Goal: Check status: Check status

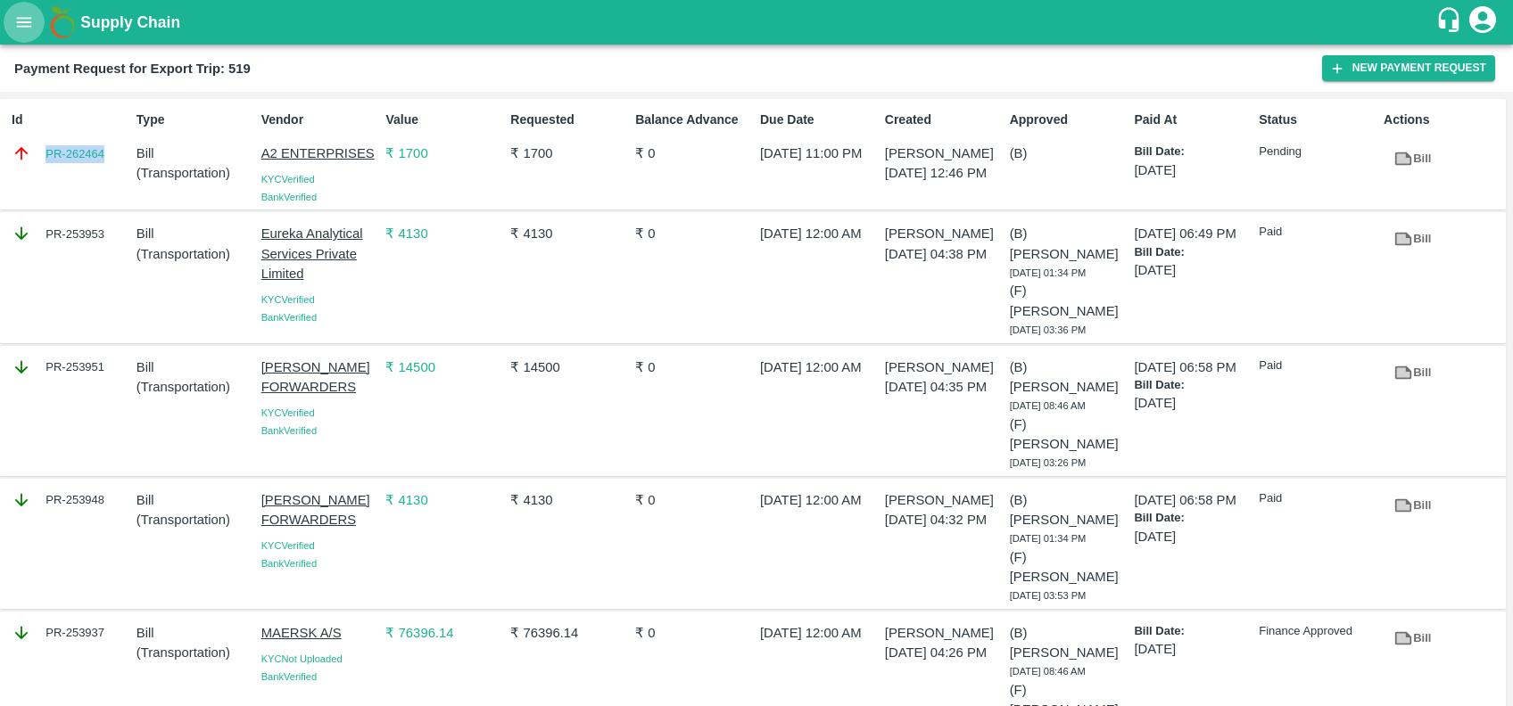
drag, startPoint x: 0, startPoint y: 0, endPoint x: 13, endPoint y: 23, distance: 26.8
click at [13, 23] on button "open drawer" at bounding box center [24, 22] width 41 height 41
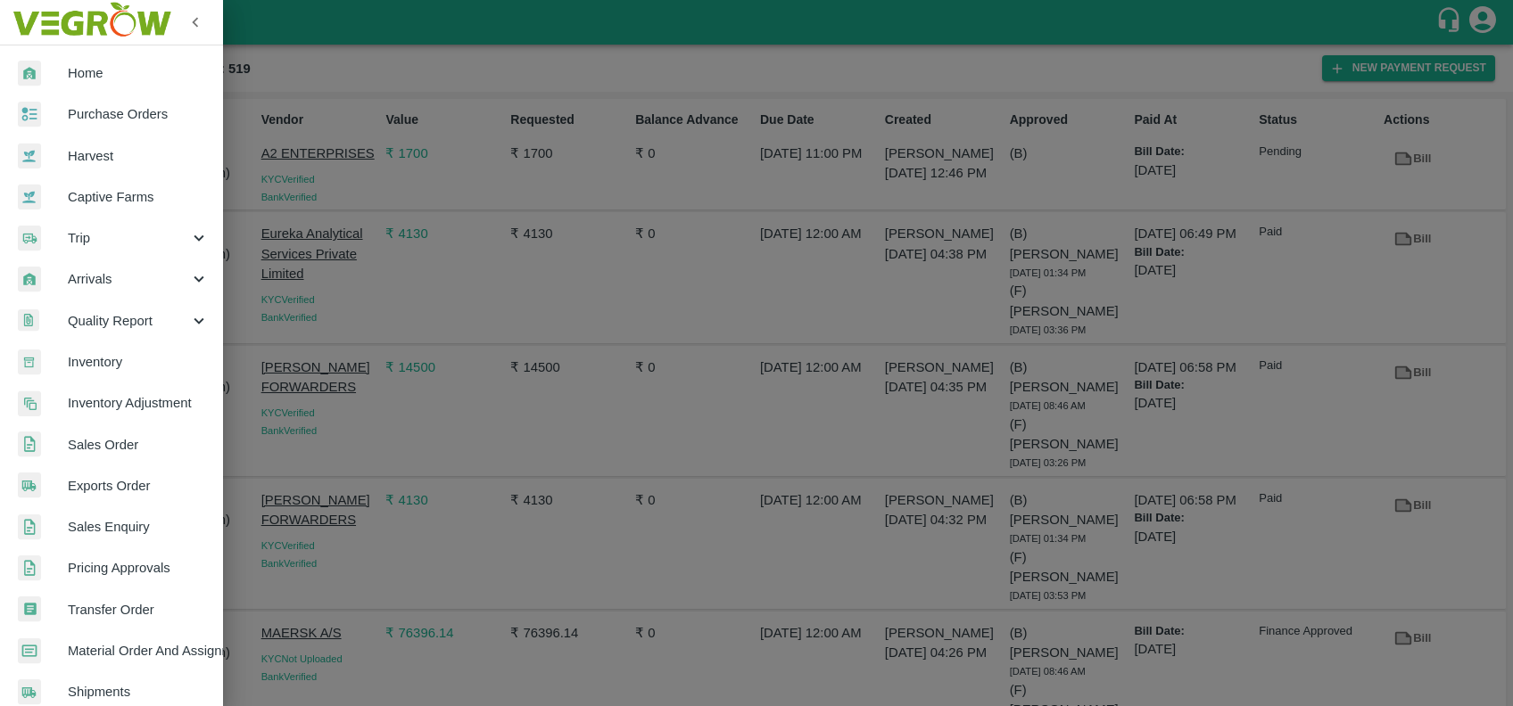
scroll to position [310, 0]
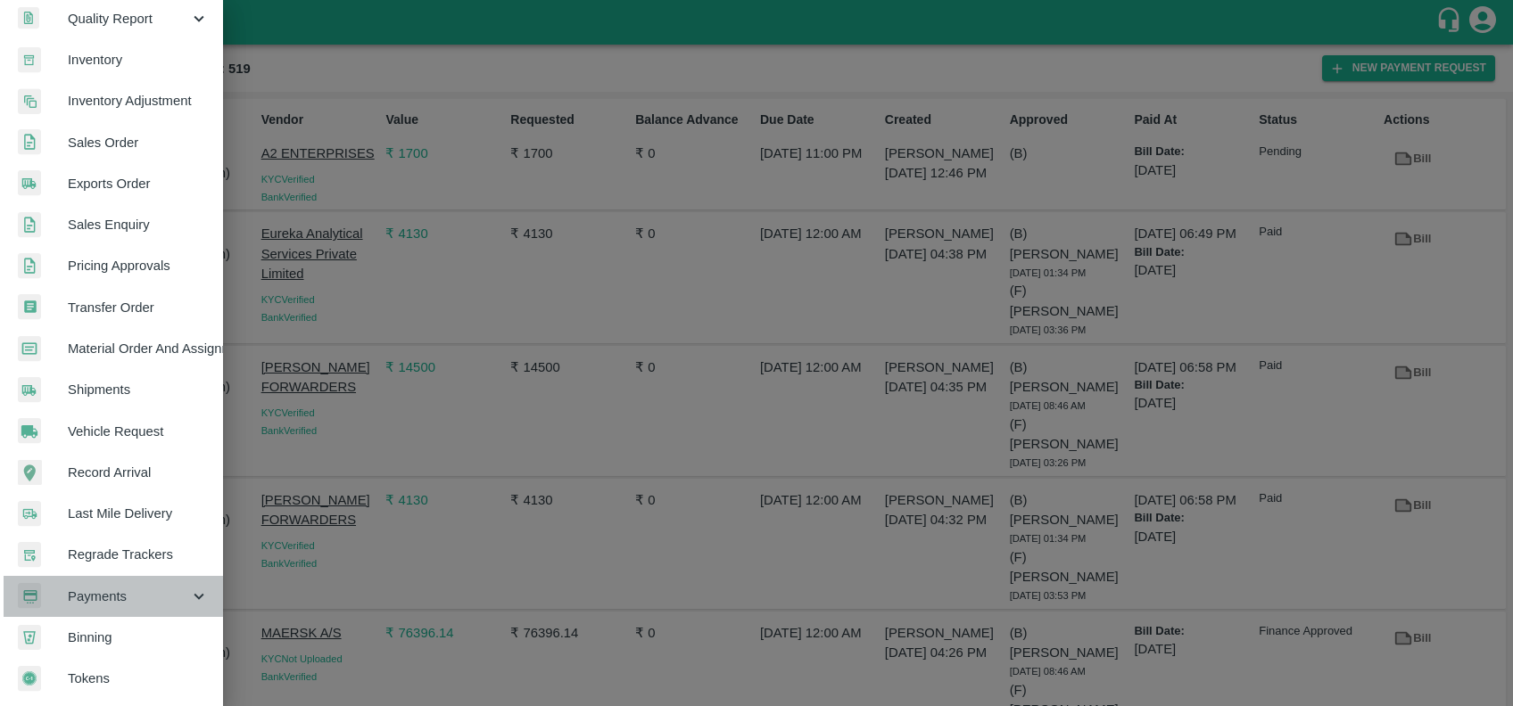
click at [139, 576] on div "Payments" at bounding box center [111, 596] width 223 height 41
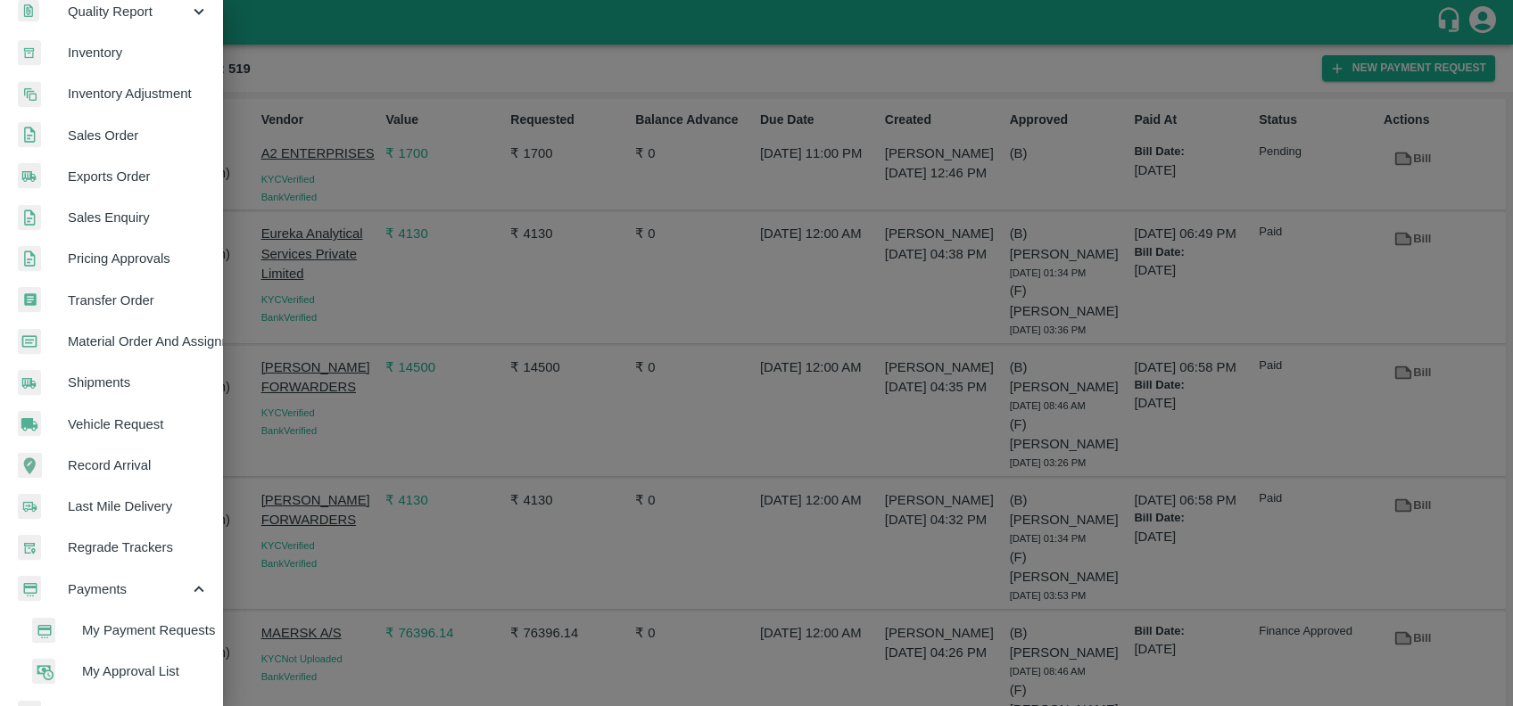
click at [139, 639] on span "My Payment Requests" at bounding box center [145, 631] width 127 height 20
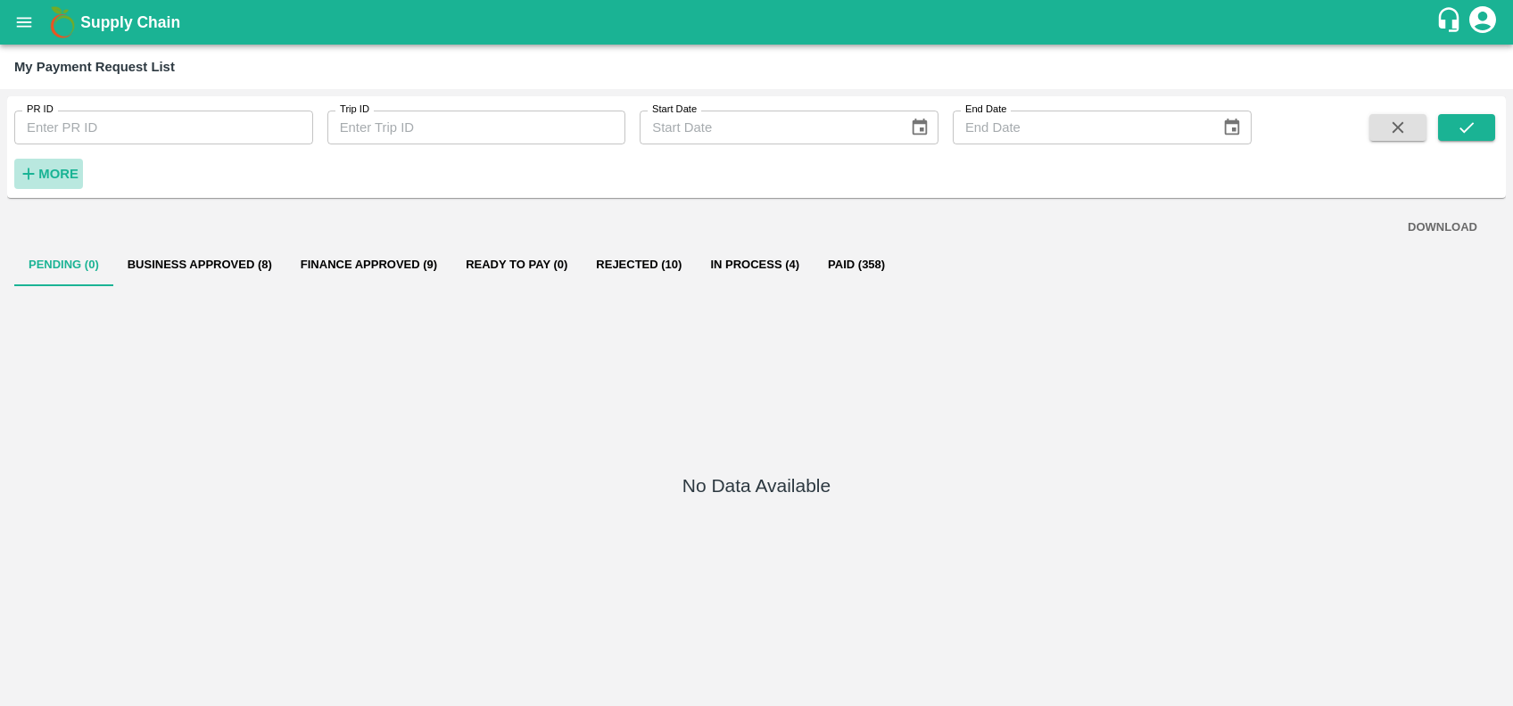
click at [43, 161] on button "More" at bounding box center [48, 174] width 69 height 30
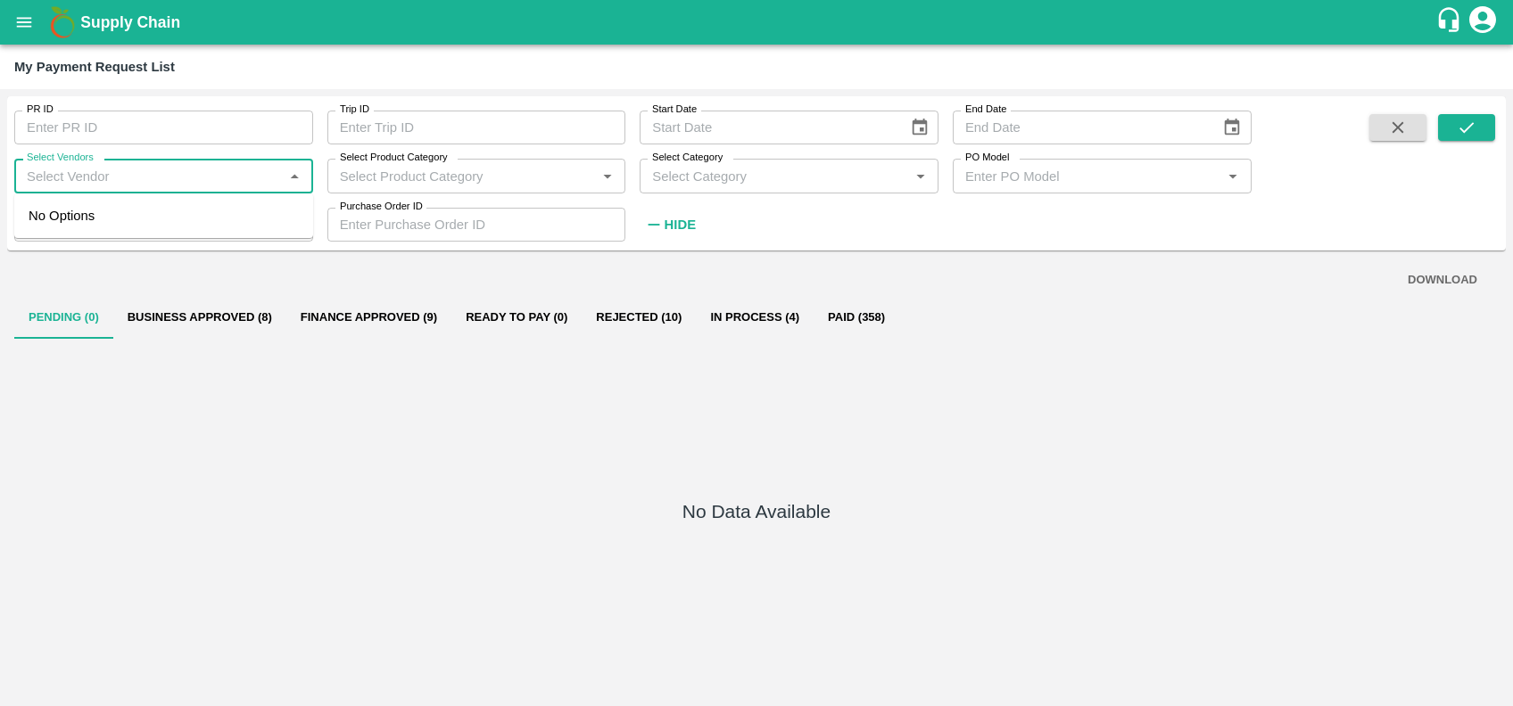
click at [128, 174] on input "Select Vendors" at bounding box center [149, 175] width 259 height 23
click at [128, 230] on div "GULFTIC TESTING AND INSPECTION SERVICES PRIVATE LIMITED-Transporter" at bounding box center [167, 226] width 263 height 40
type input "GULFTIC TESTING AND INSPECTION SERVICES PRIVATE LIMITED-Transporter"
click at [1476, 114] on button "submit" at bounding box center [1466, 127] width 57 height 27
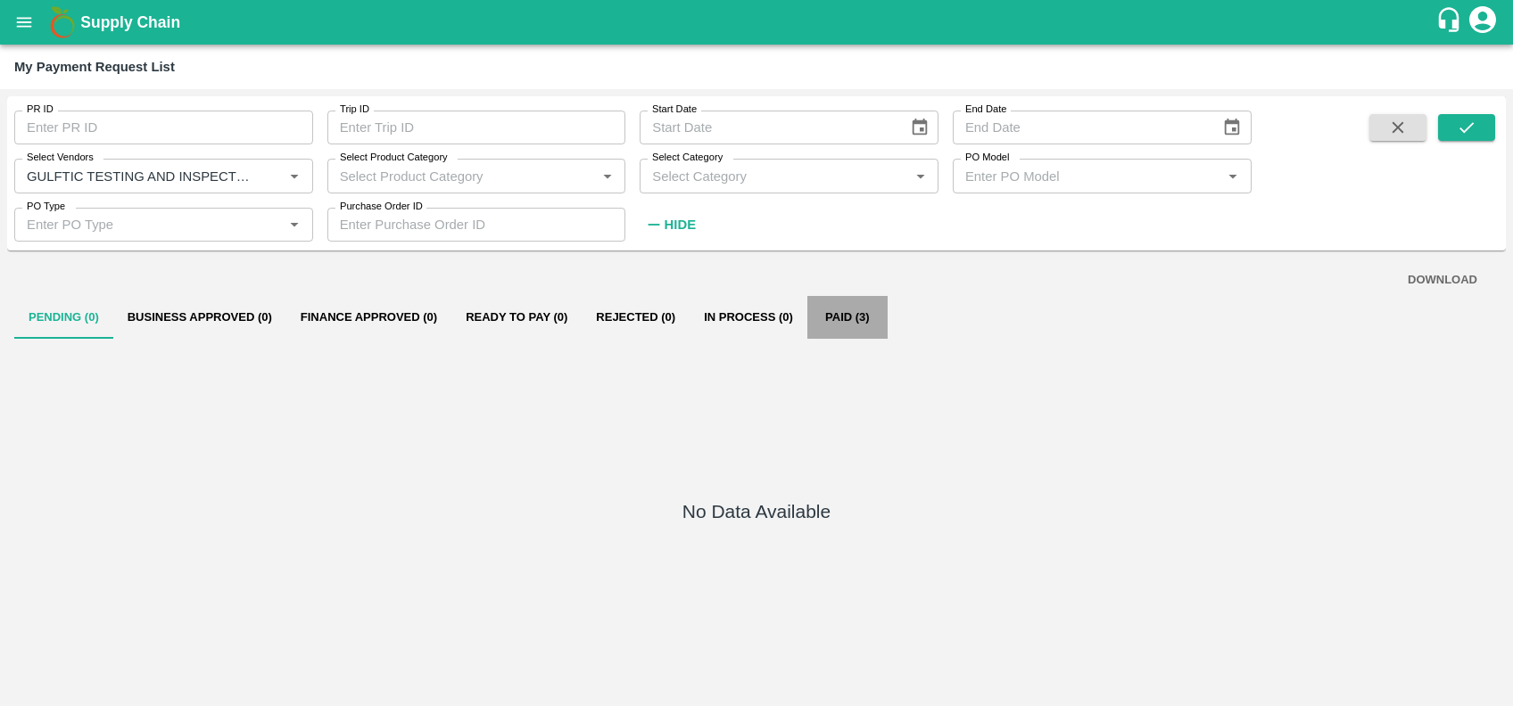
click at [854, 318] on button "Paid (3)" at bounding box center [847, 317] width 80 height 43
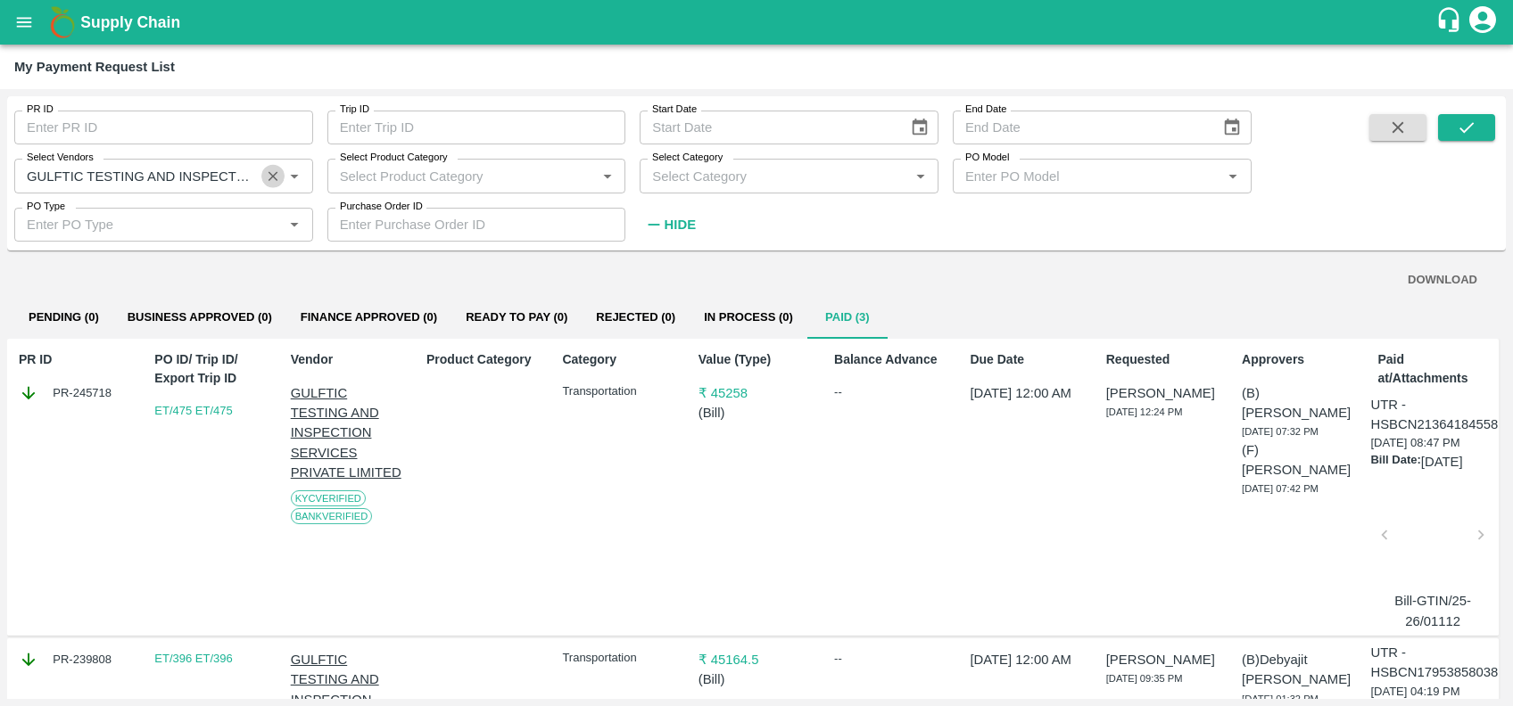
click at [265, 173] on icon "Clear" at bounding box center [273, 176] width 17 height 17
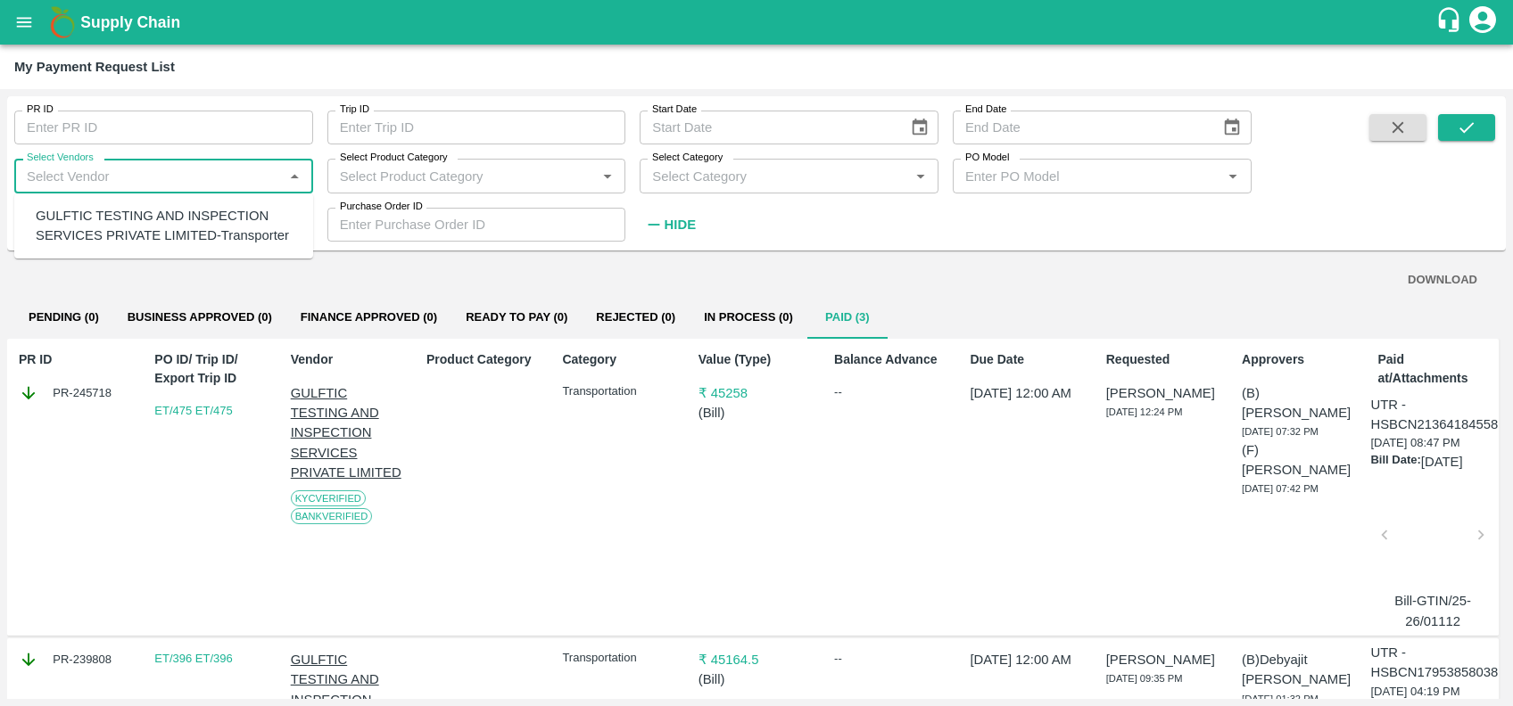
click at [198, 176] on input "Select Vendors" at bounding box center [149, 175] width 259 height 23
type input "b"
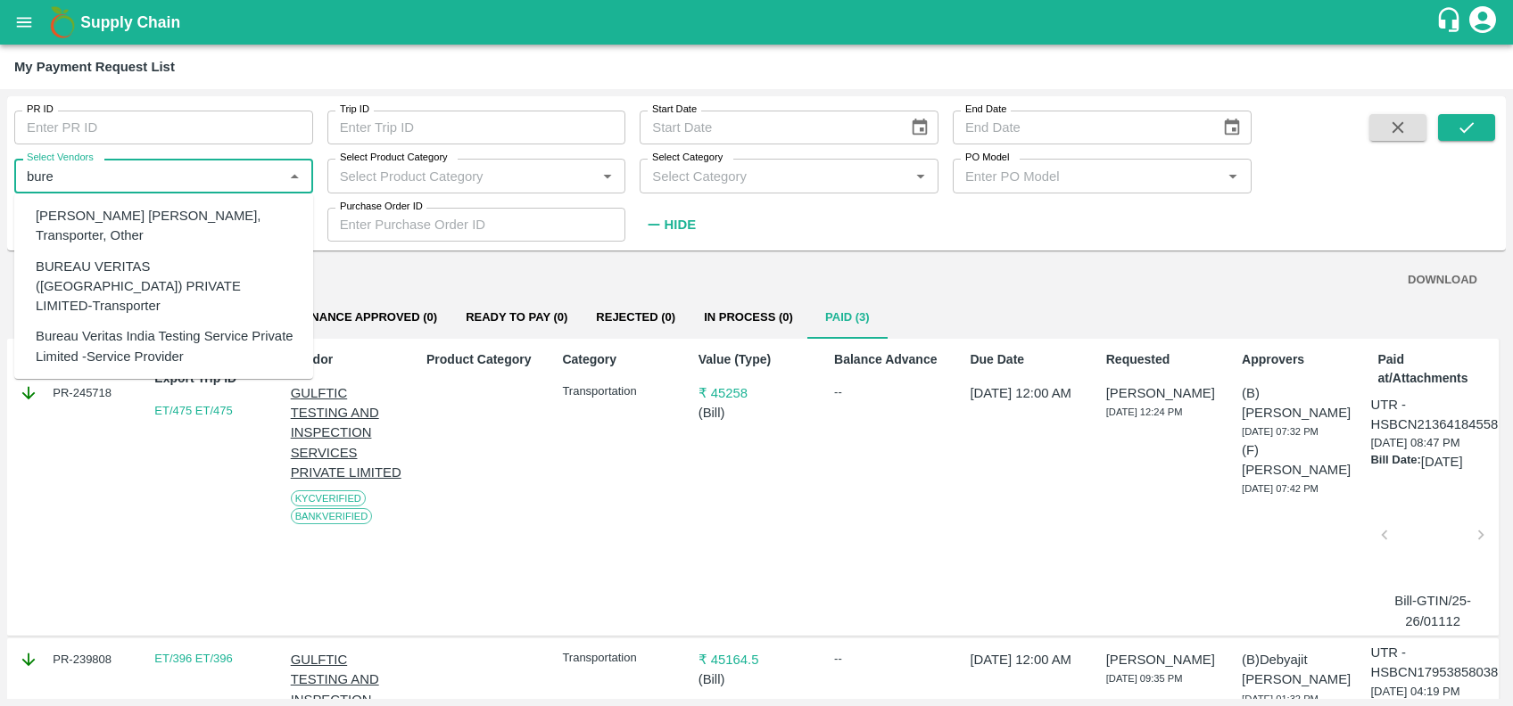
click at [122, 276] on div "BUREAU VERITAS (INDIA) PRIVATE LIMITED-Transporter" at bounding box center [167, 286] width 263 height 60
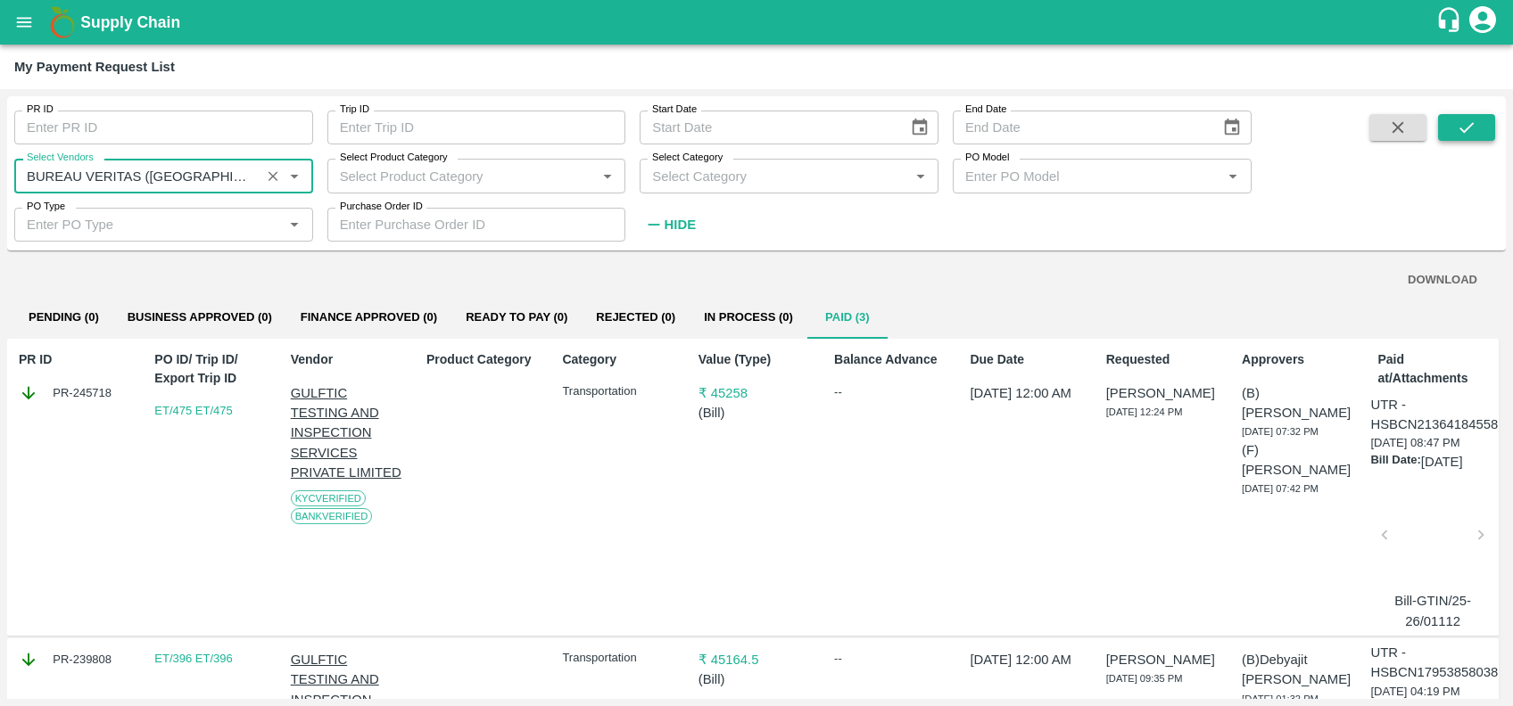
type input "BUREAU VERITAS (INDIA) PRIVATE LIMITED-Transporter"
click at [1445, 127] on button "submit" at bounding box center [1466, 127] width 57 height 27
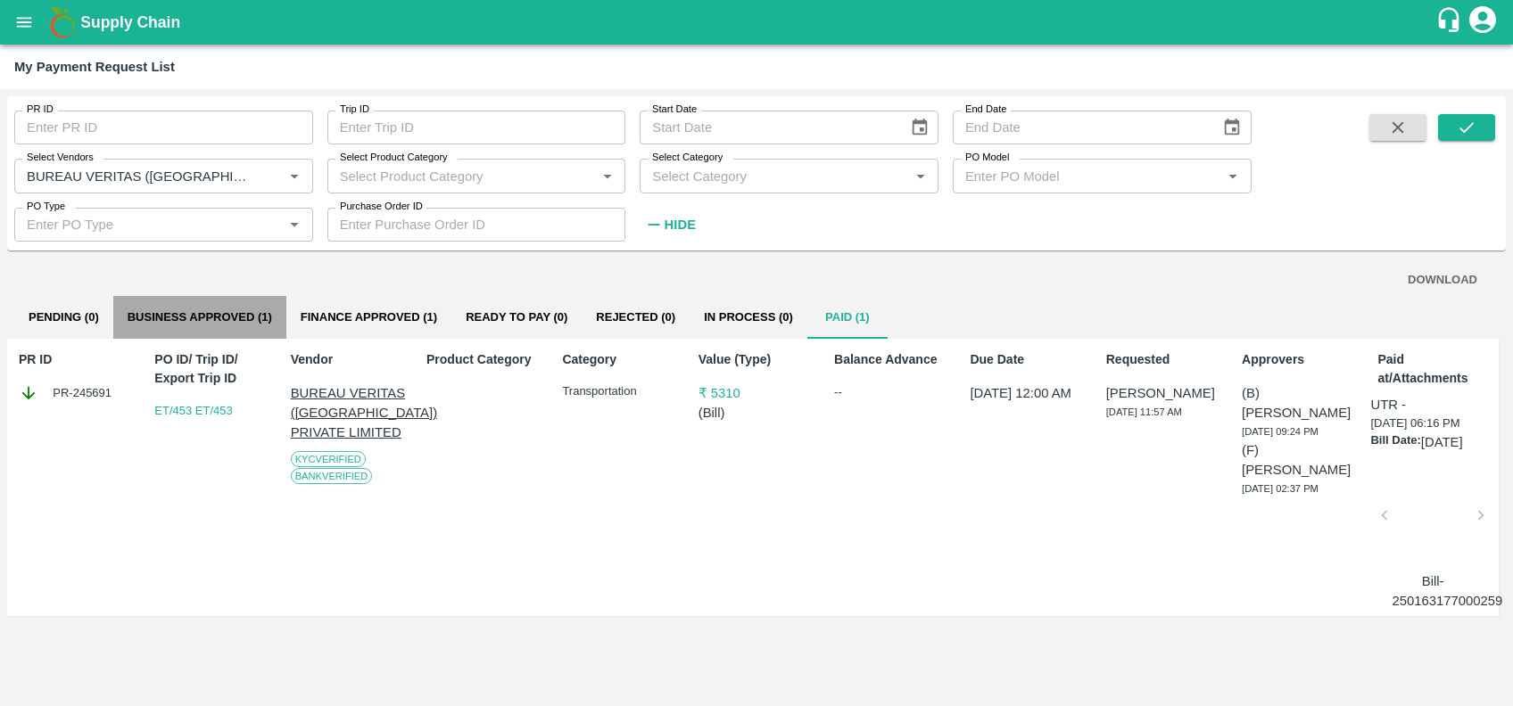
click at [258, 310] on button "Business Approved (1)" at bounding box center [199, 317] width 173 height 43
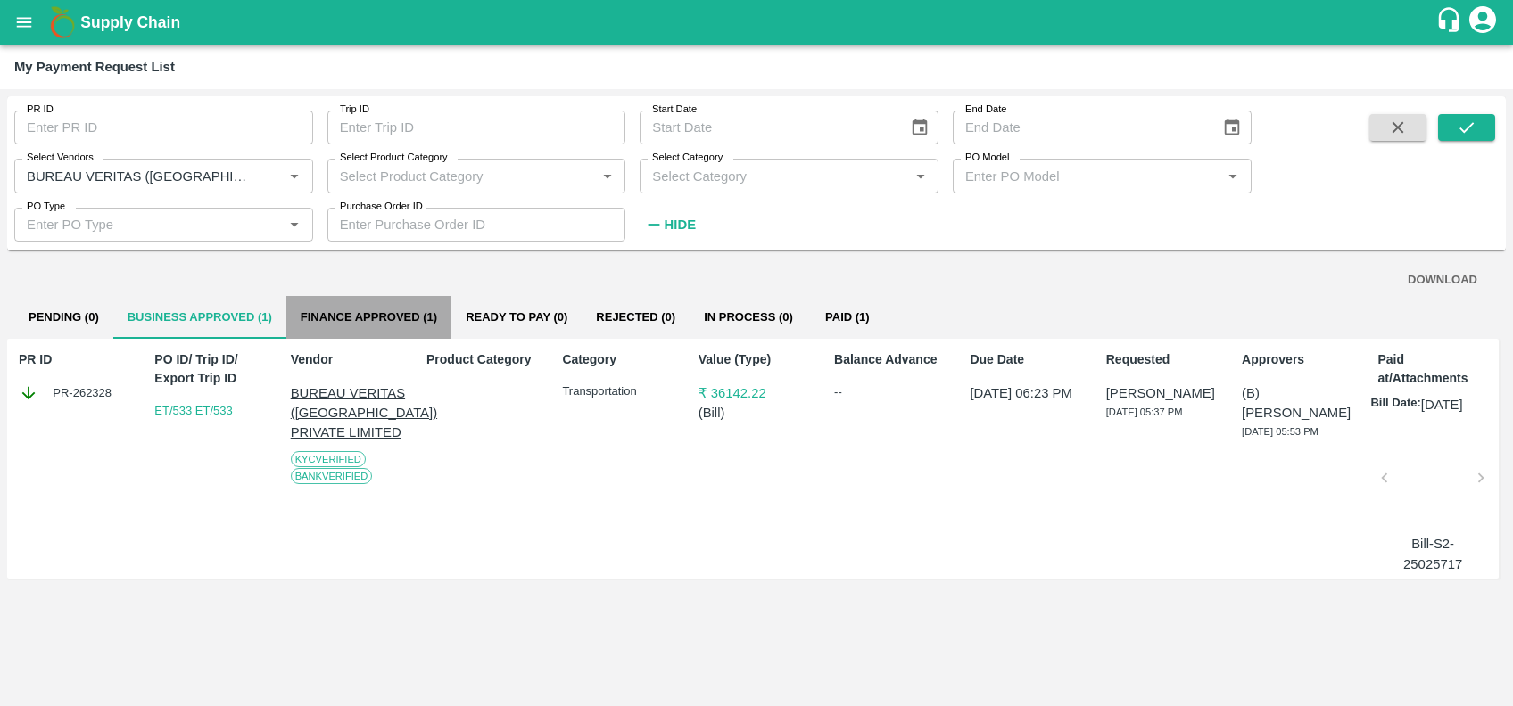
click at [361, 321] on button "Finance Approved (1)" at bounding box center [368, 317] width 165 height 43
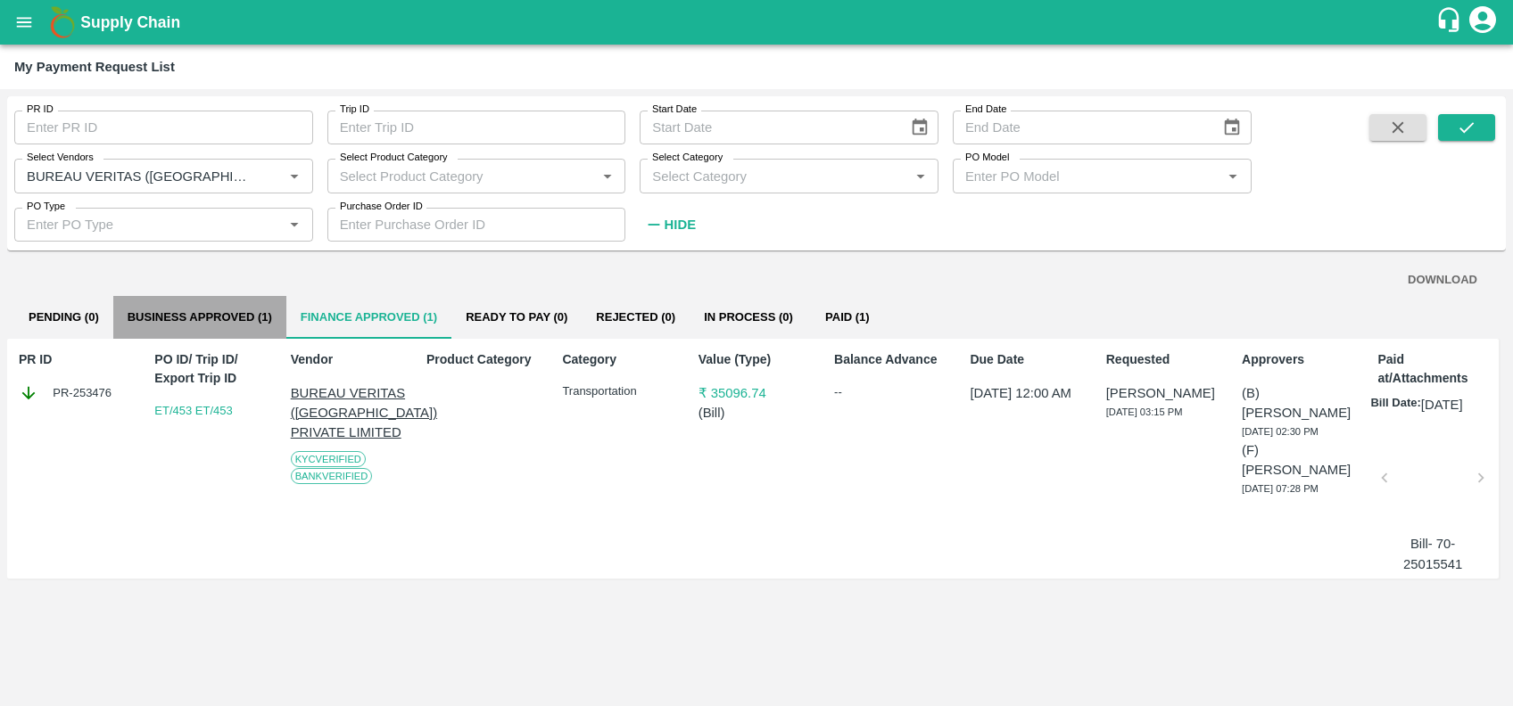
click at [215, 307] on button "Business Approved (1)" at bounding box center [199, 317] width 173 height 43
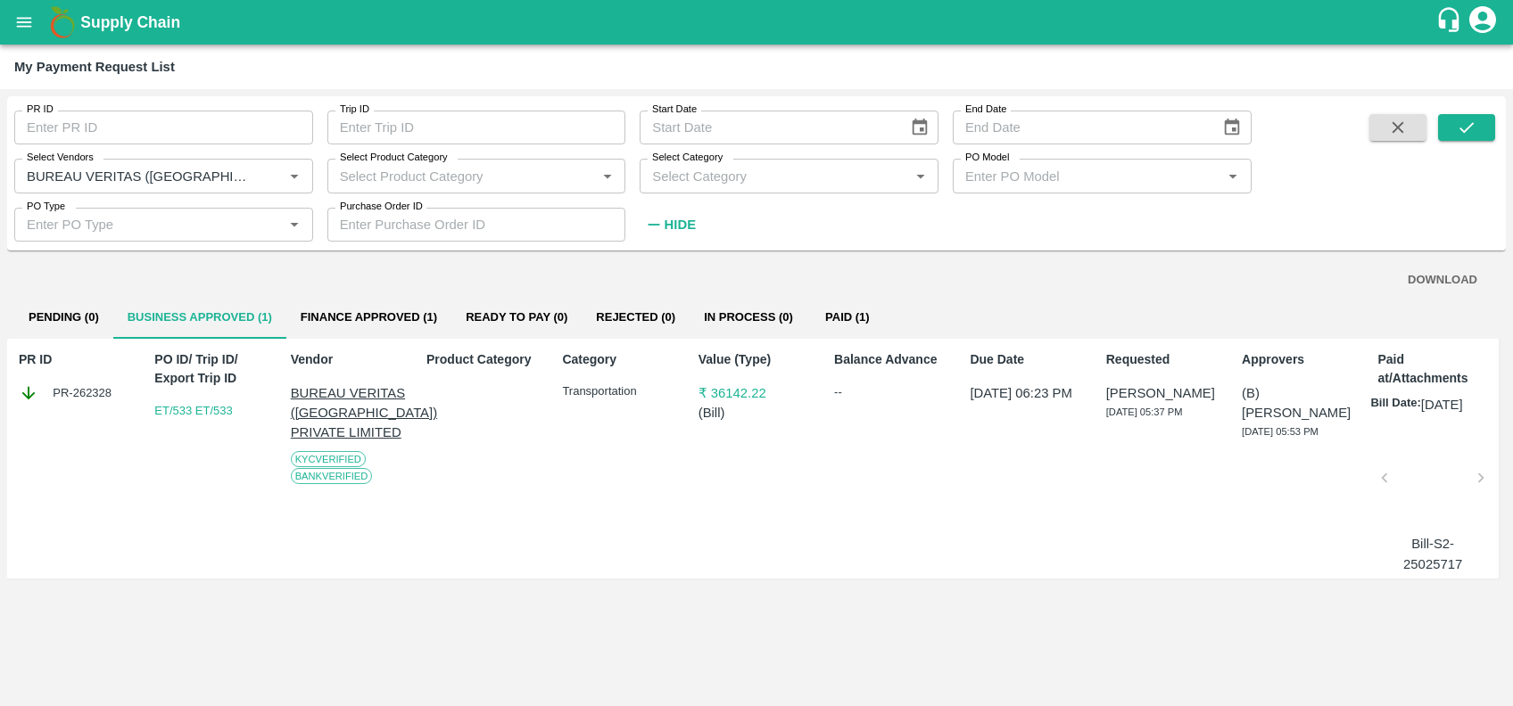
click at [424, 317] on button "Finance Approved (1)" at bounding box center [368, 317] width 165 height 43
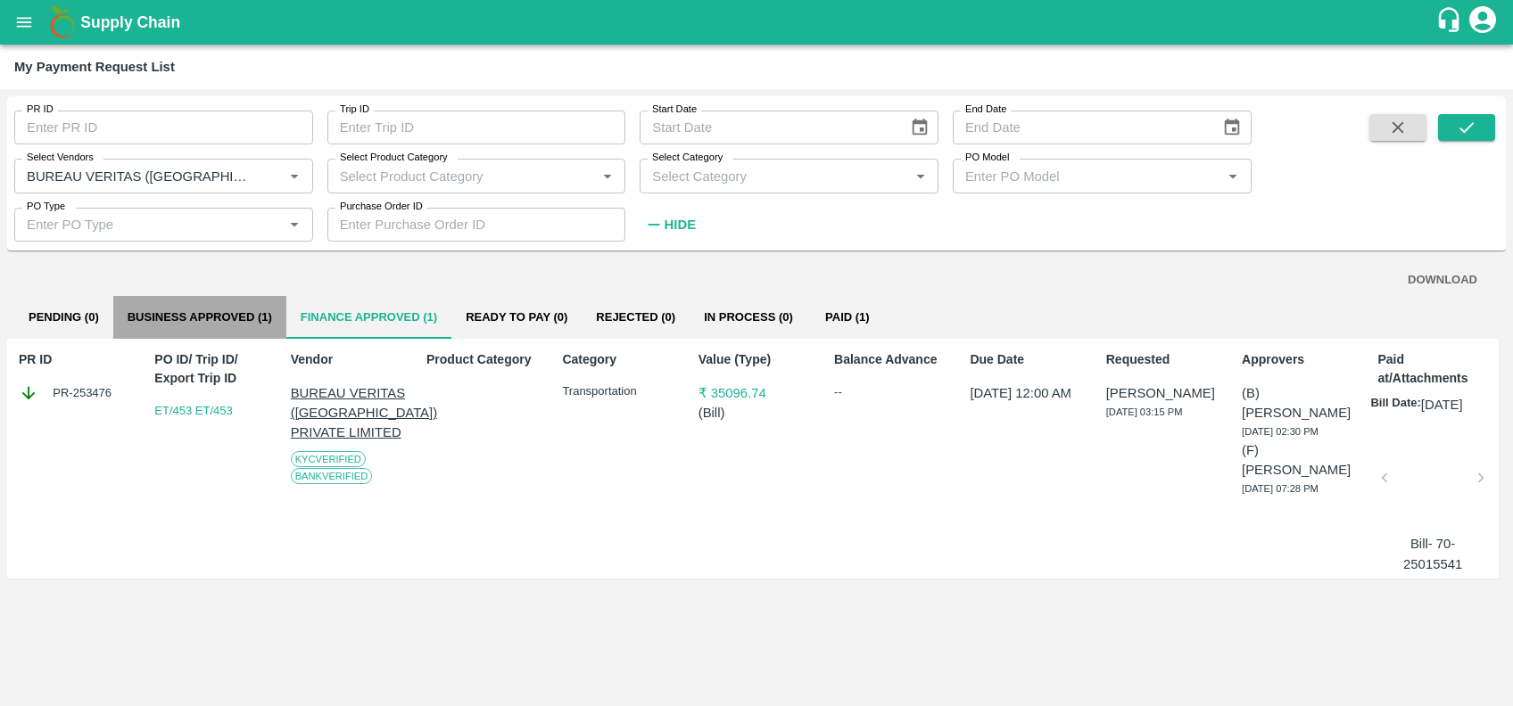
click at [211, 318] on button "Business Approved (1)" at bounding box center [199, 317] width 173 height 43
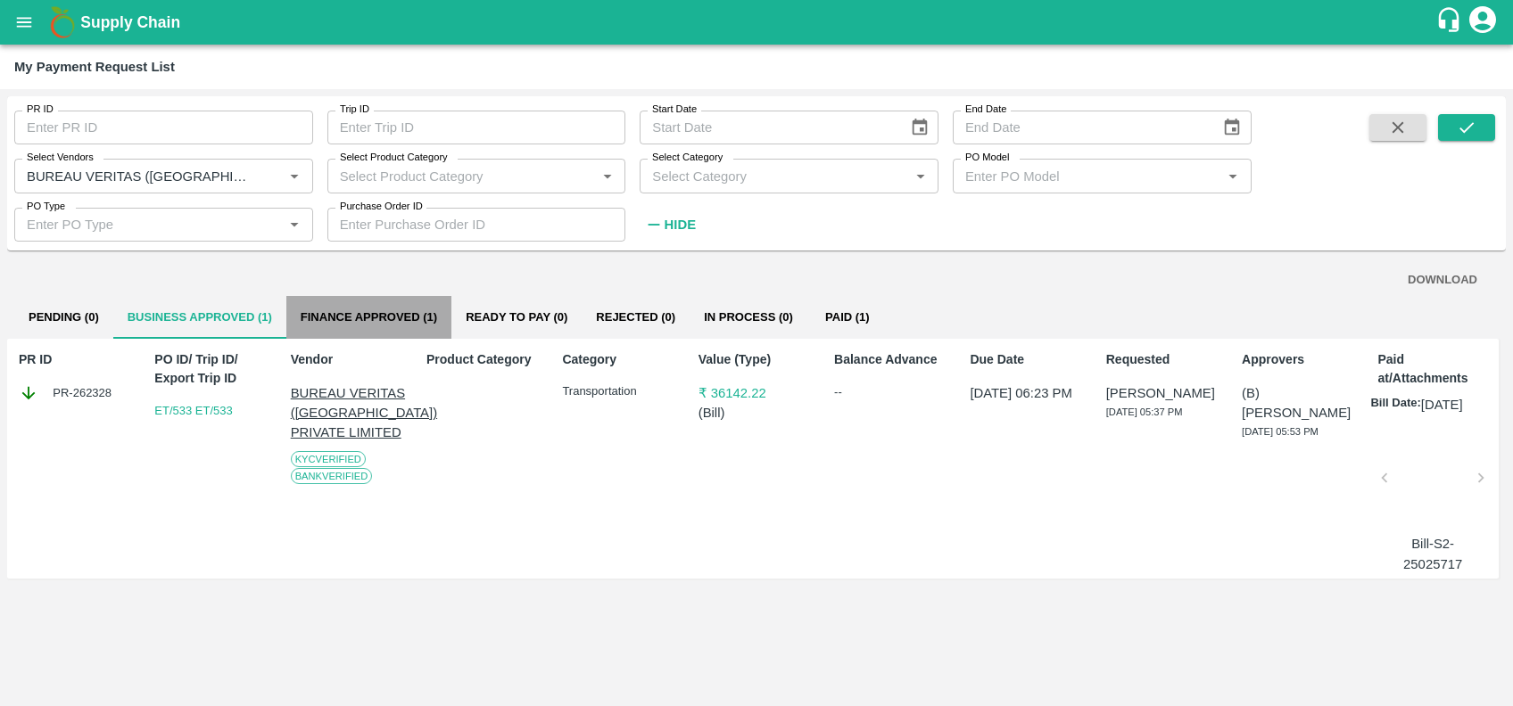
click at [339, 315] on button "Finance Approved (1)" at bounding box center [368, 317] width 165 height 43
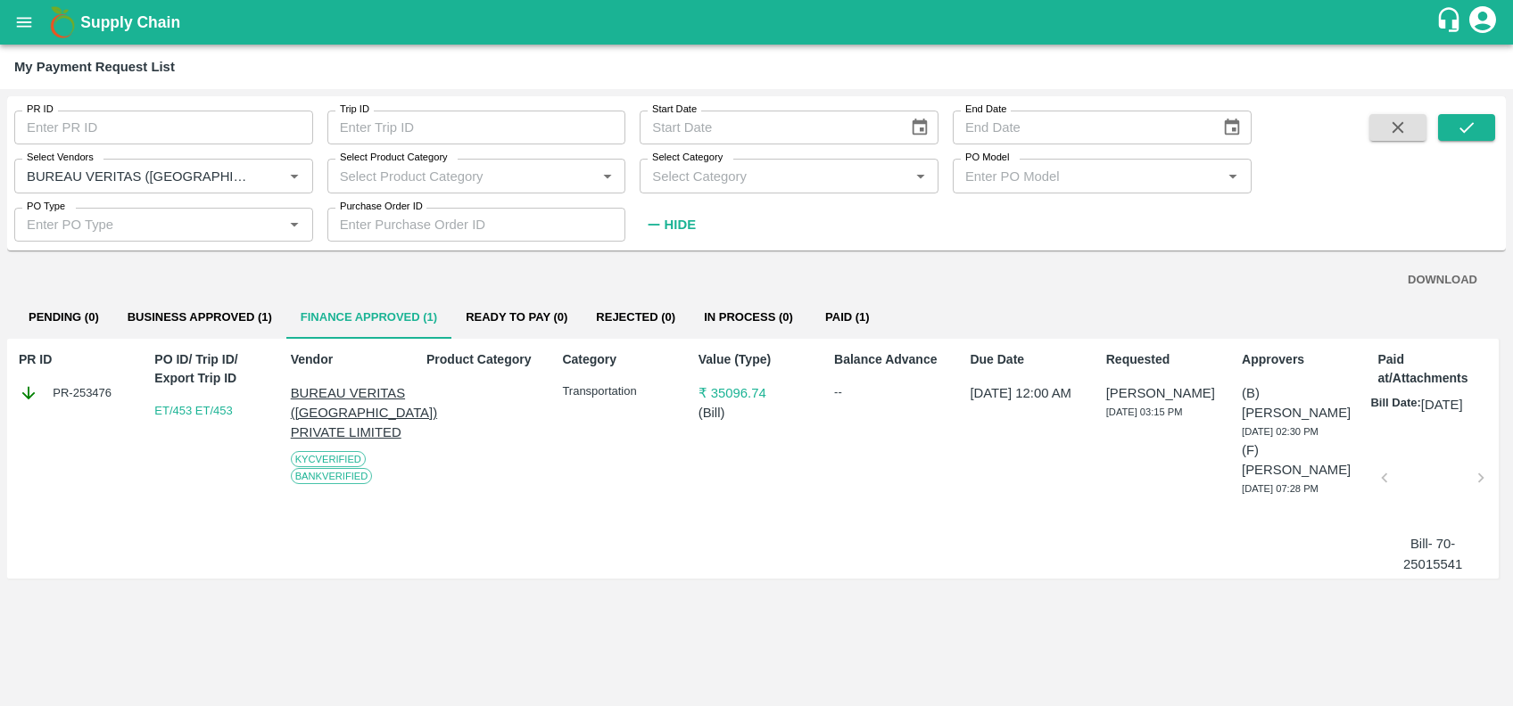
click at [1419, 457] on div at bounding box center [1432, 483] width 81 height 95
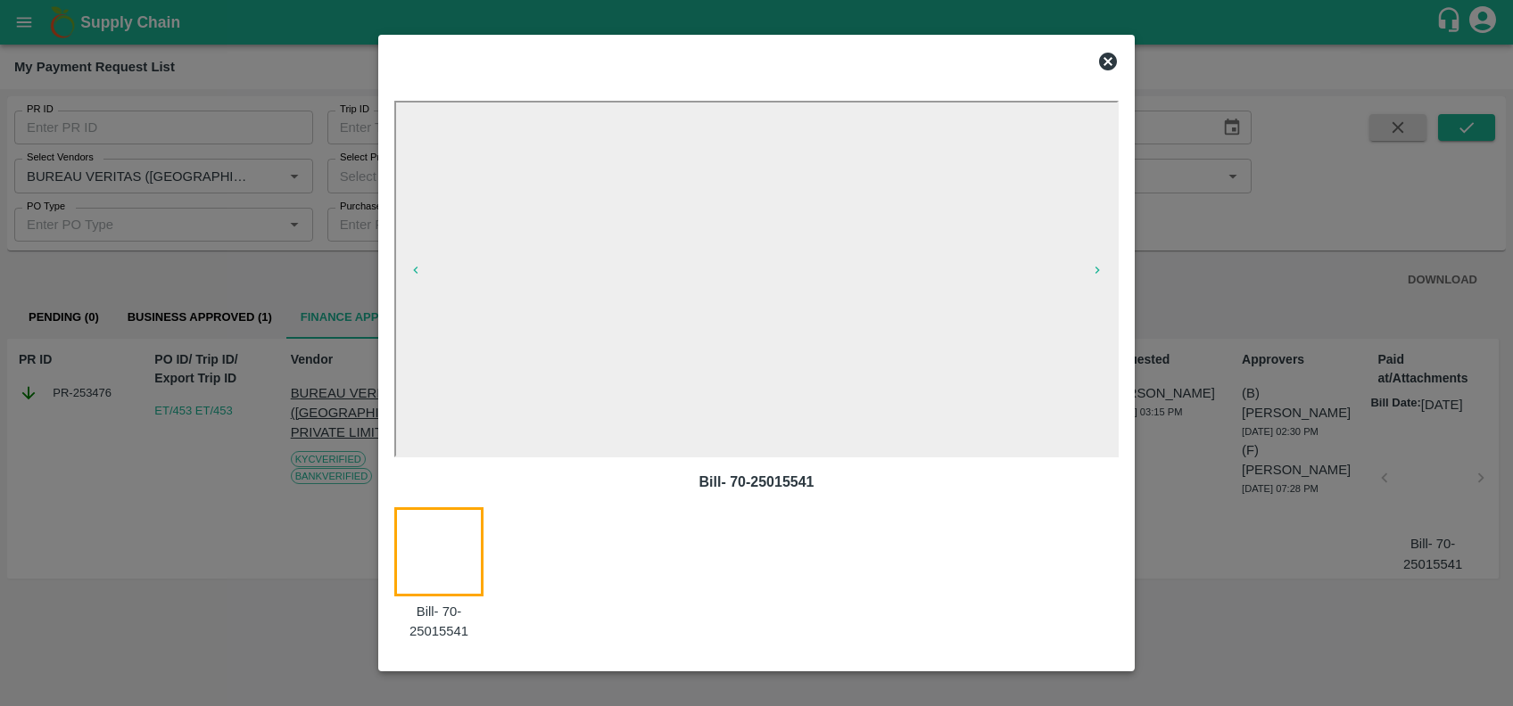
click at [1112, 64] on icon at bounding box center [1108, 62] width 18 height 18
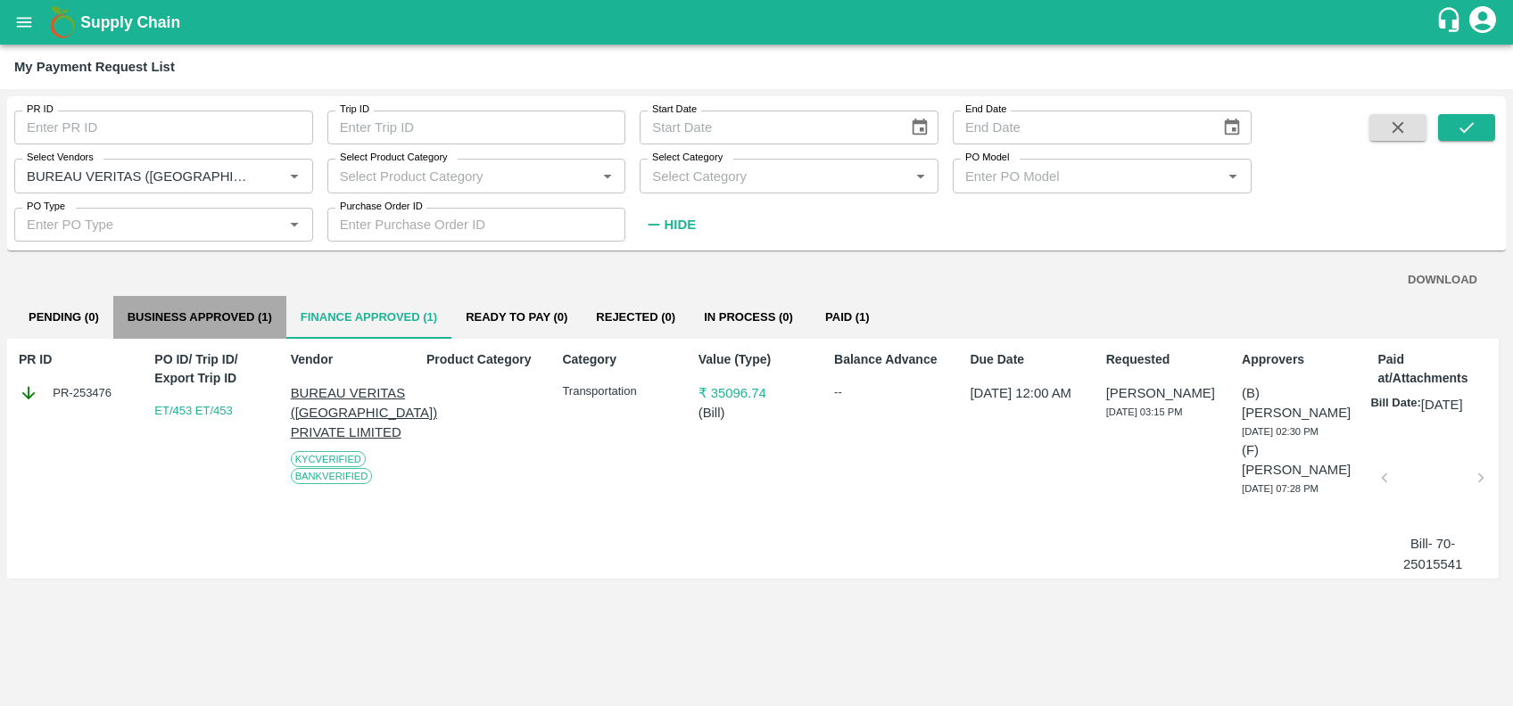
click at [204, 325] on button "Business Approved (1)" at bounding box center [199, 317] width 173 height 43
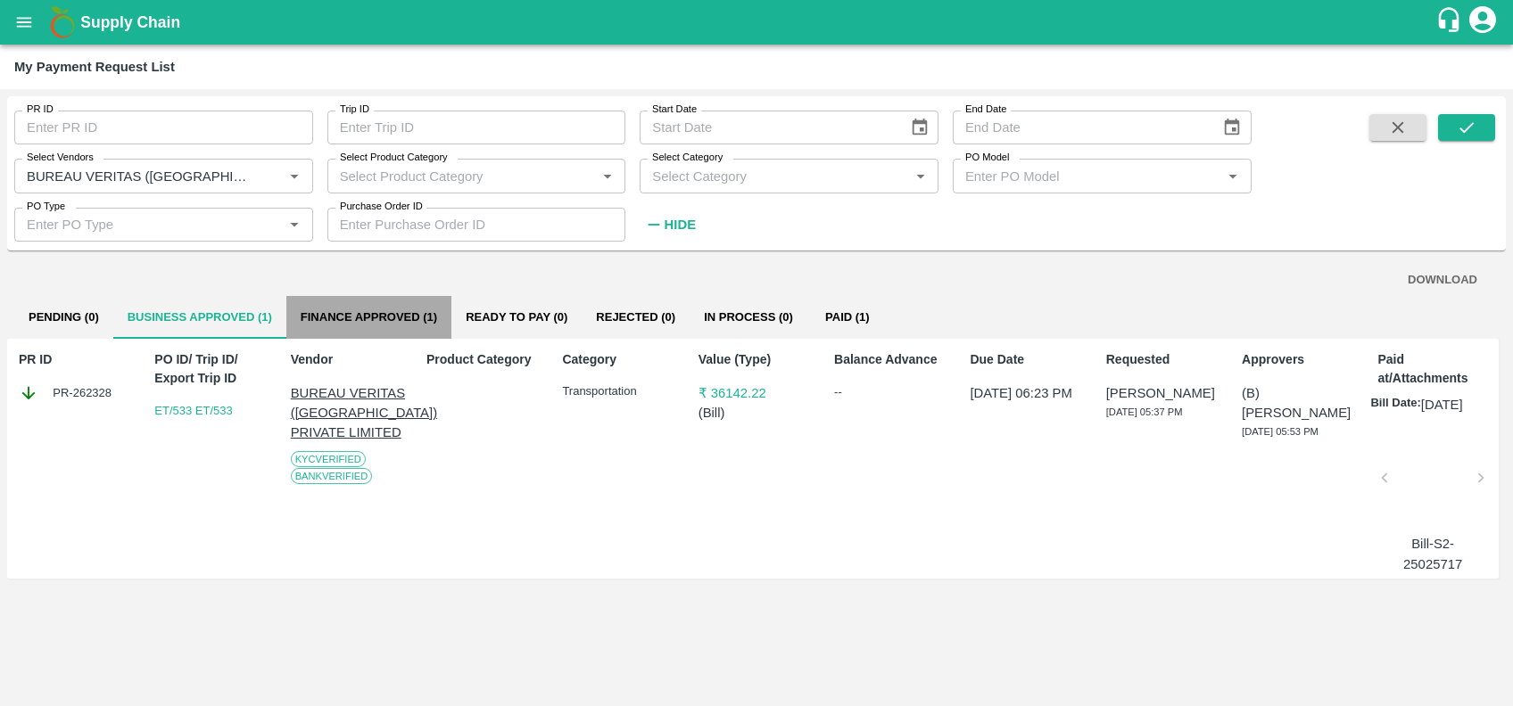
click at [393, 310] on button "Finance Approved (1)" at bounding box center [368, 317] width 165 height 43
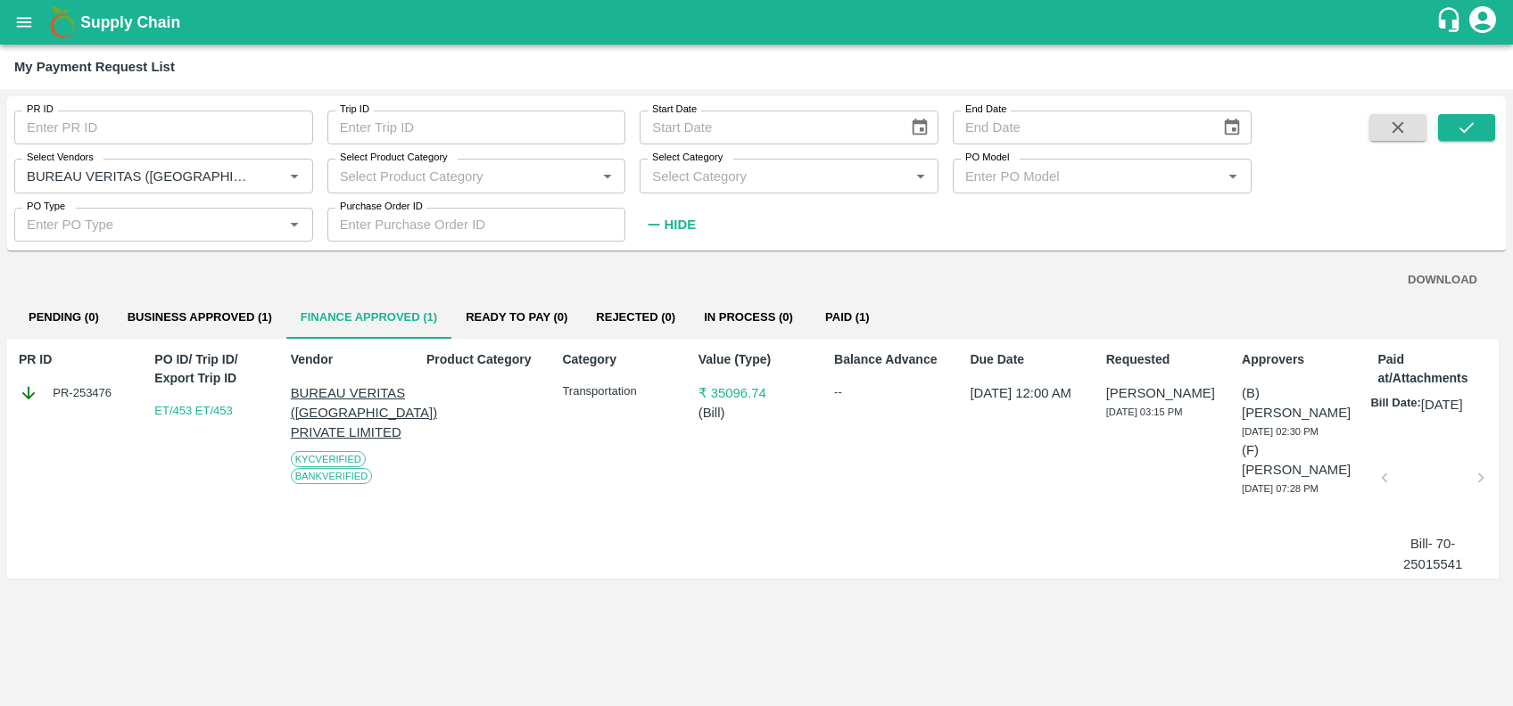
click at [844, 309] on button "Paid (1)" at bounding box center [847, 317] width 80 height 43
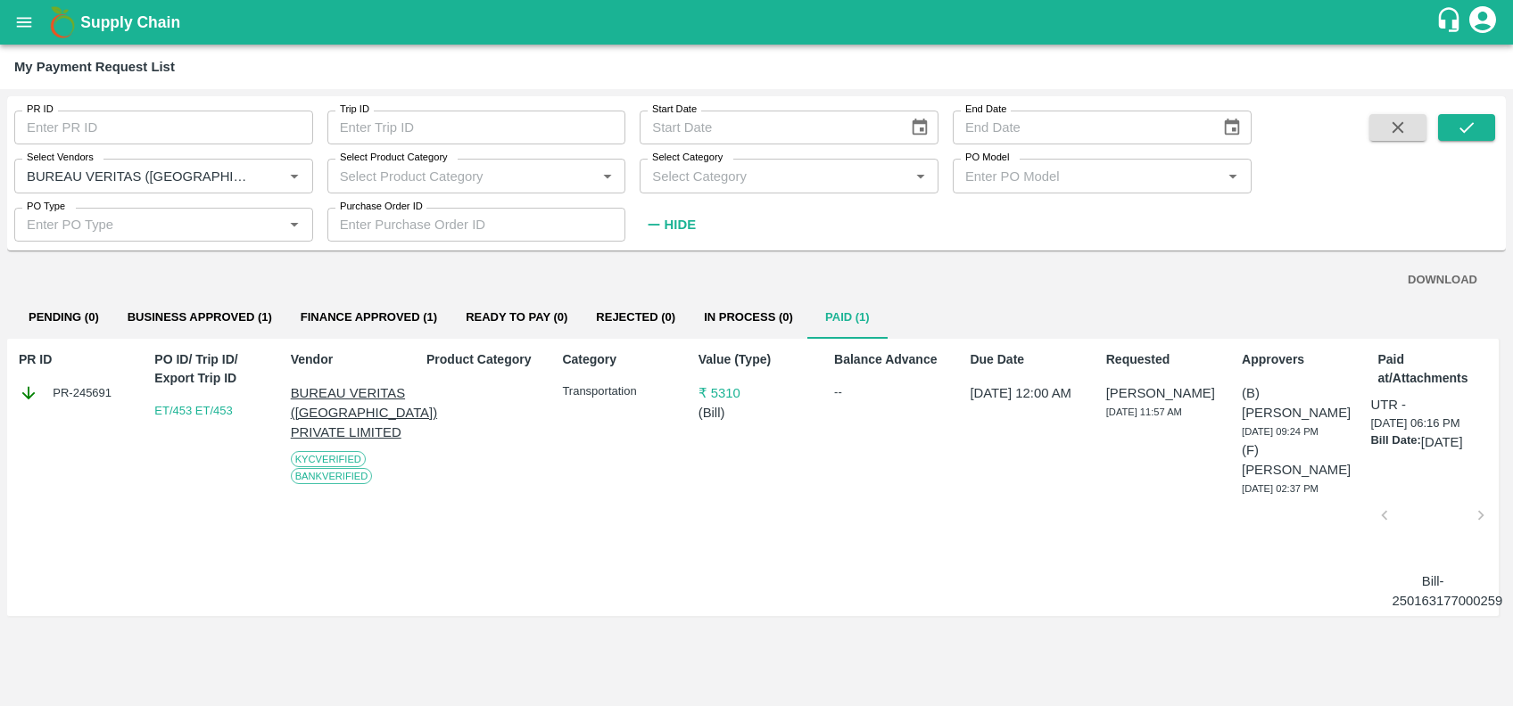
click at [1449, 494] on div at bounding box center [1432, 521] width 81 height 95
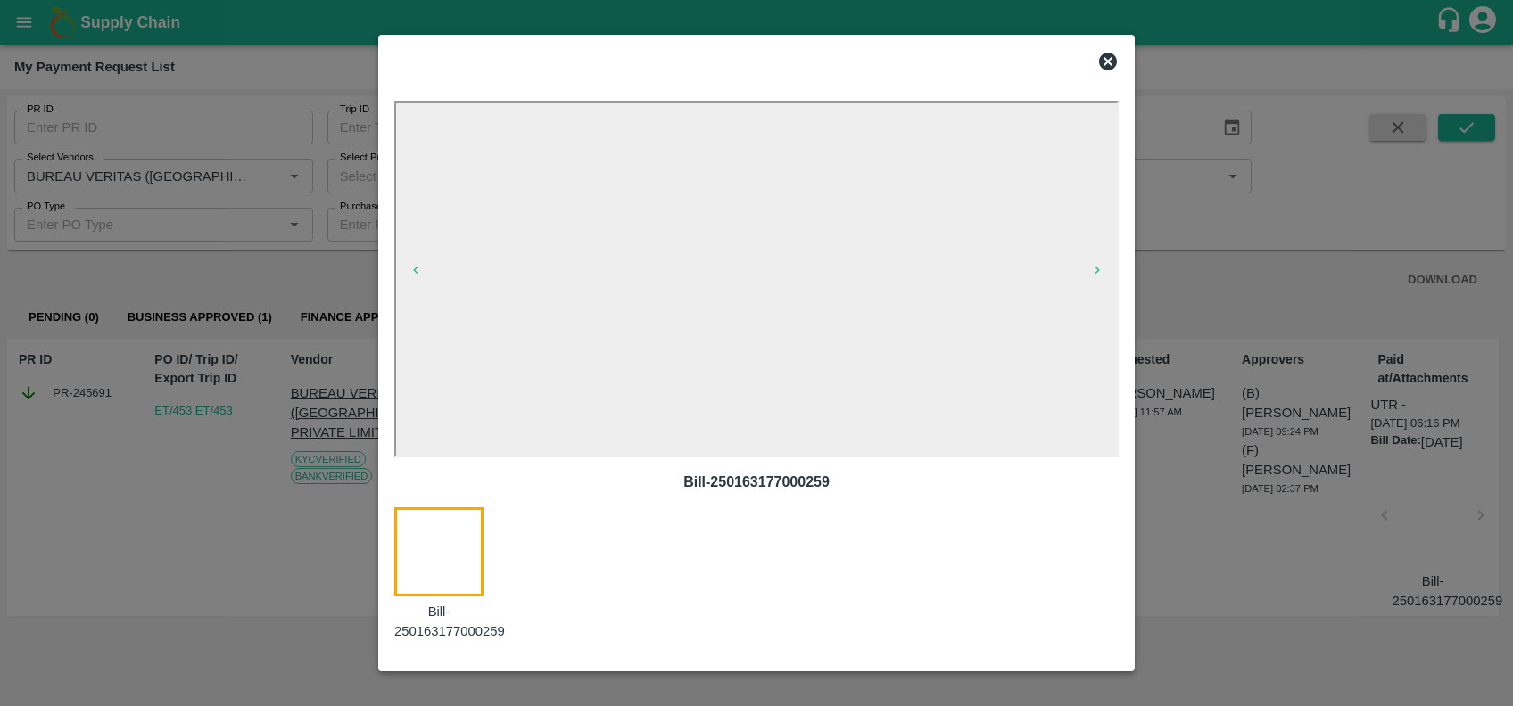
click at [1106, 55] on icon at bounding box center [1108, 62] width 18 height 18
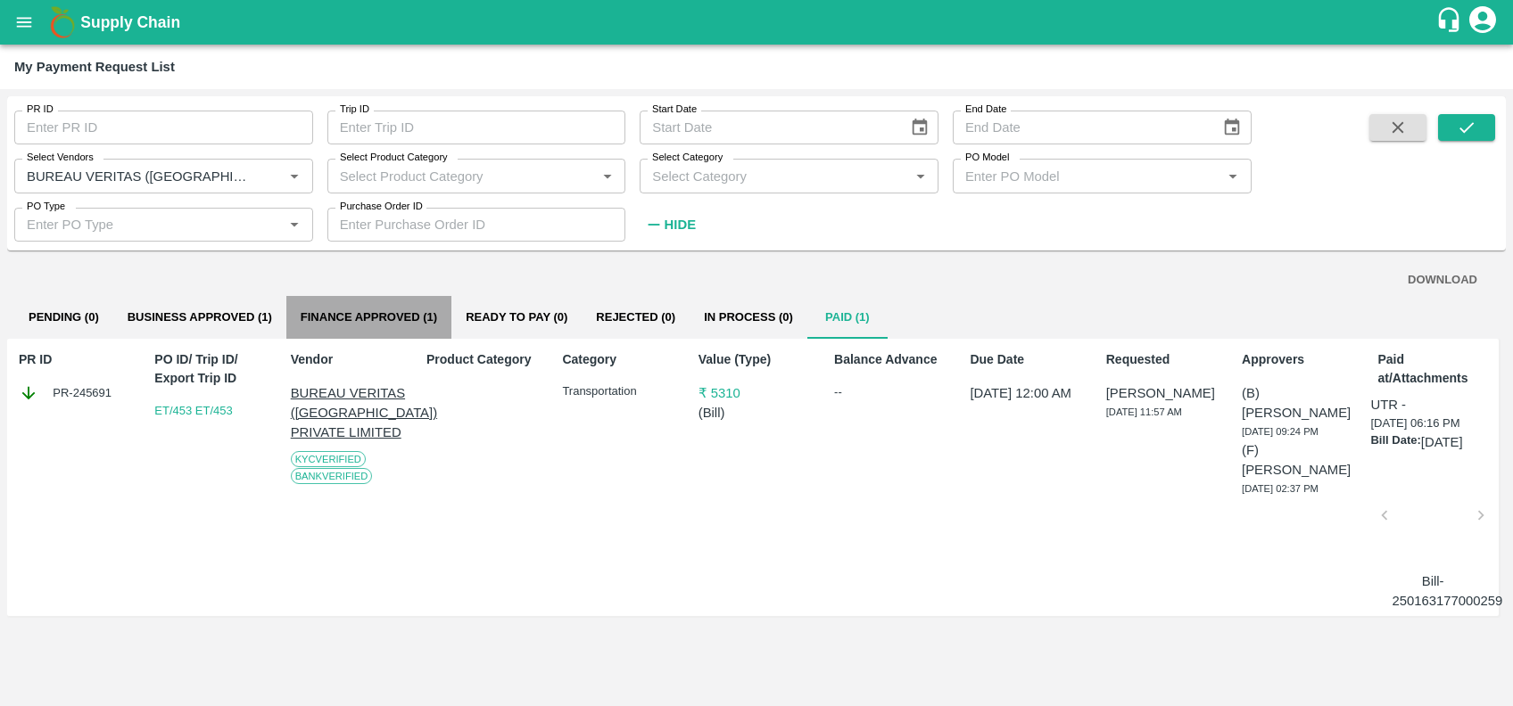
click at [406, 308] on button "Finance Approved (1)" at bounding box center [368, 317] width 165 height 43
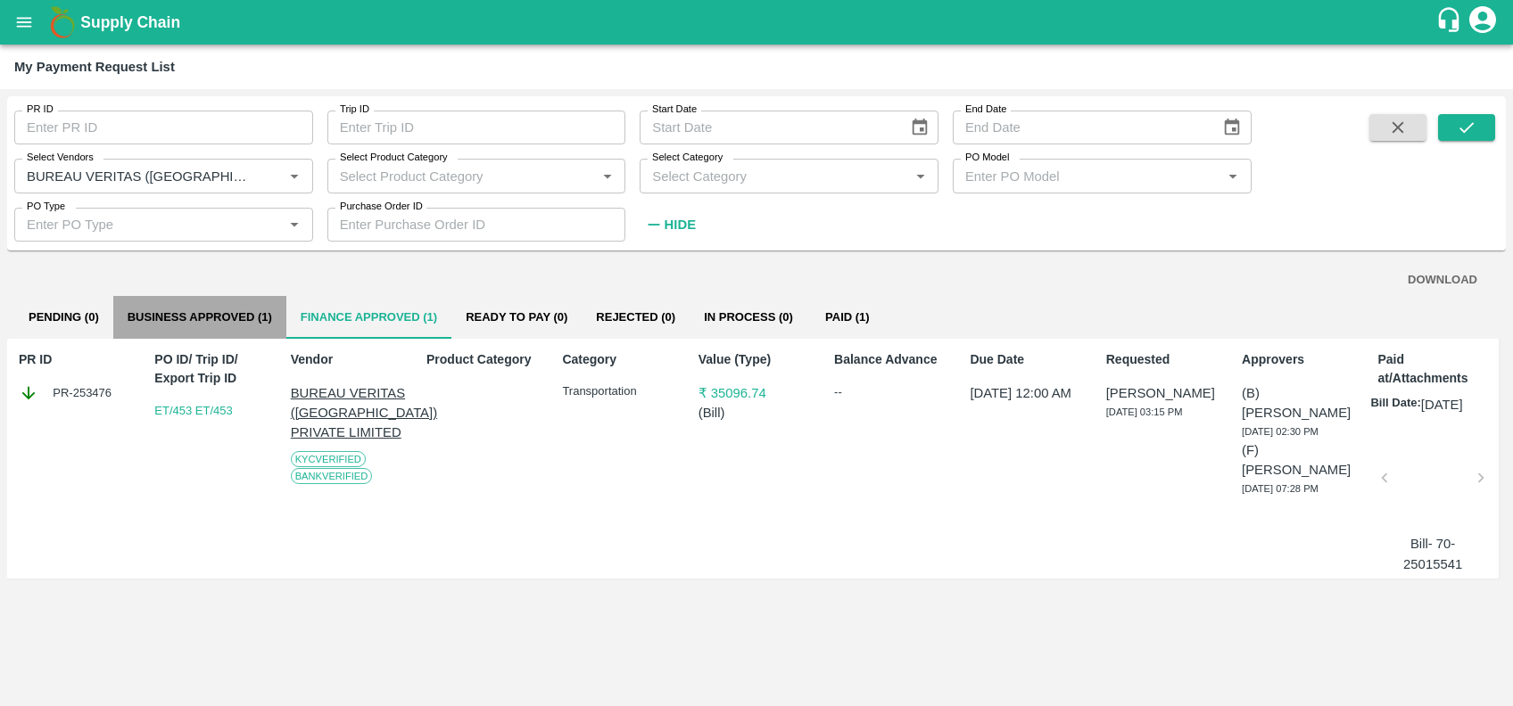
click at [242, 311] on button "Business Approved (1)" at bounding box center [199, 317] width 173 height 43
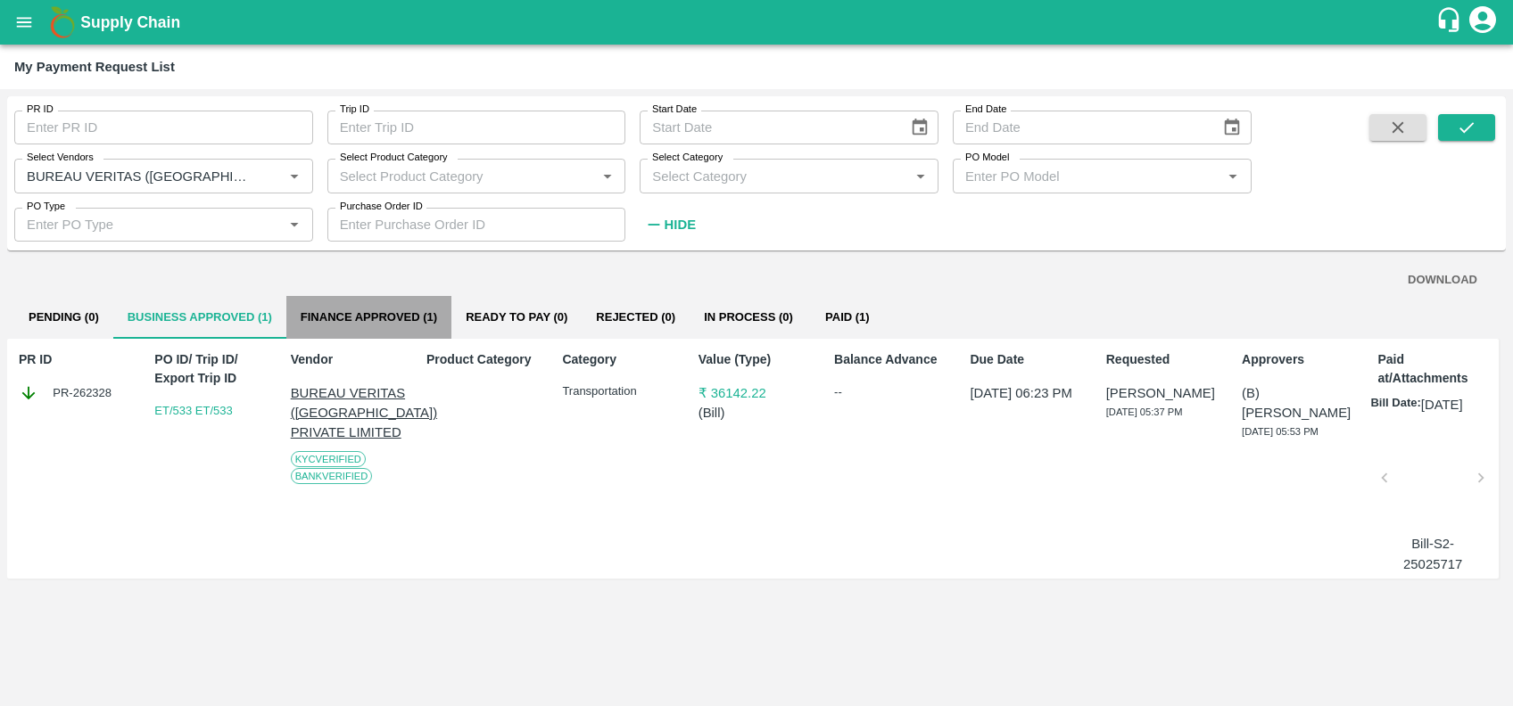
click at [371, 313] on button "Finance Approved (1)" at bounding box center [368, 317] width 165 height 43
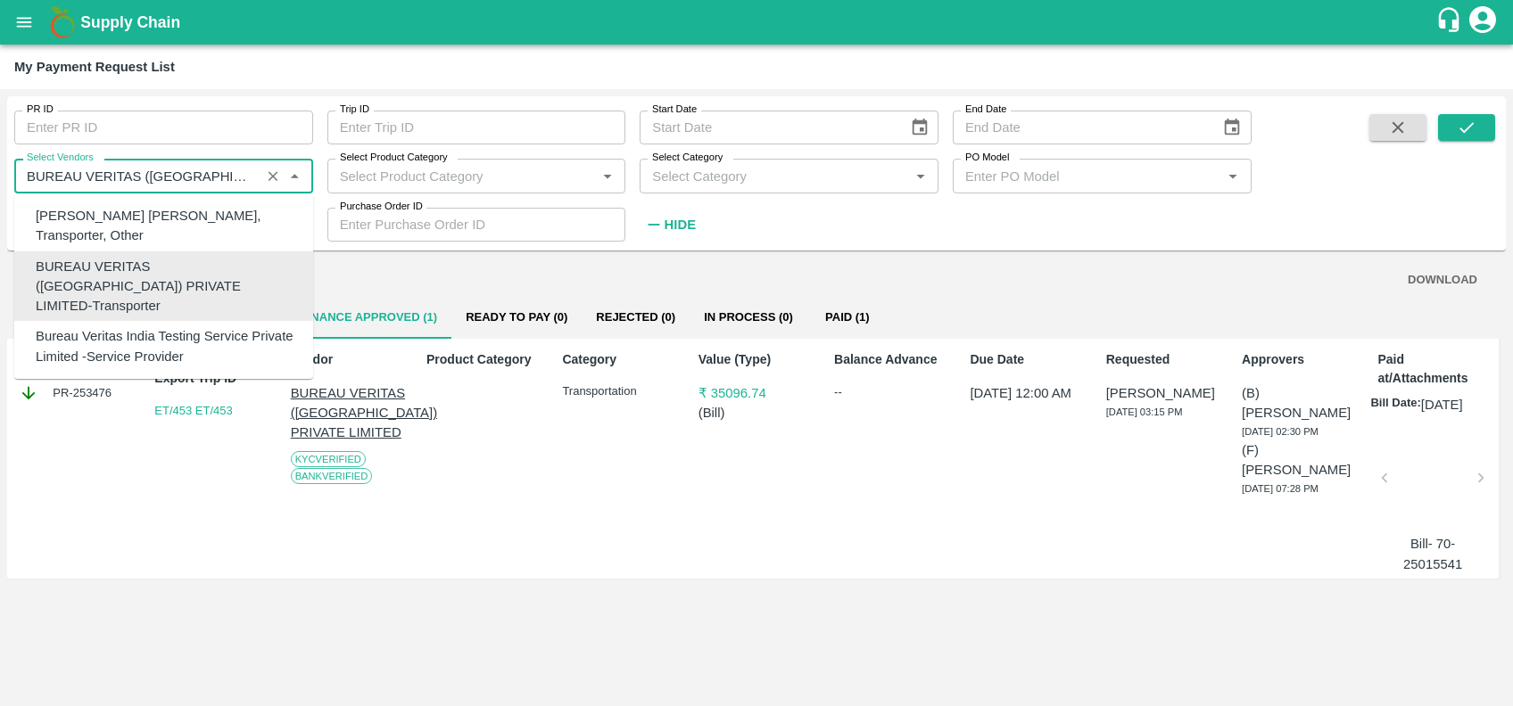
click at [65, 173] on input "Select Vendors" at bounding box center [137, 175] width 235 height 23
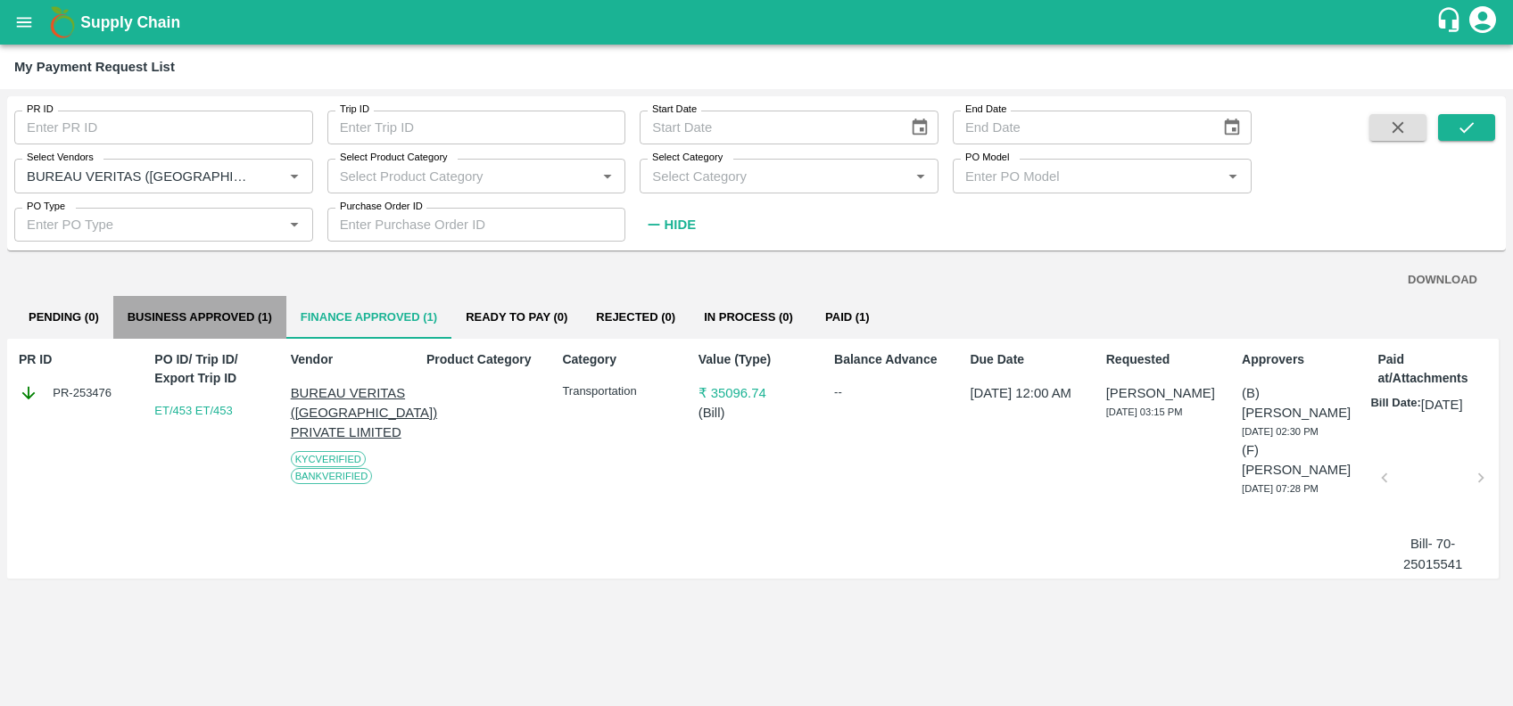
click at [221, 308] on button "Business Approved (1)" at bounding box center [199, 317] width 173 height 43
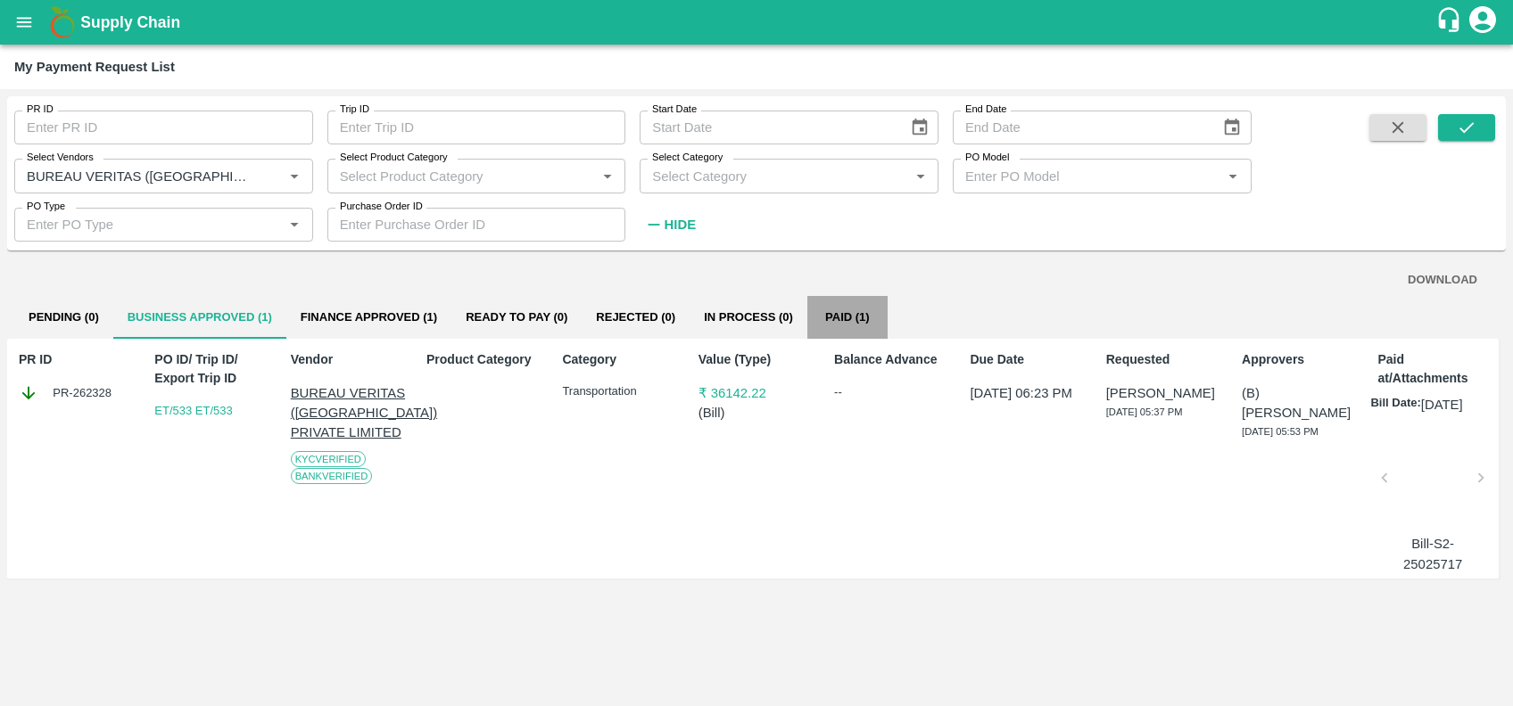
click at [838, 304] on button "Paid (1)" at bounding box center [847, 317] width 80 height 43
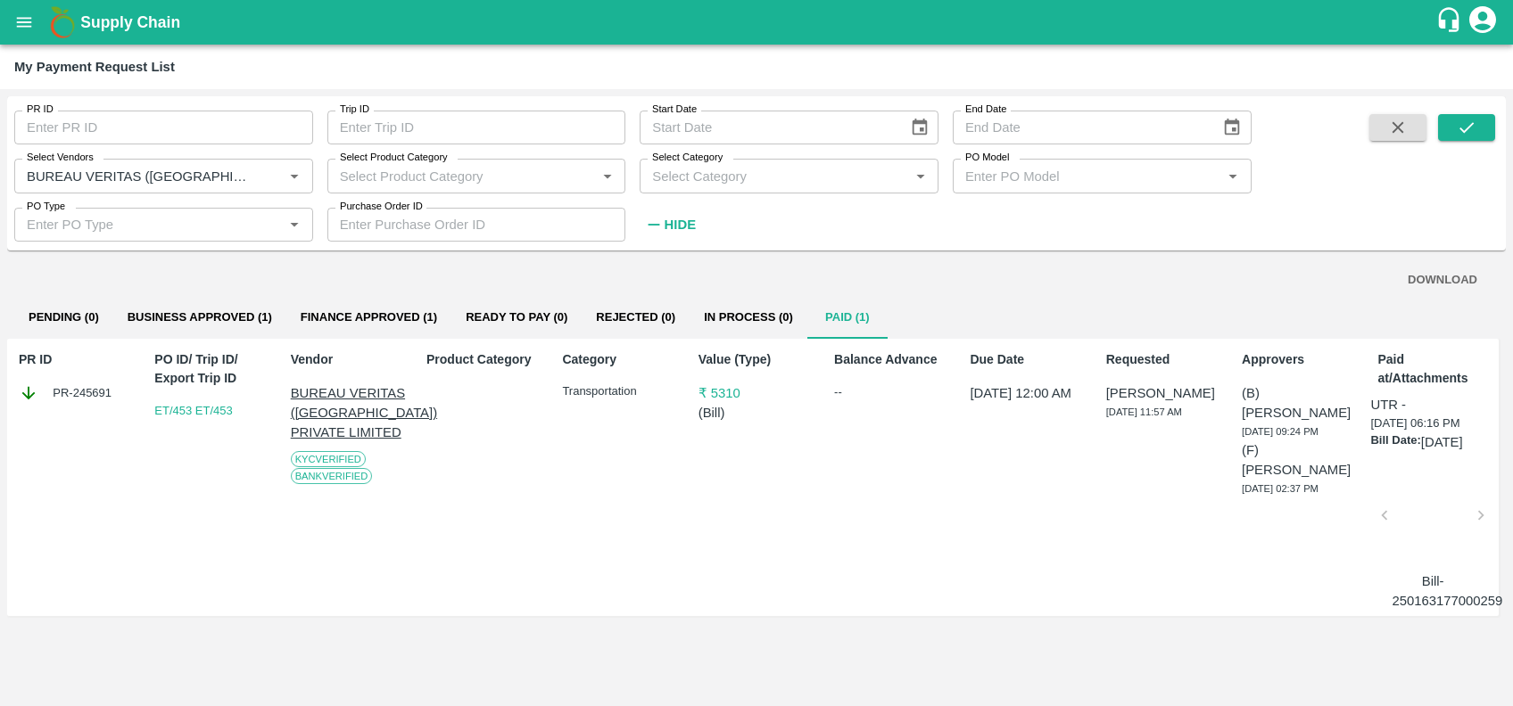
scroll to position [0, 1]
click at [1405, 498] on div at bounding box center [1431, 521] width 81 height 95
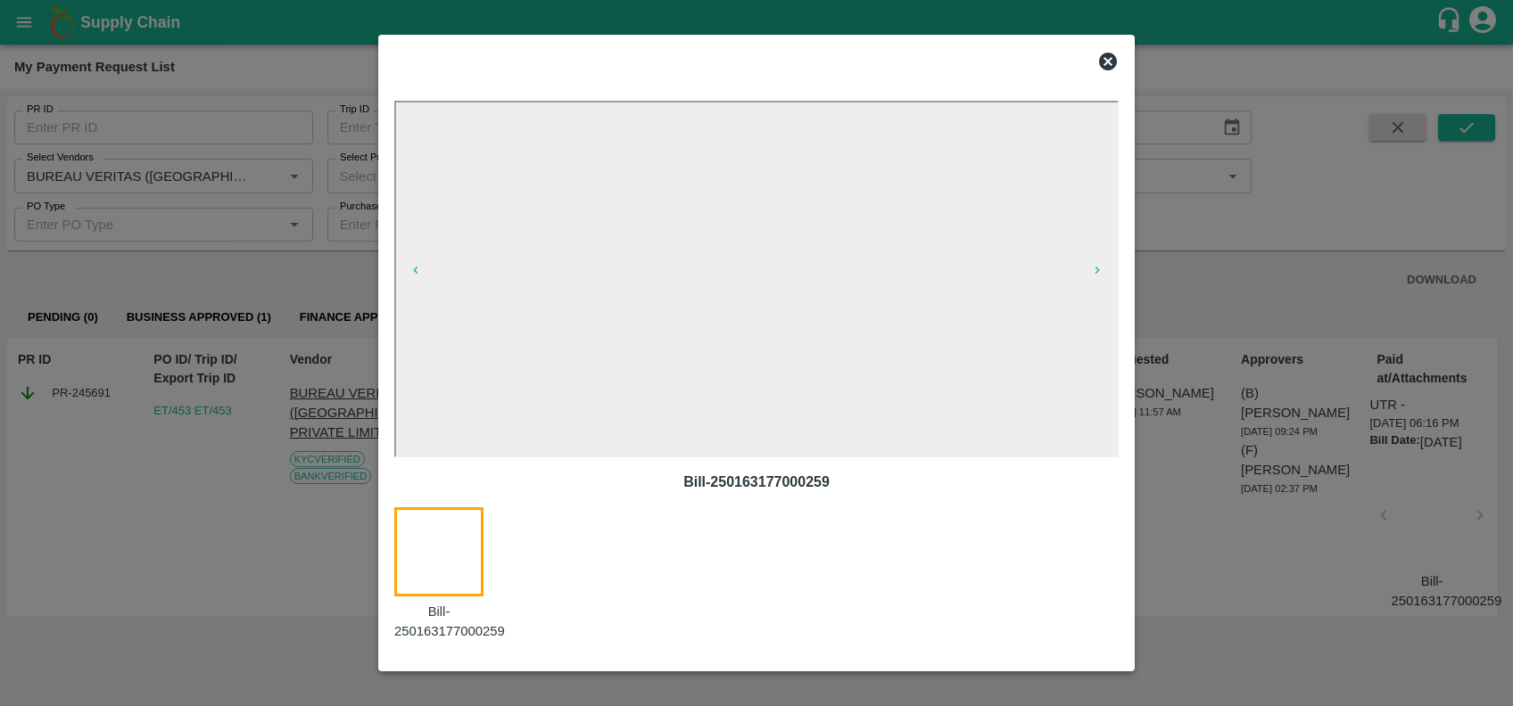
click at [1117, 59] on icon at bounding box center [1107, 61] width 21 height 21
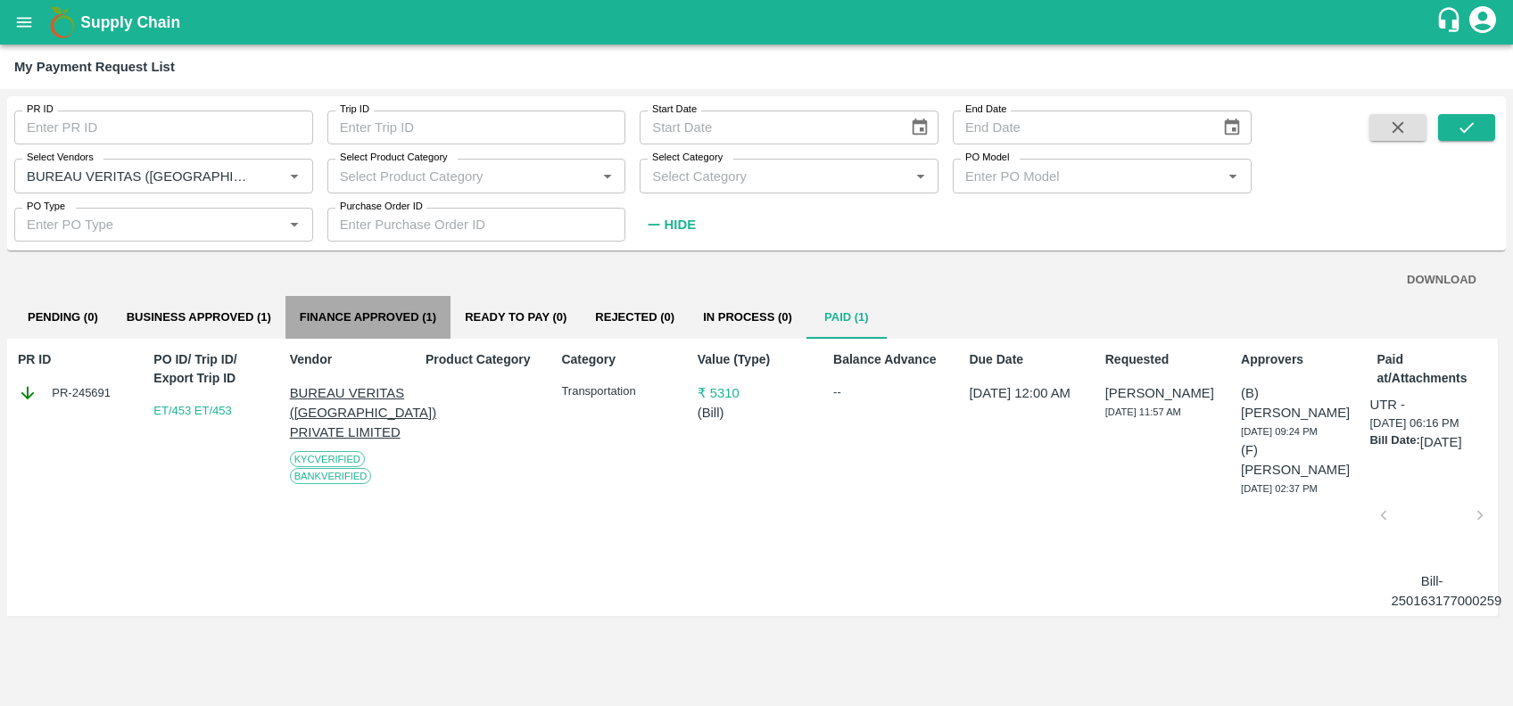
click at [409, 320] on button "Finance Approved (1)" at bounding box center [367, 317] width 165 height 43
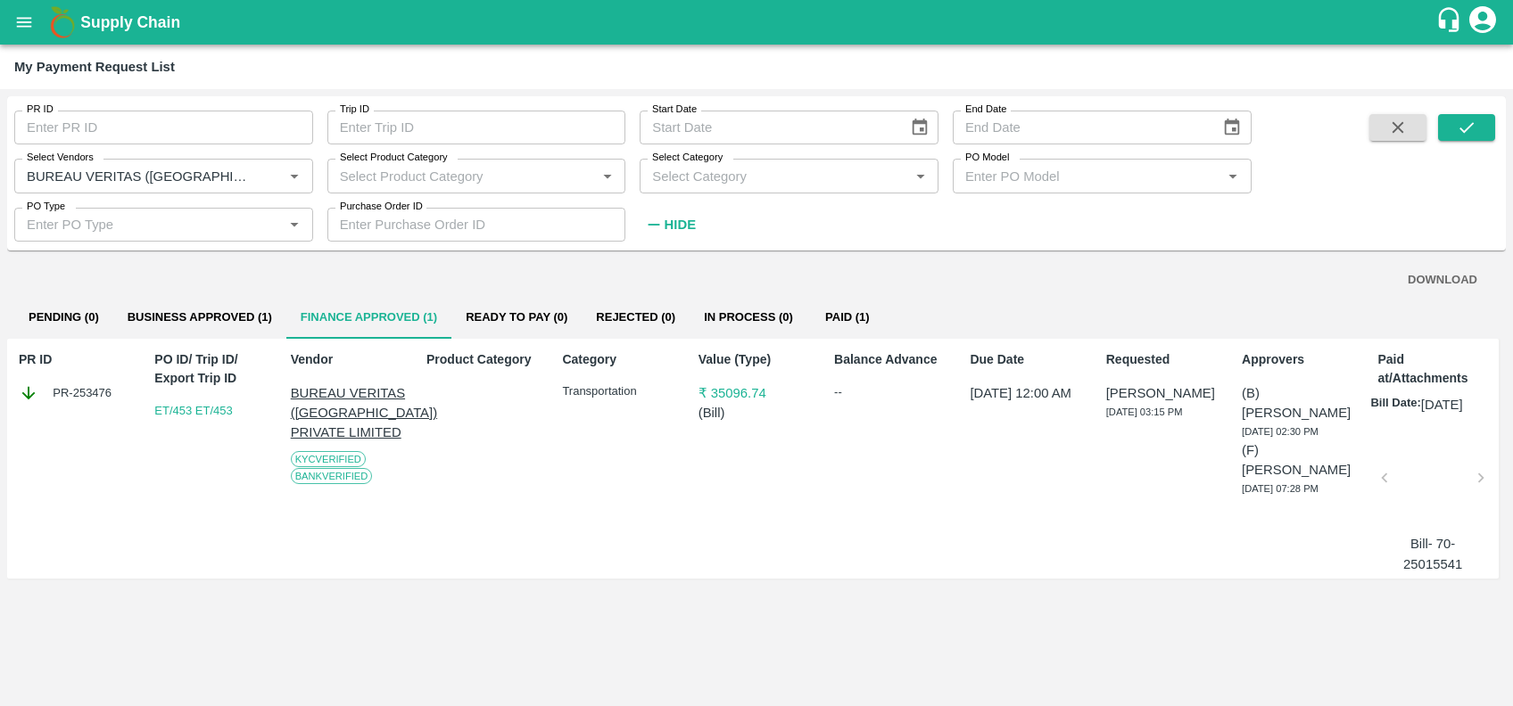
click at [1443, 485] on div at bounding box center [1432, 483] width 81 height 95
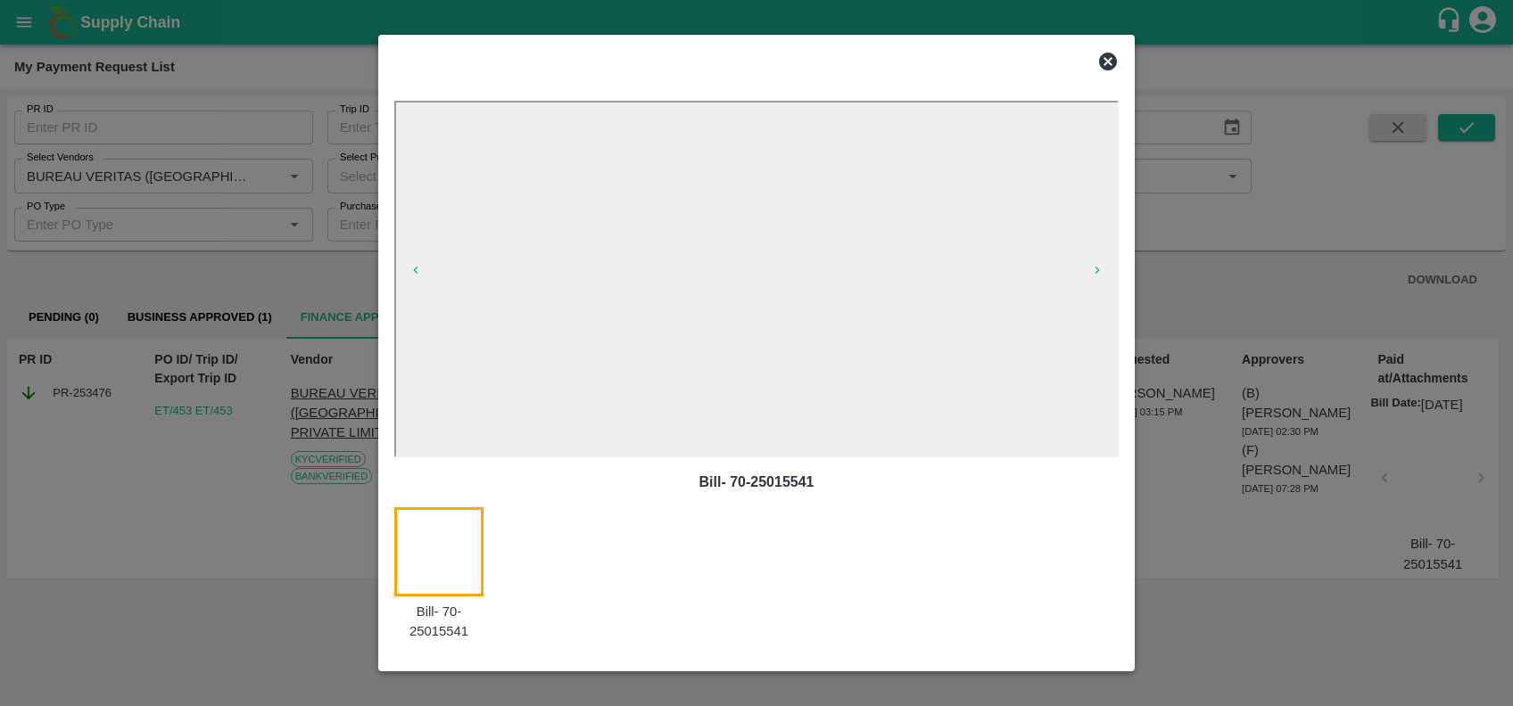
click at [1128, 51] on div "Bill- 70-25015541 Bill- 70-25015541" at bounding box center [756, 354] width 756 height 638
click at [1106, 62] on icon at bounding box center [1107, 61] width 21 height 21
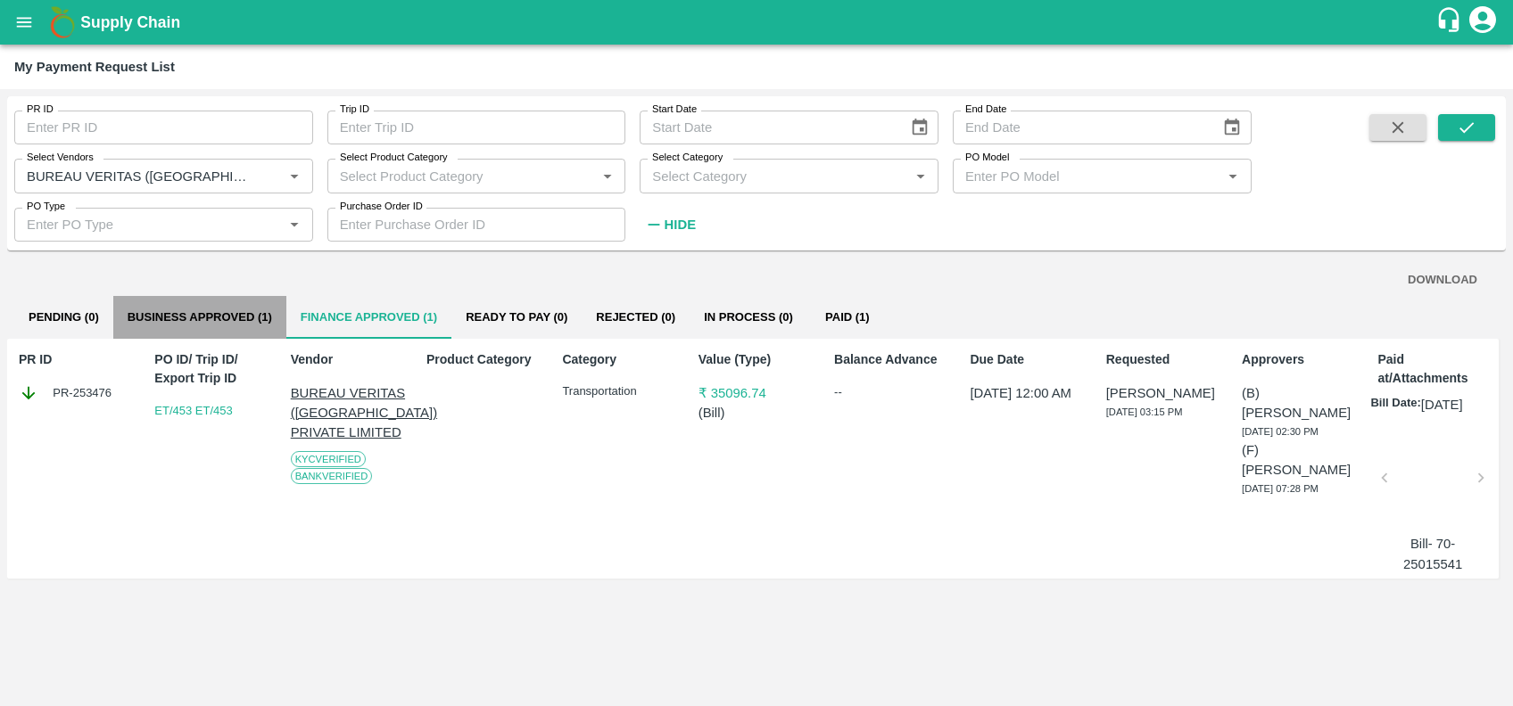
click at [232, 307] on button "Business Approved (1)" at bounding box center [199, 317] width 173 height 43
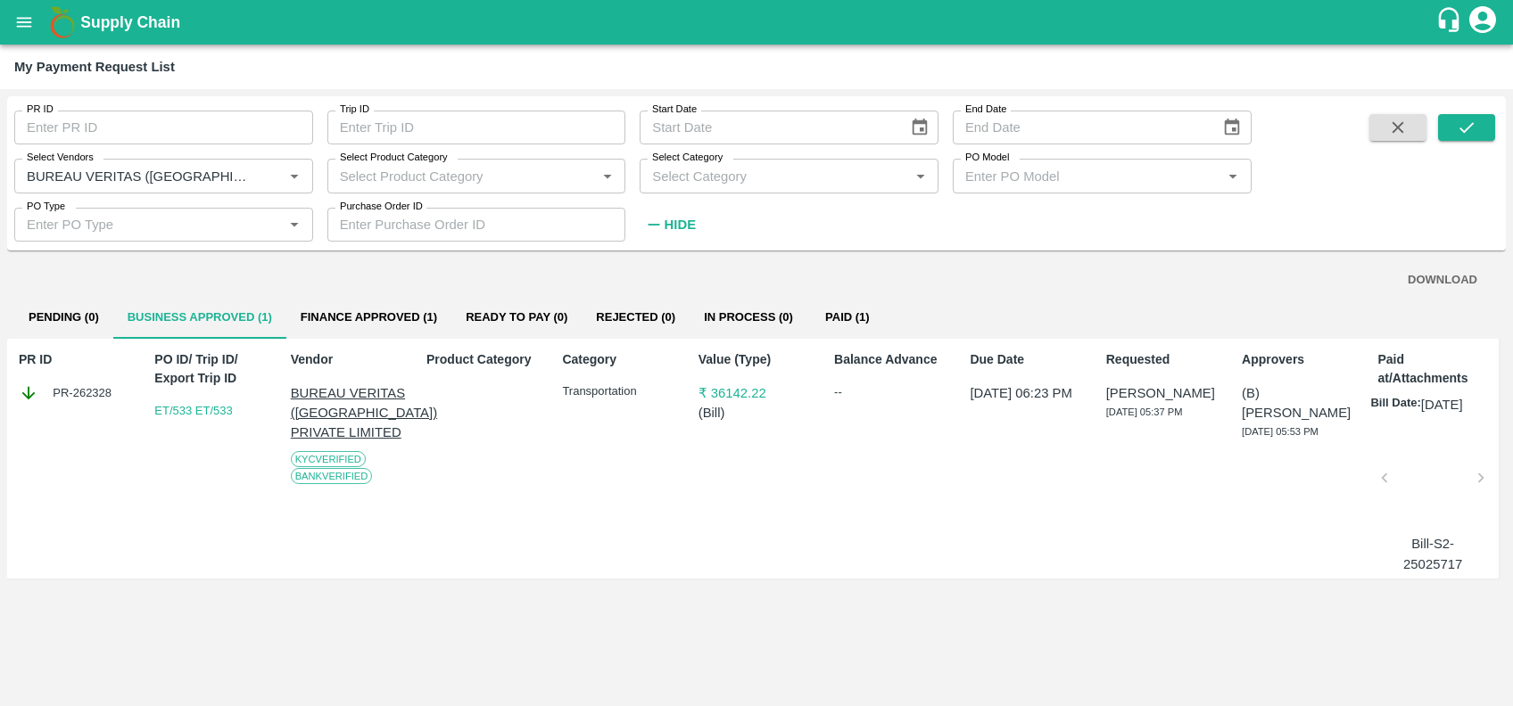
scroll to position [0, 3]
click at [1409, 477] on div at bounding box center [1429, 483] width 81 height 95
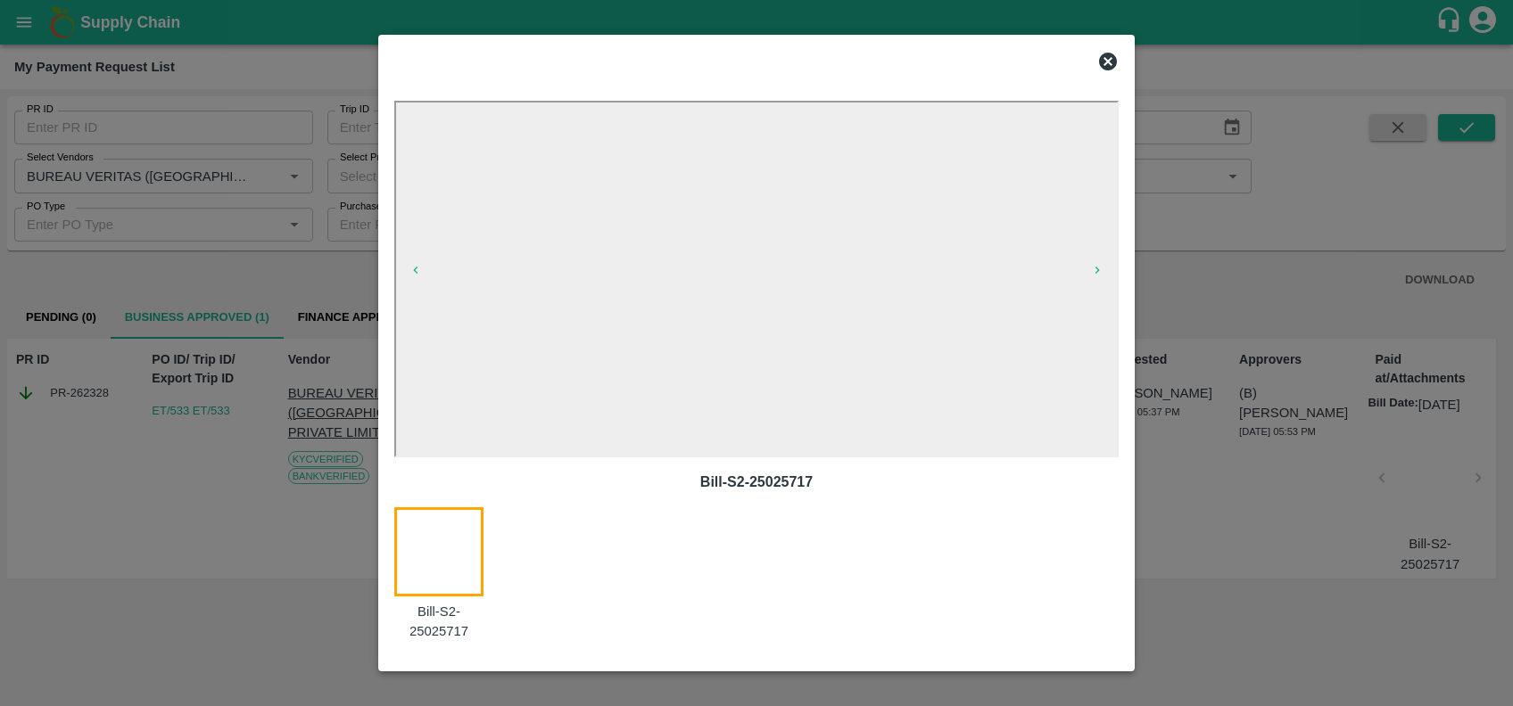
click at [1109, 54] on icon at bounding box center [1108, 62] width 18 height 18
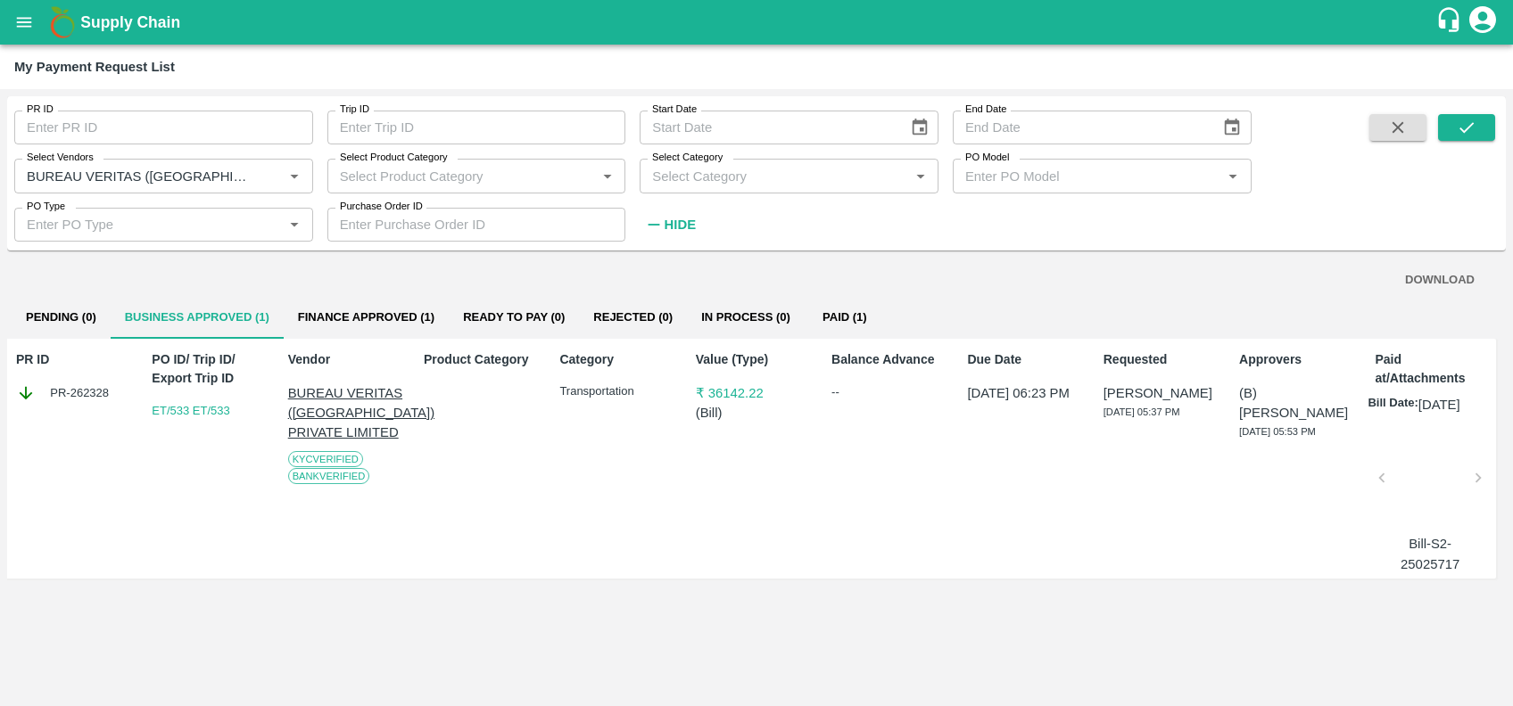
click at [266, 178] on icon "Clear" at bounding box center [273, 176] width 17 height 17
click at [221, 177] on input "Select Vendors" at bounding box center [149, 175] width 259 height 23
click at [192, 218] on div "MAERSK A/S-Transporter" at bounding box center [163, 216] width 299 height 30
type input "MAERSK A/S-Transporter"
click at [1490, 124] on button "submit" at bounding box center [1466, 127] width 57 height 27
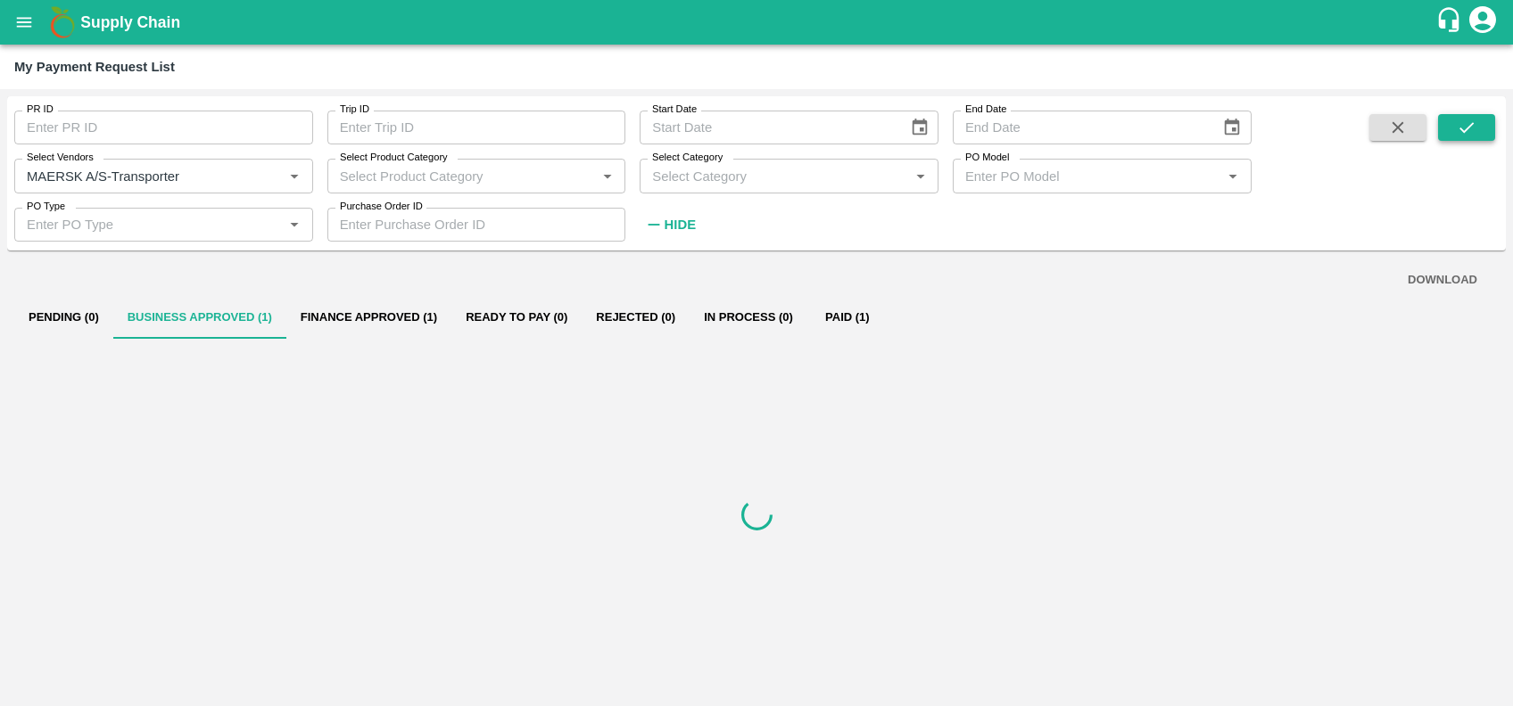
scroll to position [0, 0]
click at [359, 309] on button "Finance Approved (8)" at bounding box center [368, 317] width 165 height 43
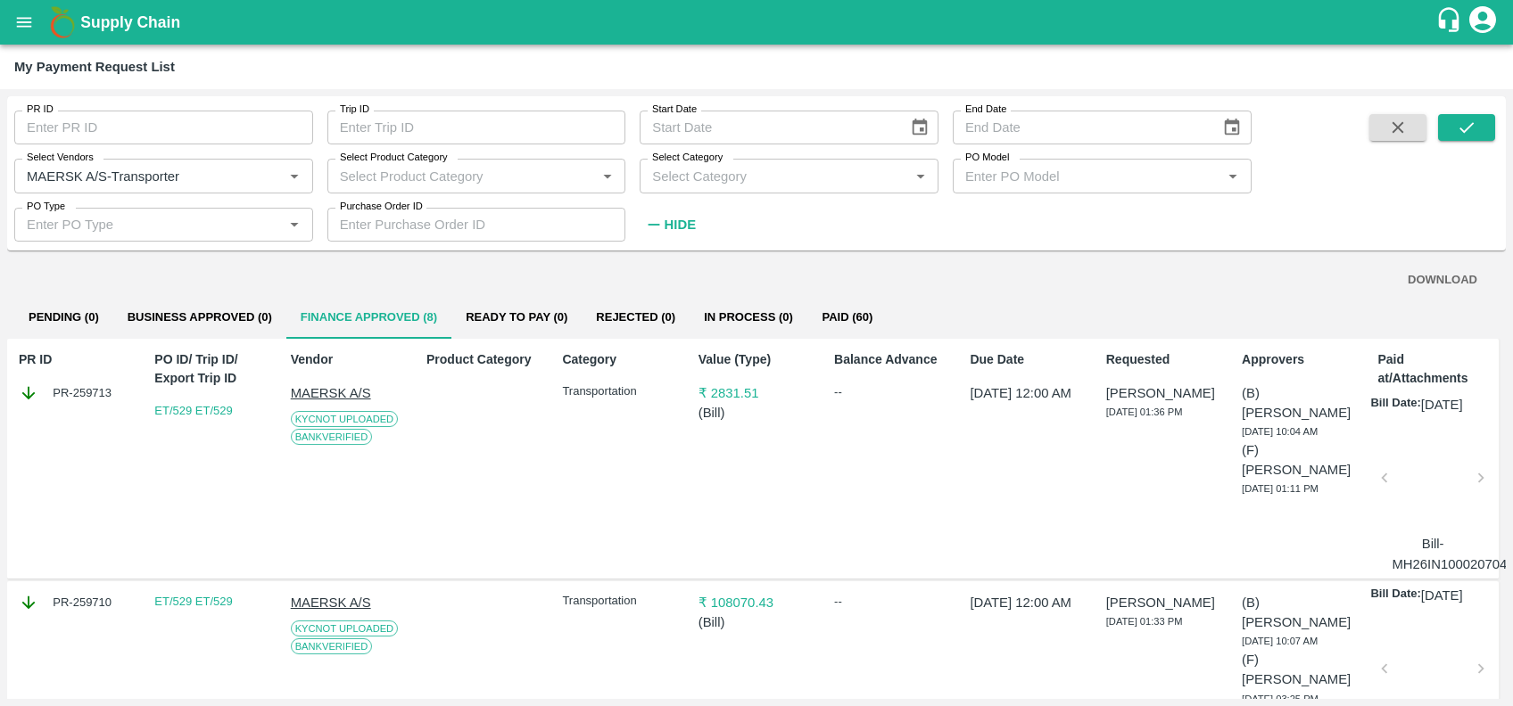
click at [1439, 492] on div at bounding box center [1432, 483] width 81 height 95
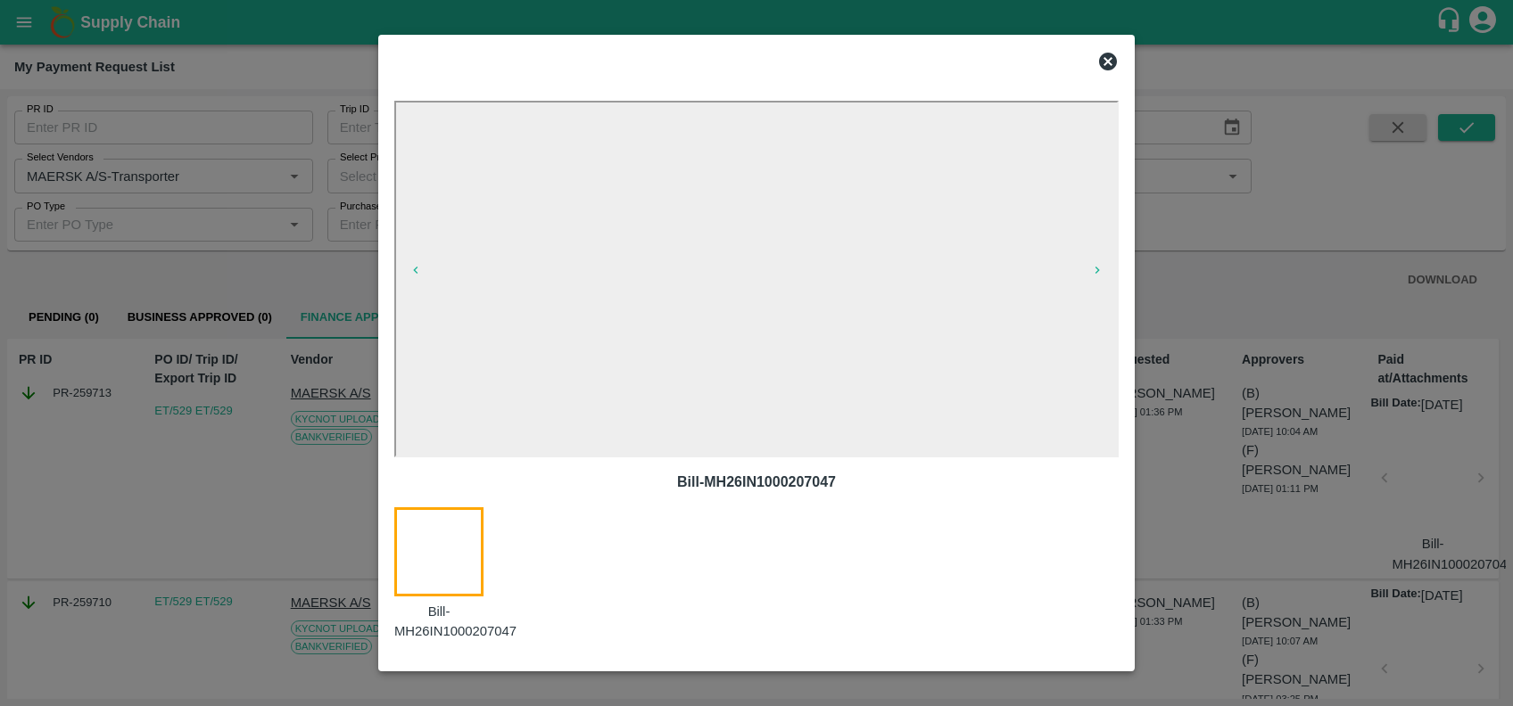
click at [1115, 62] on icon at bounding box center [1108, 62] width 18 height 18
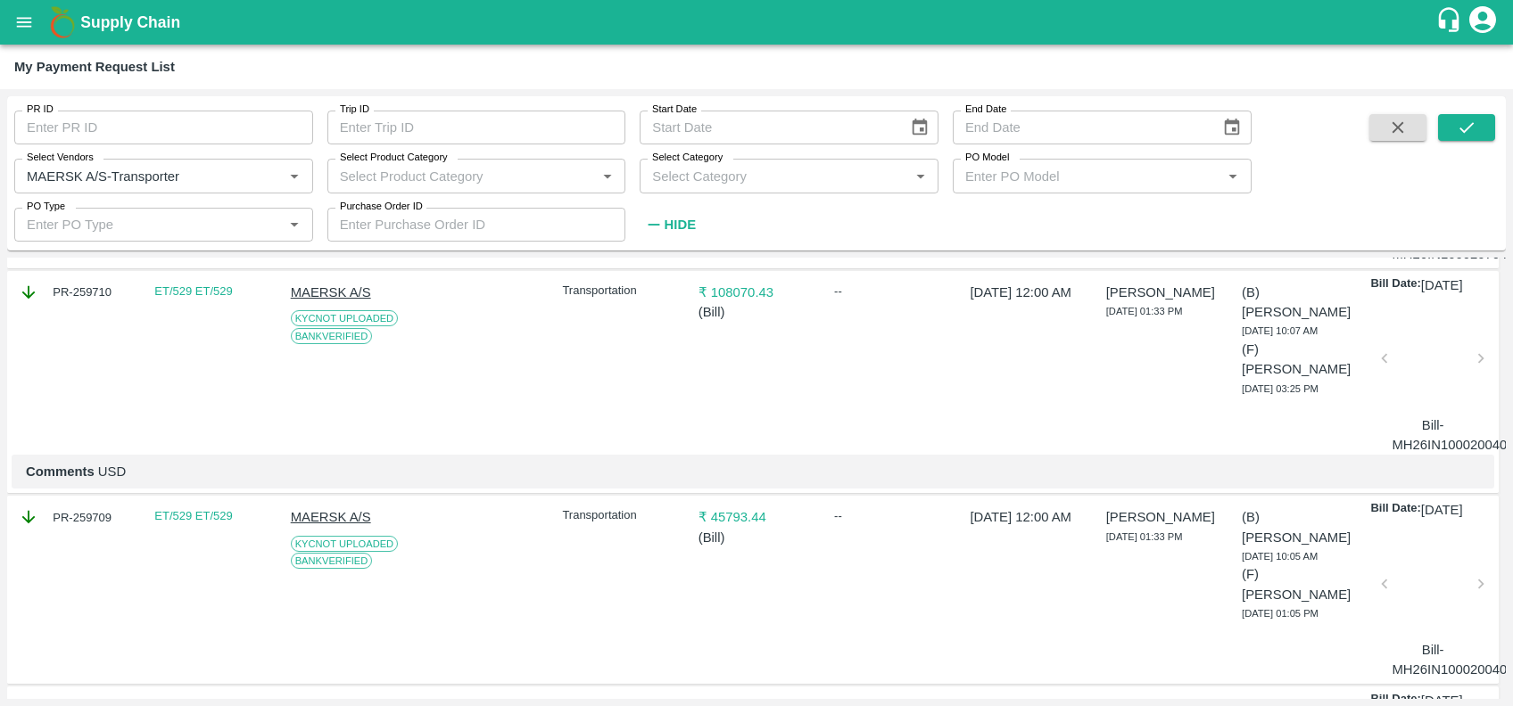
scroll to position [309, 0]
click at [1414, 389] on div at bounding box center [1432, 365] width 81 height 95
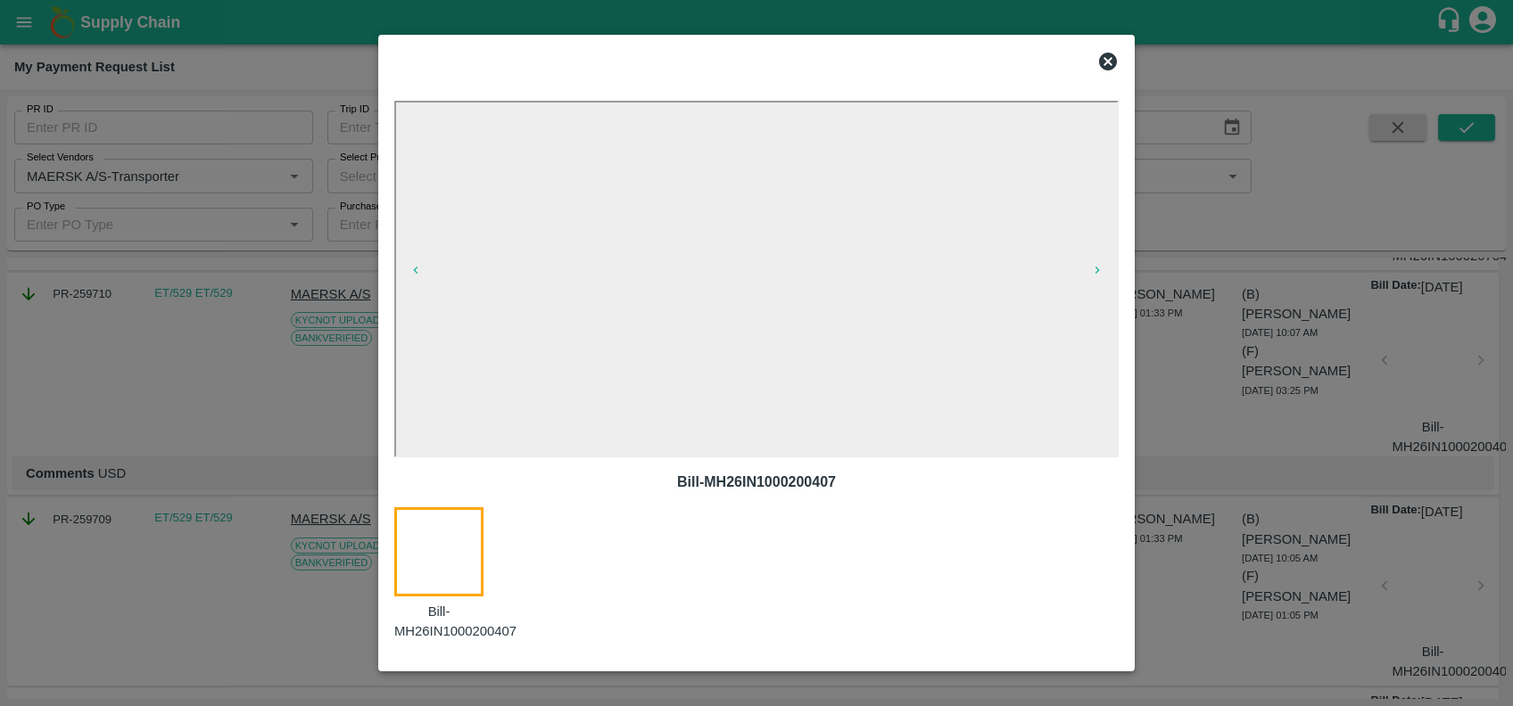
click at [1108, 57] on icon at bounding box center [1108, 62] width 18 height 18
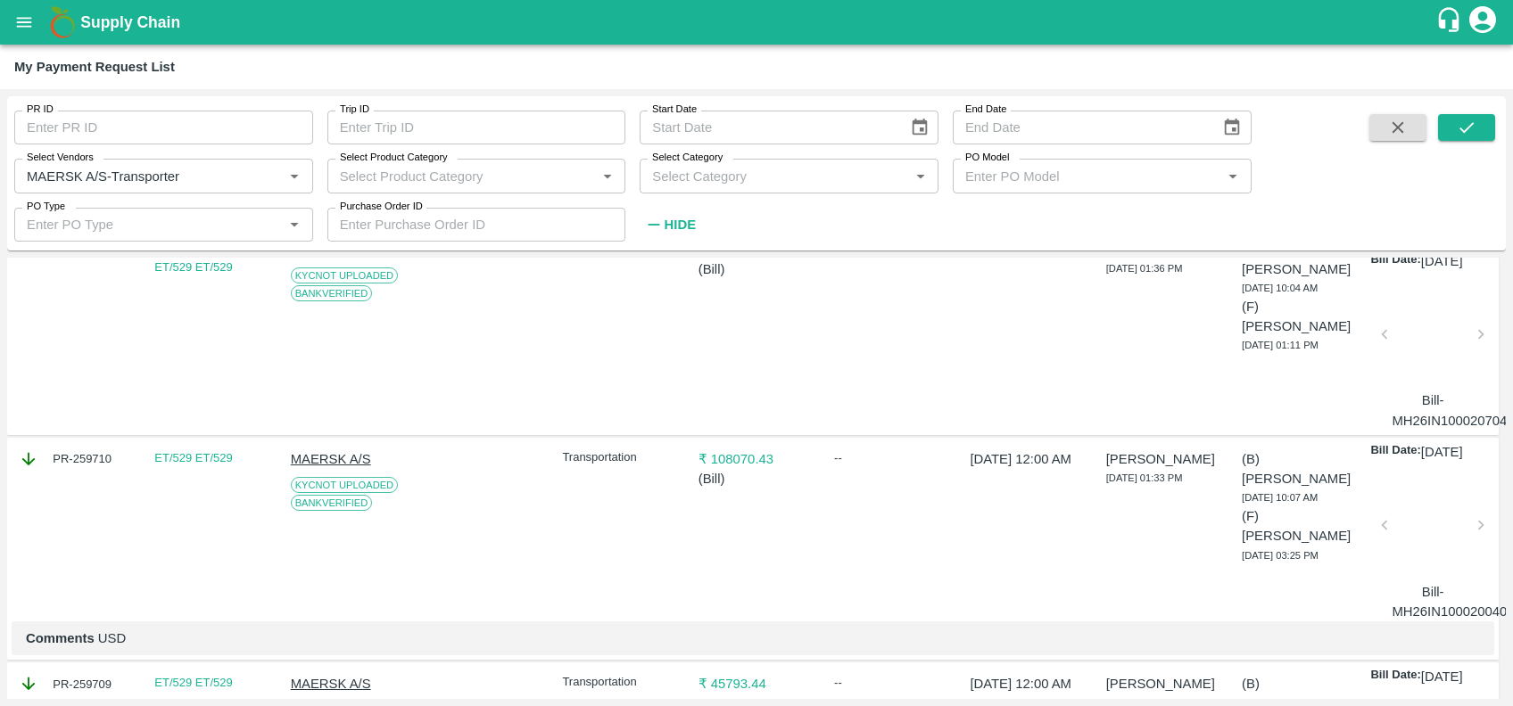
scroll to position [143, 0]
click at [1443, 574] on div at bounding box center [1432, 531] width 81 height 95
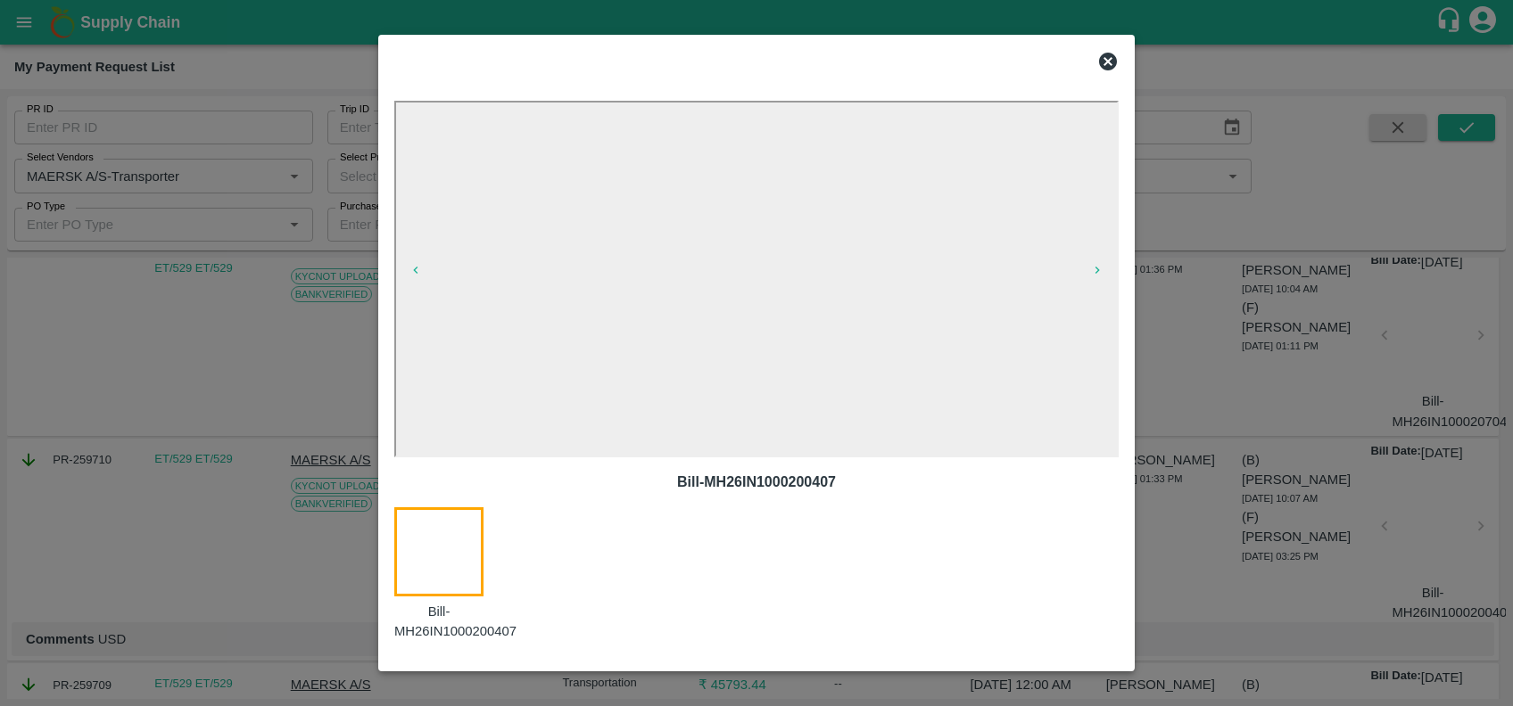
click at [1111, 59] on icon at bounding box center [1108, 62] width 18 height 18
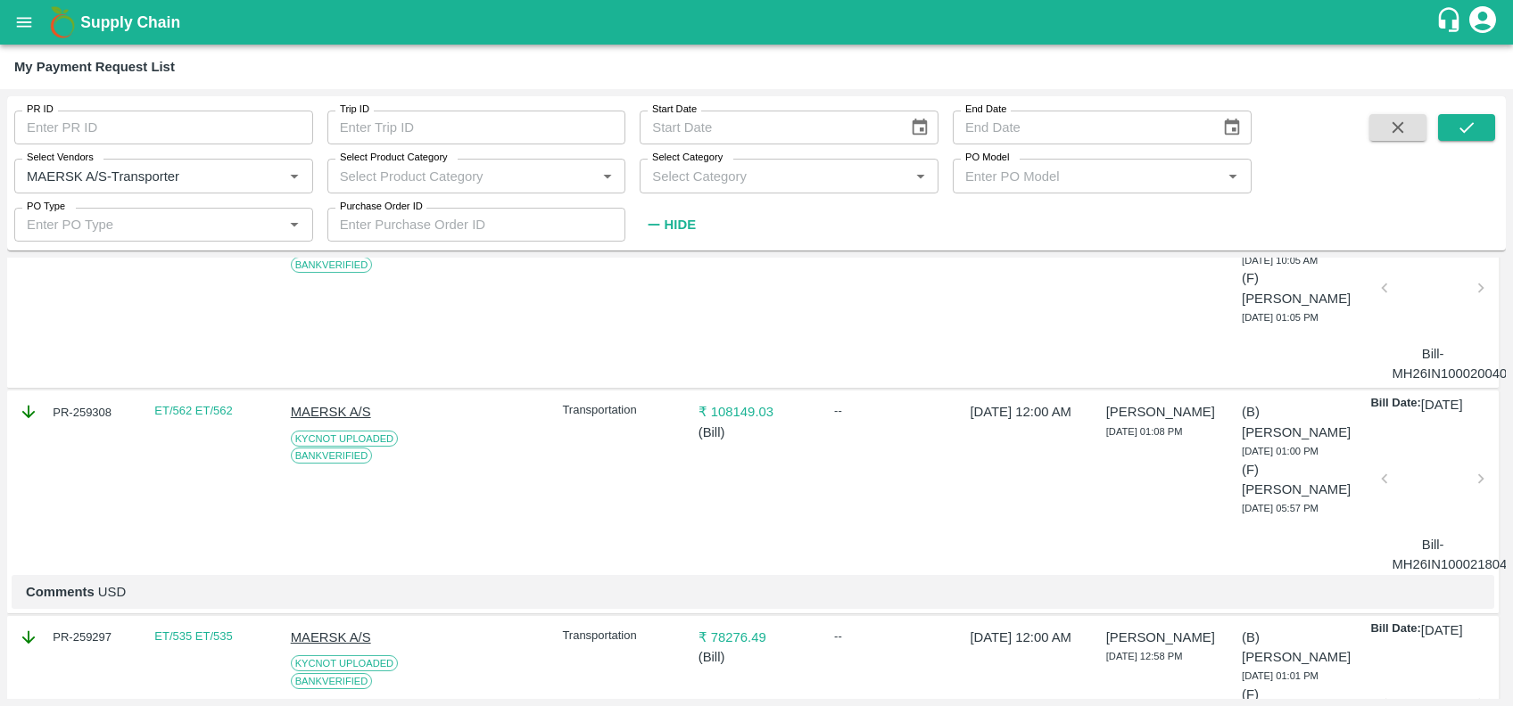
scroll to position [608, 0]
click at [1422, 516] on div at bounding box center [1432, 482] width 81 height 95
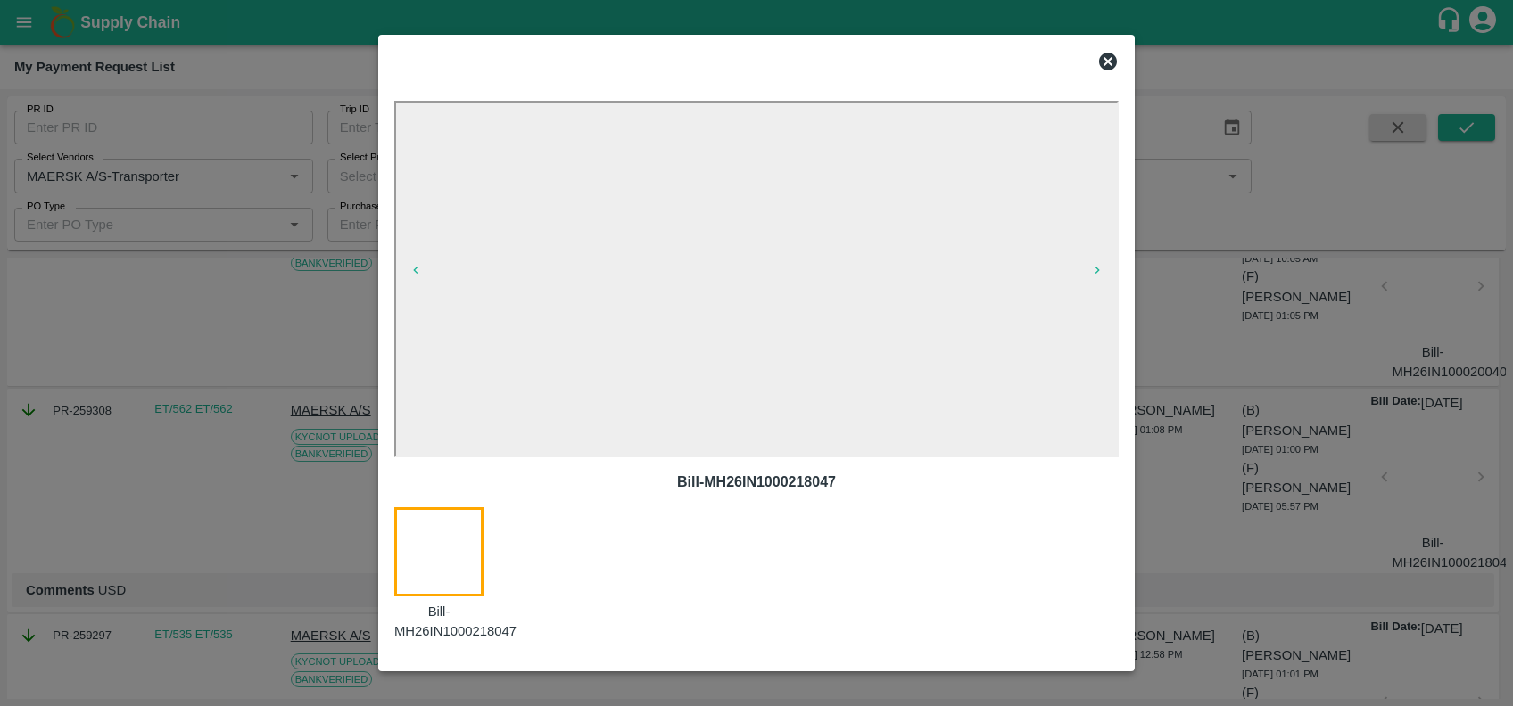
click at [1110, 62] on icon at bounding box center [1107, 61] width 21 height 21
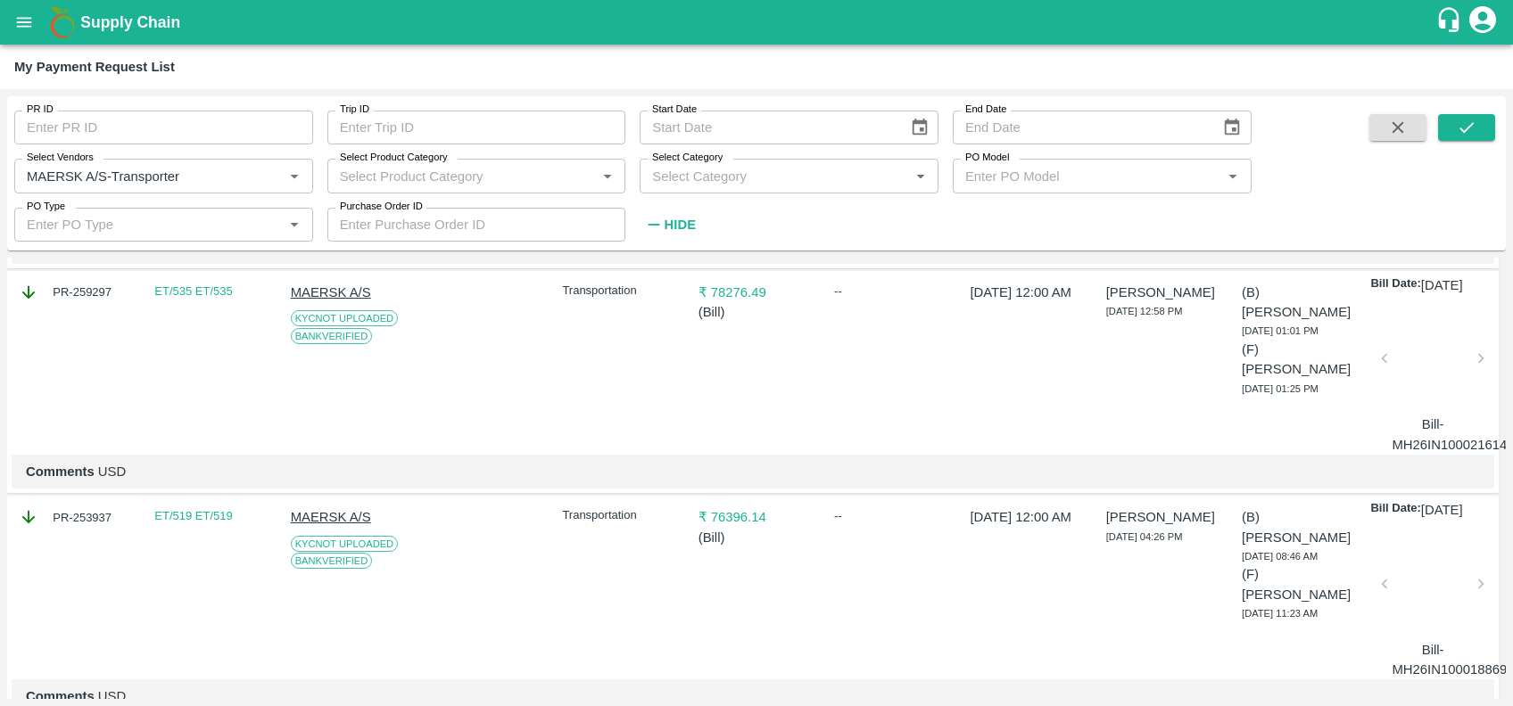
scroll to position [899, 0]
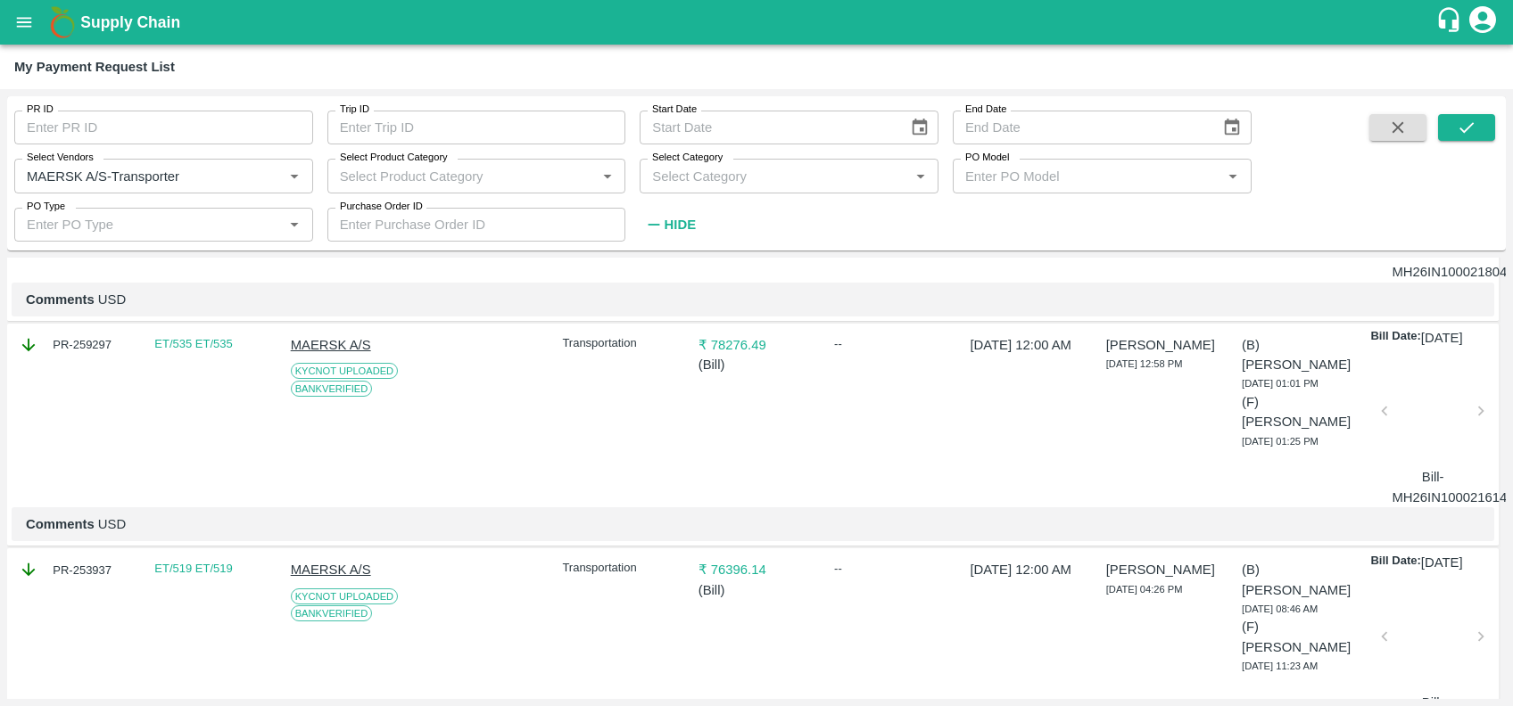
click at [1410, 464] on div at bounding box center [1432, 416] width 81 height 95
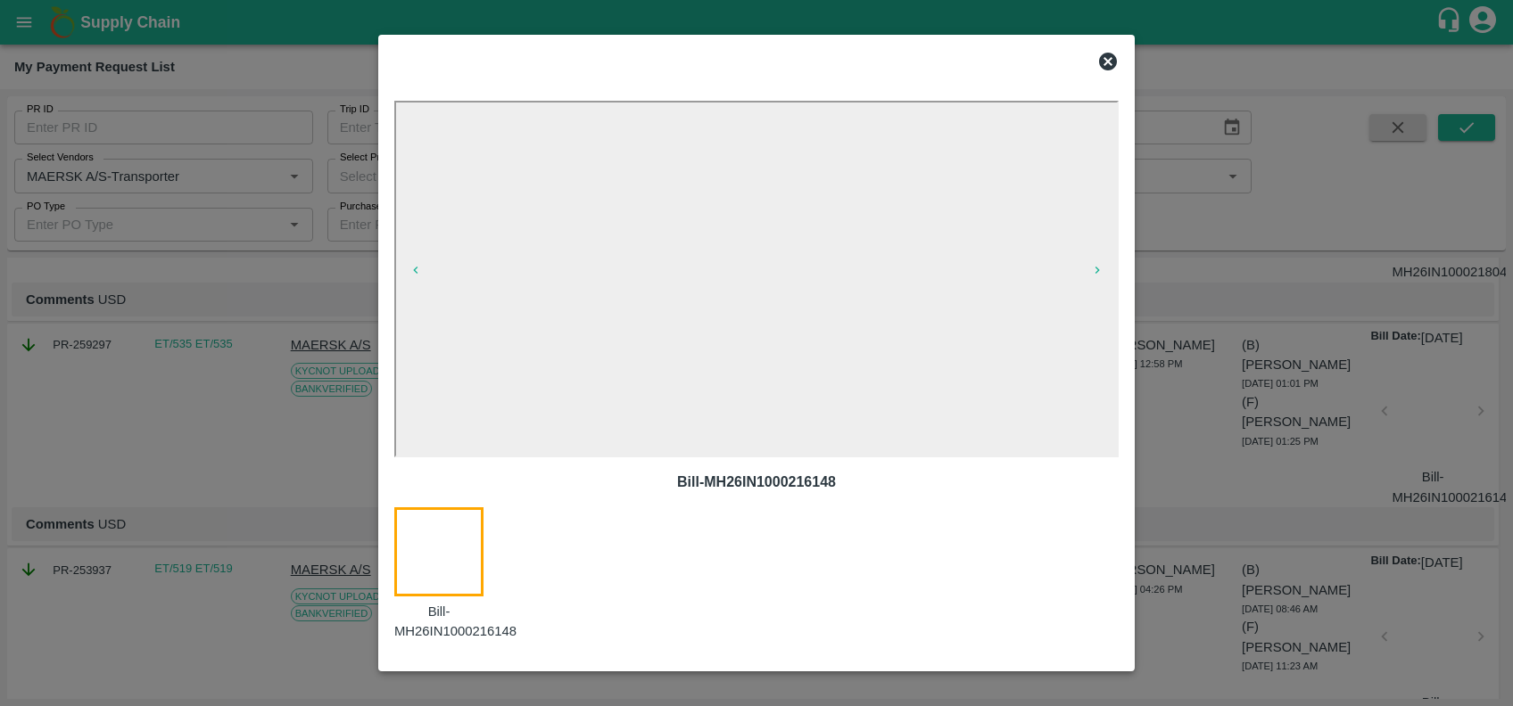
click at [1106, 55] on icon at bounding box center [1108, 62] width 18 height 18
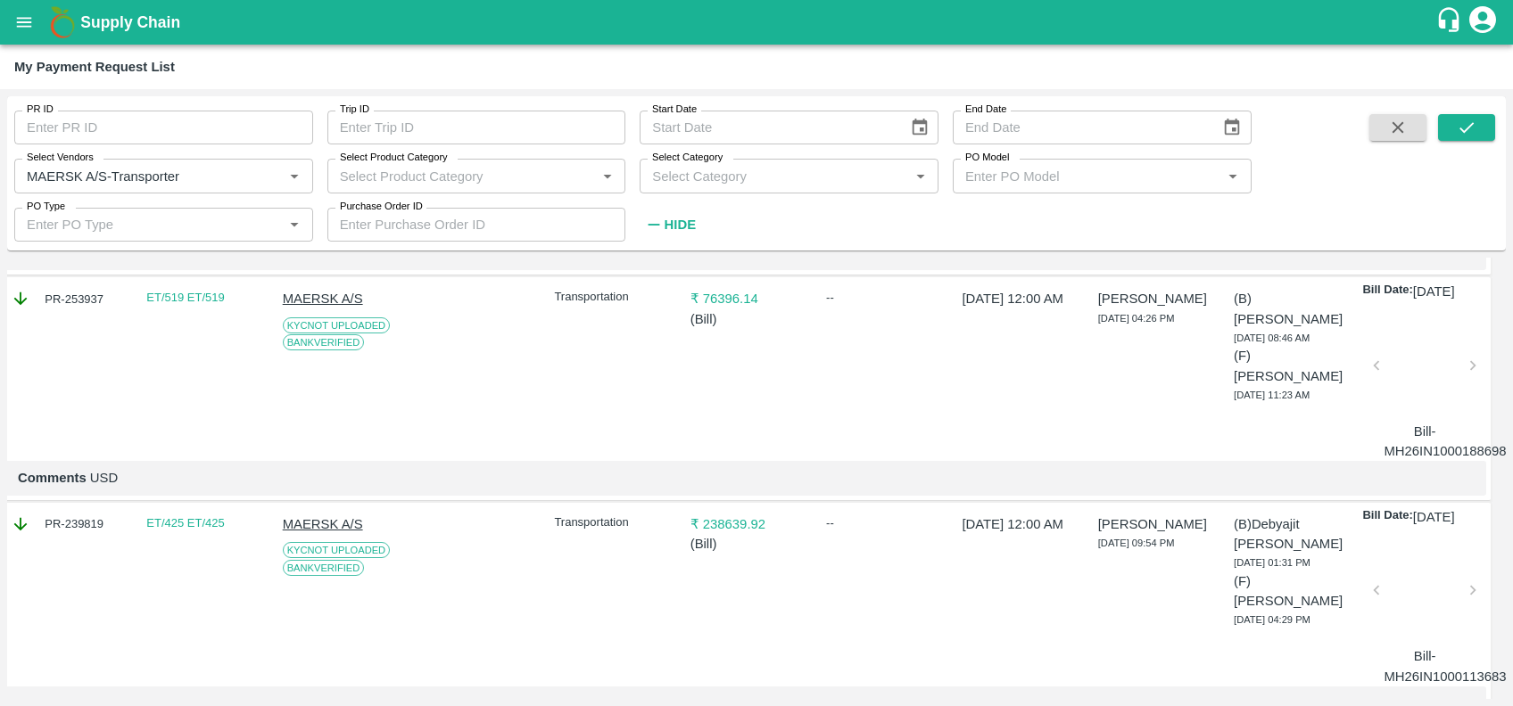
scroll to position [1173, 8]
click at [1404, 416] on div at bounding box center [1424, 368] width 81 height 95
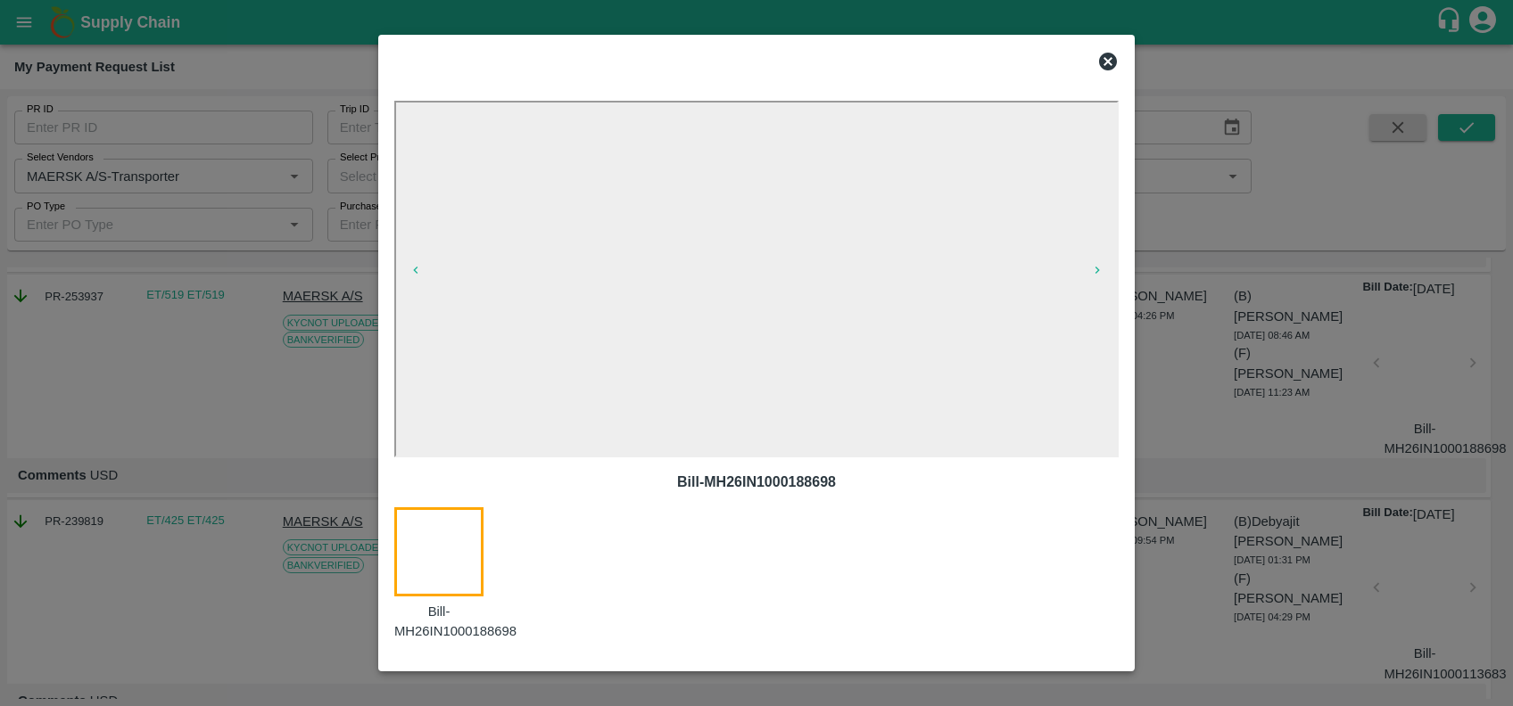
click at [1111, 57] on icon at bounding box center [1107, 61] width 21 height 21
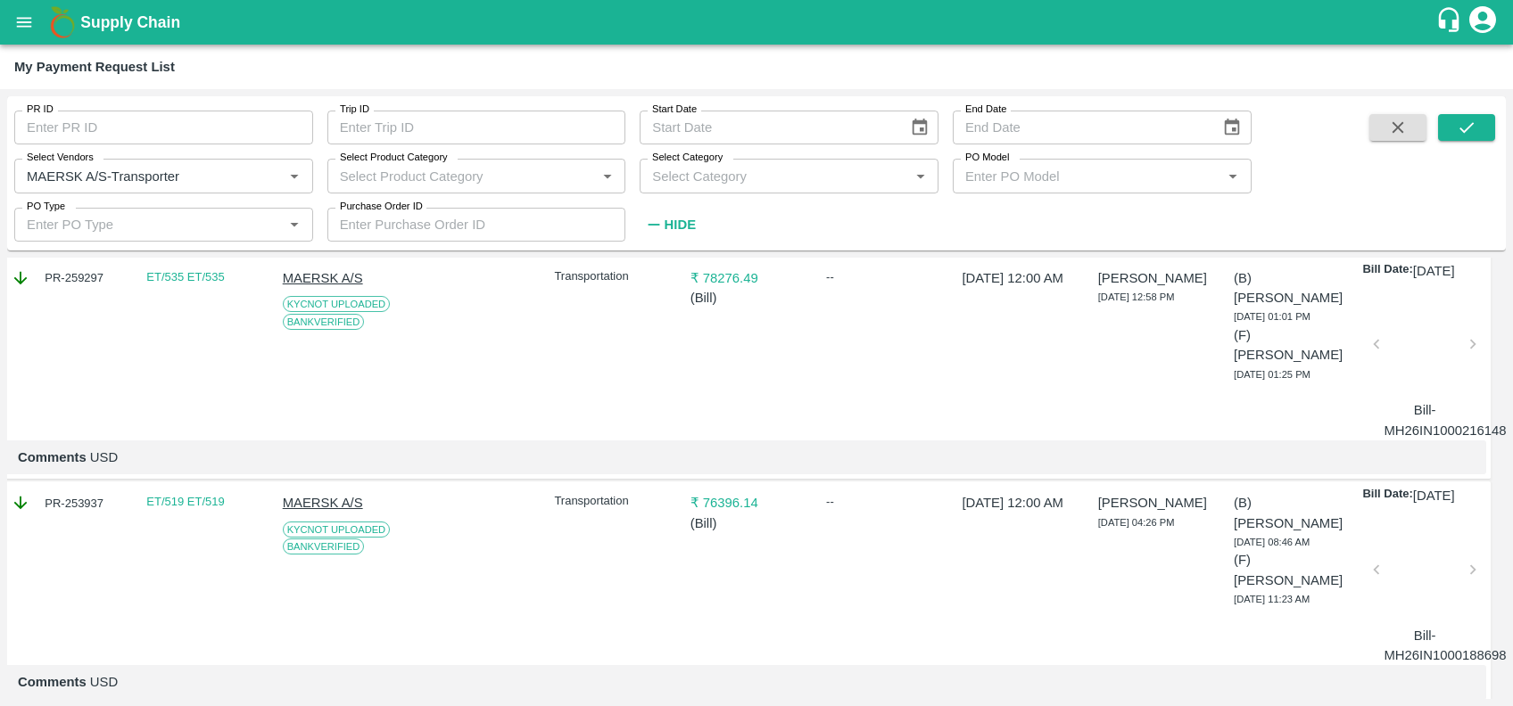
scroll to position [968, 8]
click at [1409, 395] on div at bounding box center [1424, 348] width 81 height 95
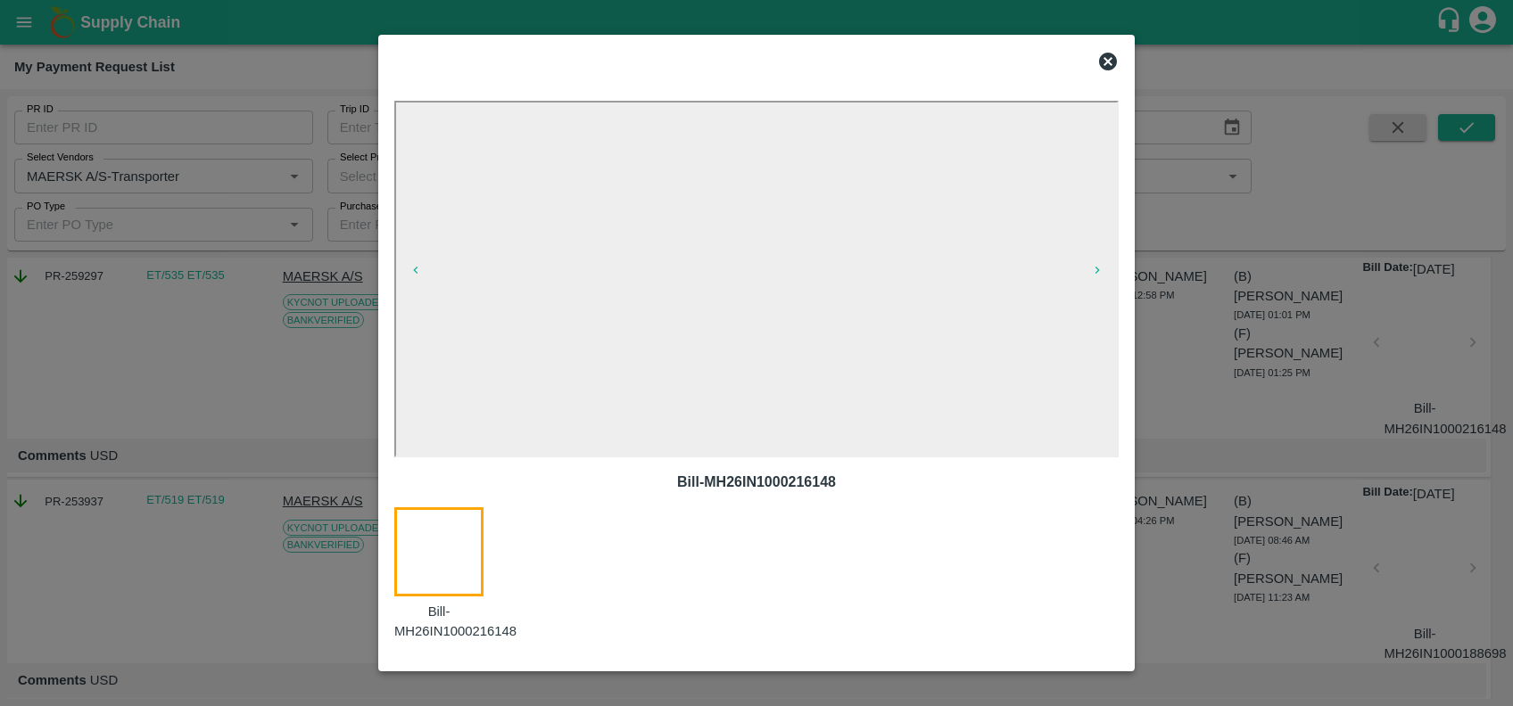
click at [1106, 66] on icon at bounding box center [1108, 62] width 18 height 18
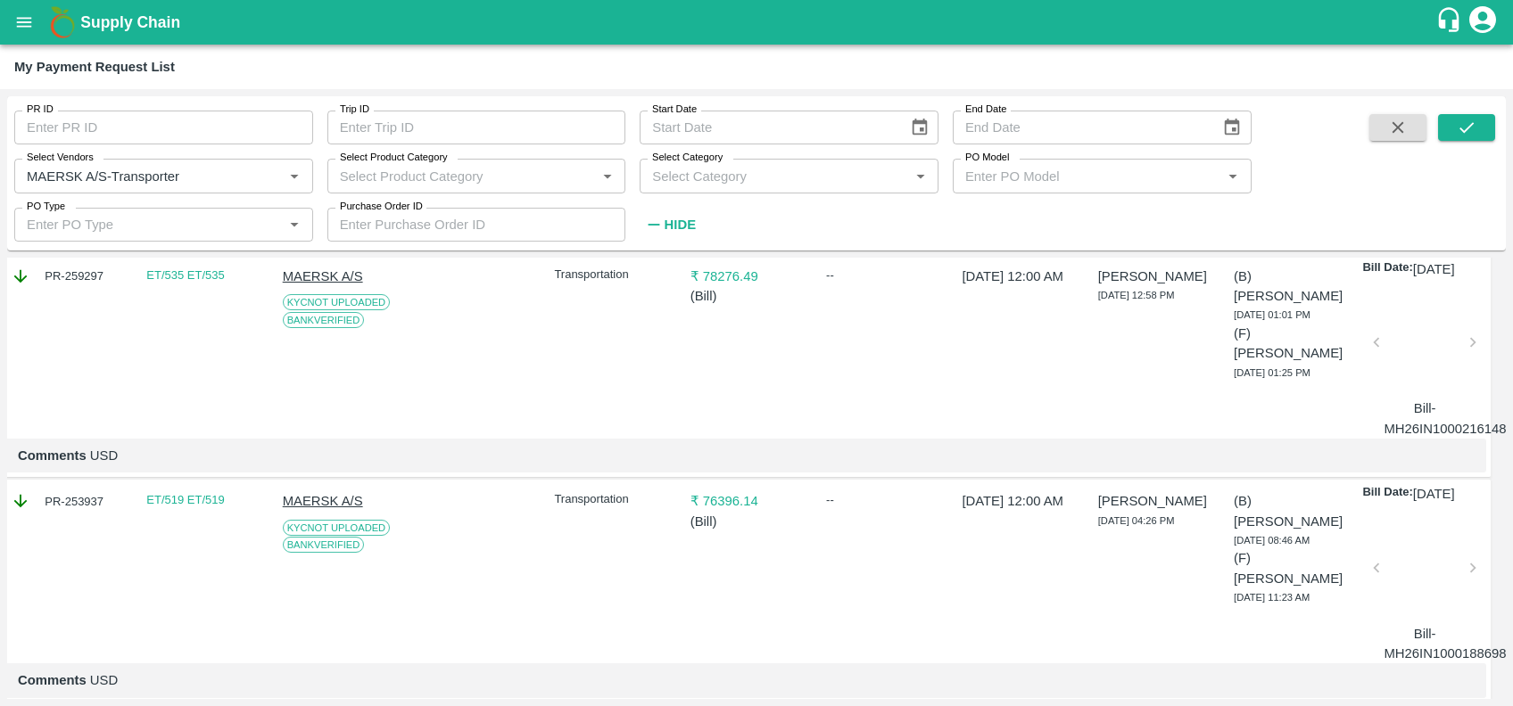
scroll to position [1165, 8]
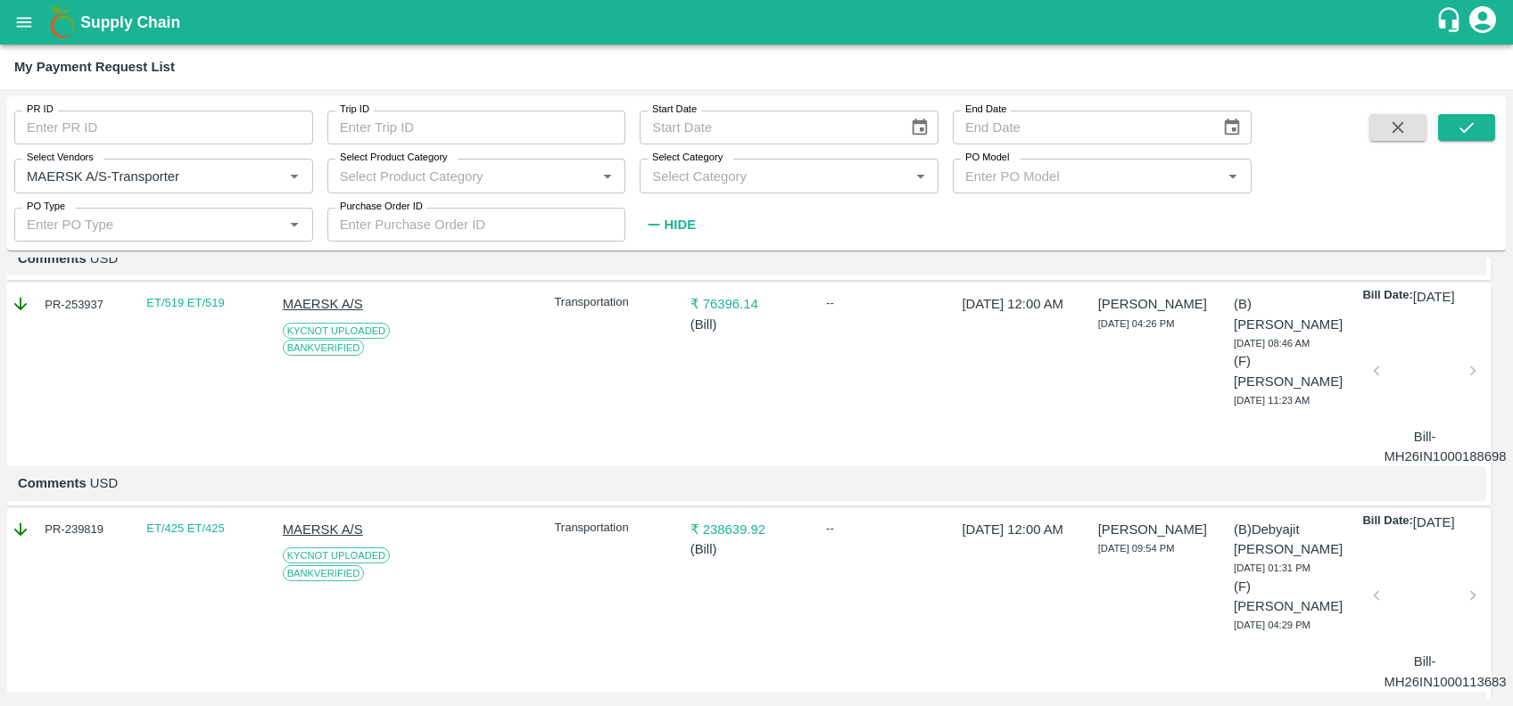
click at [1401, 424] on div at bounding box center [1424, 376] width 81 height 95
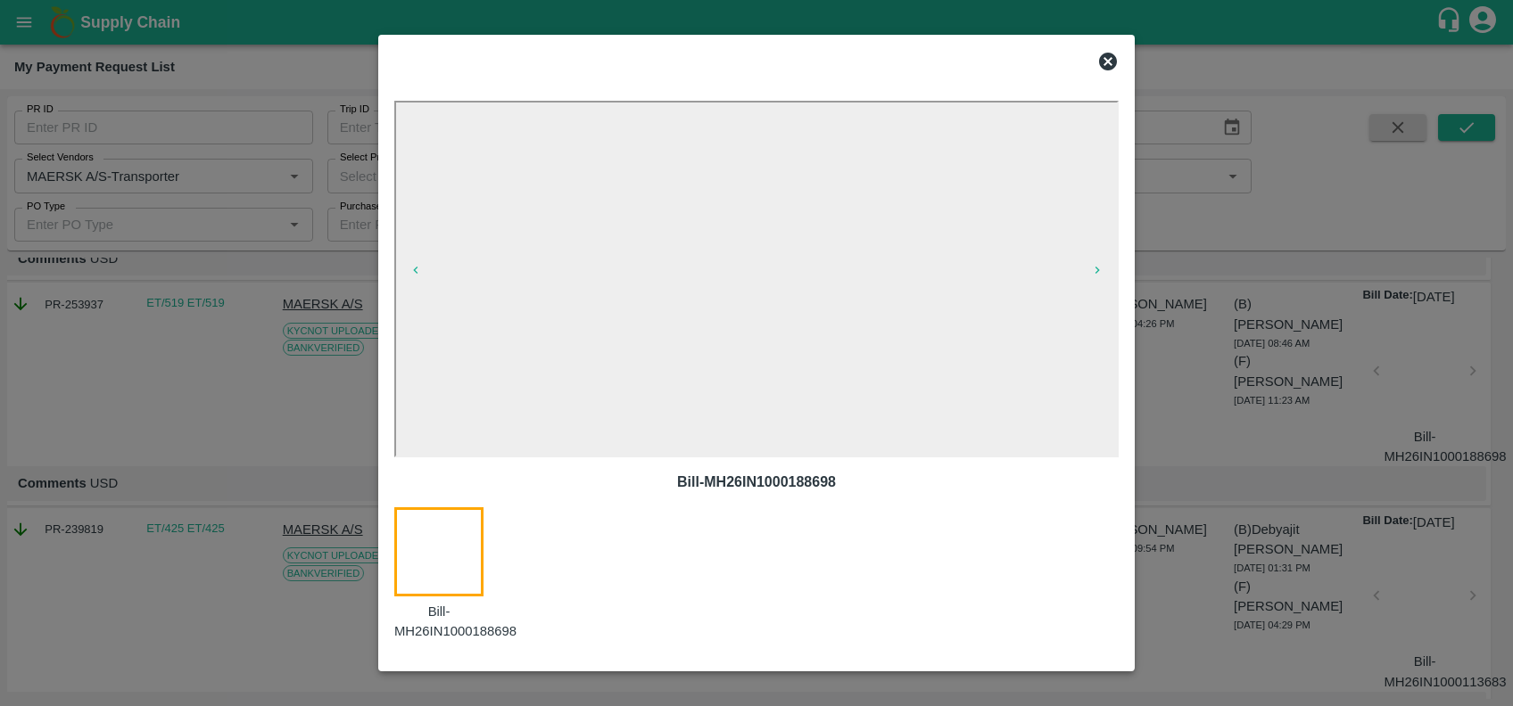
click at [1111, 57] on icon at bounding box center [1107, 61] width 21 height 21
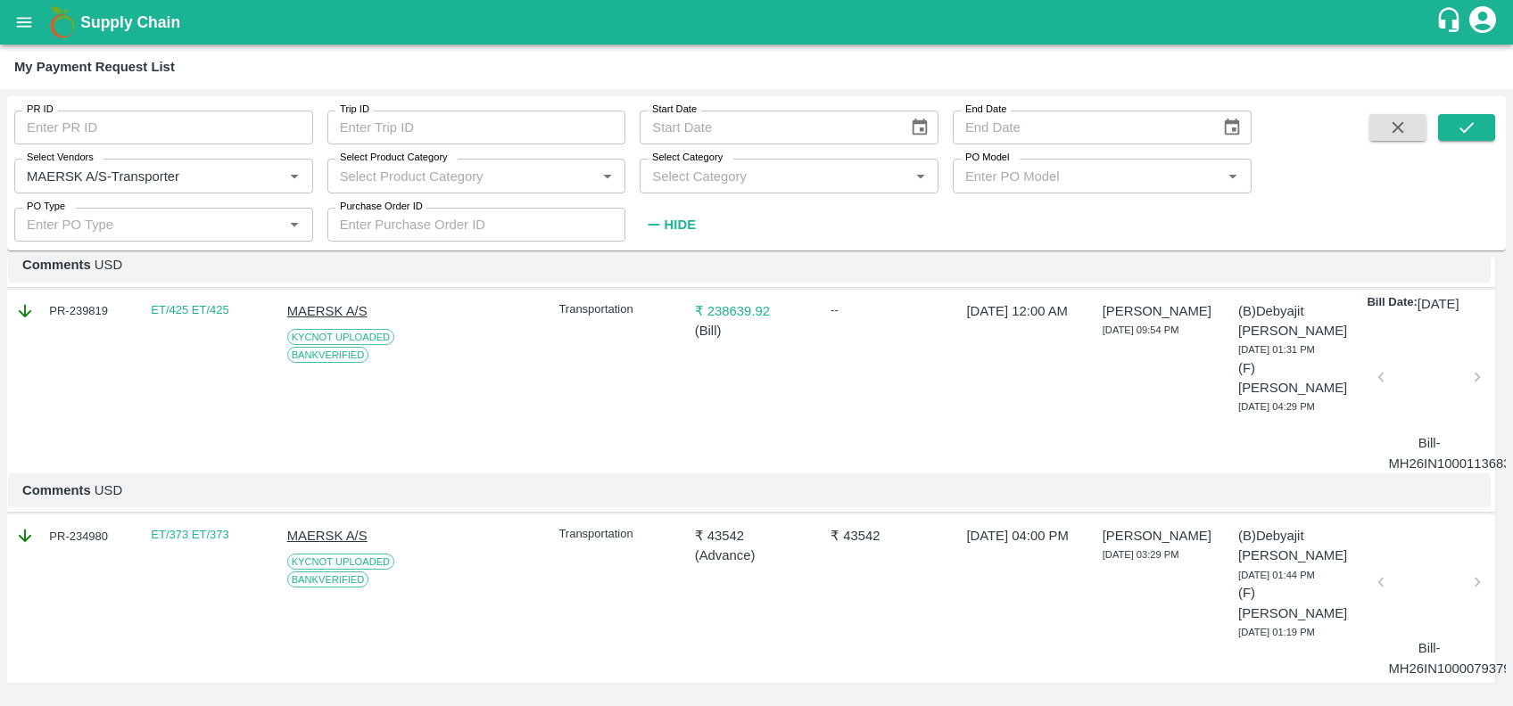
scroll to position [1406, 4]
click at [1413, 430] on div at bounding box center [1428, 382] width 81 height 95
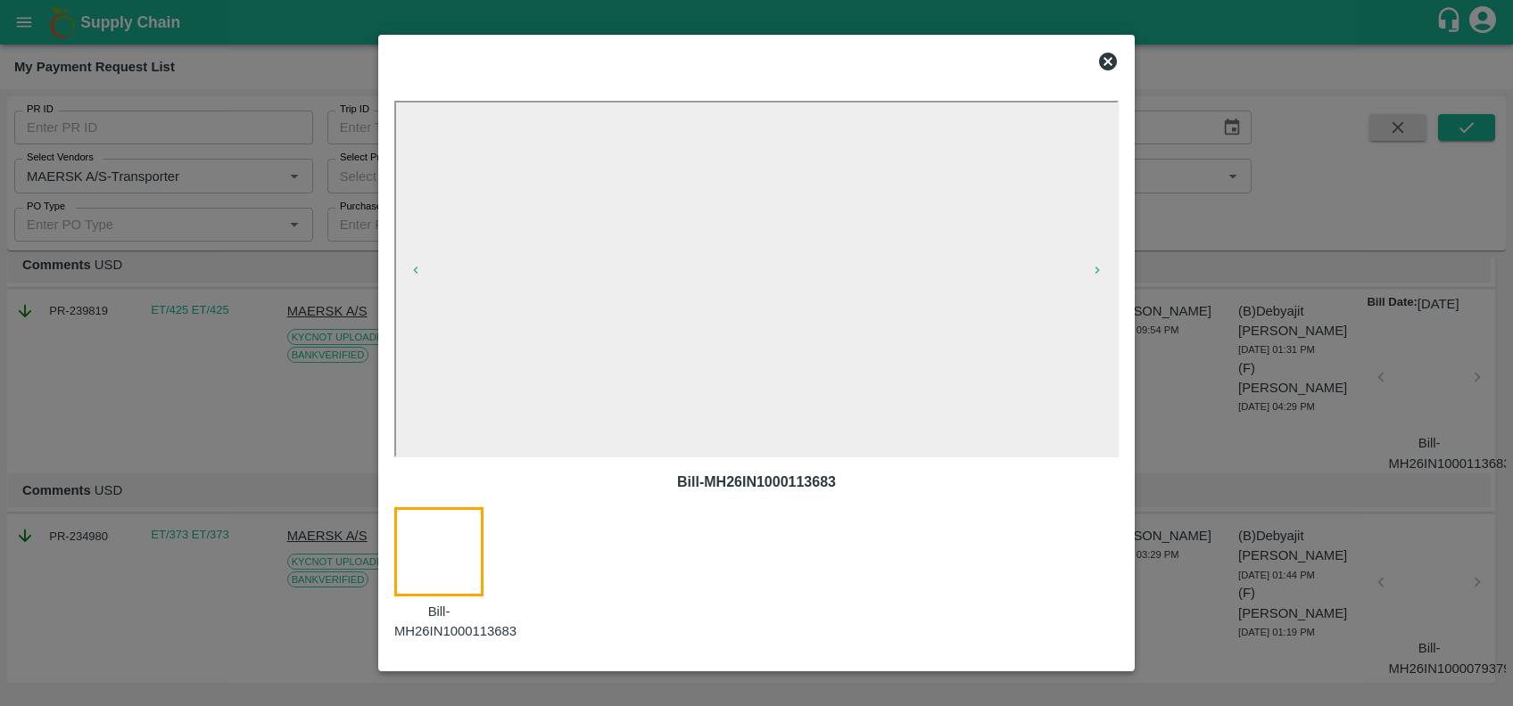
click at [1103, 60] on icon at bounding box center [1108, 62] width 18 height 18
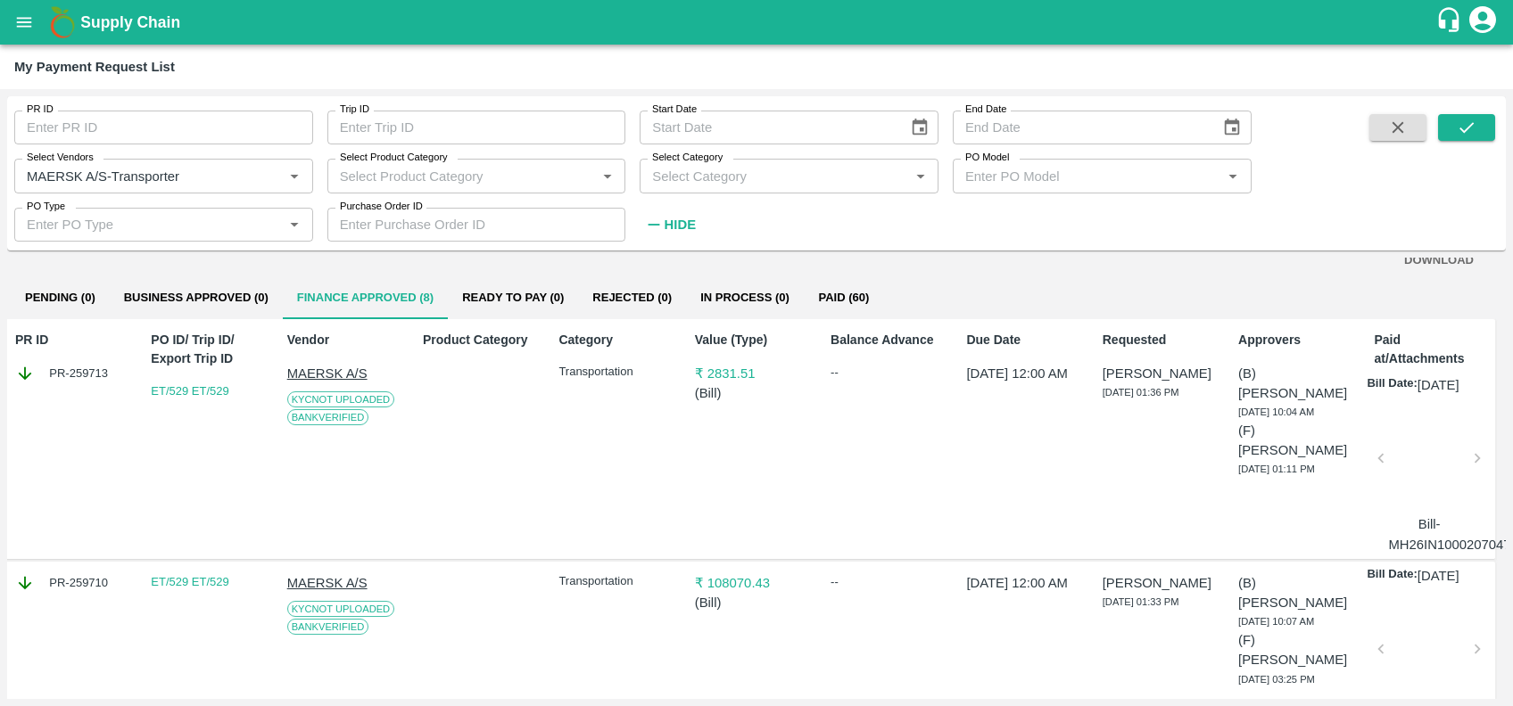
scroll to position [0, 4]
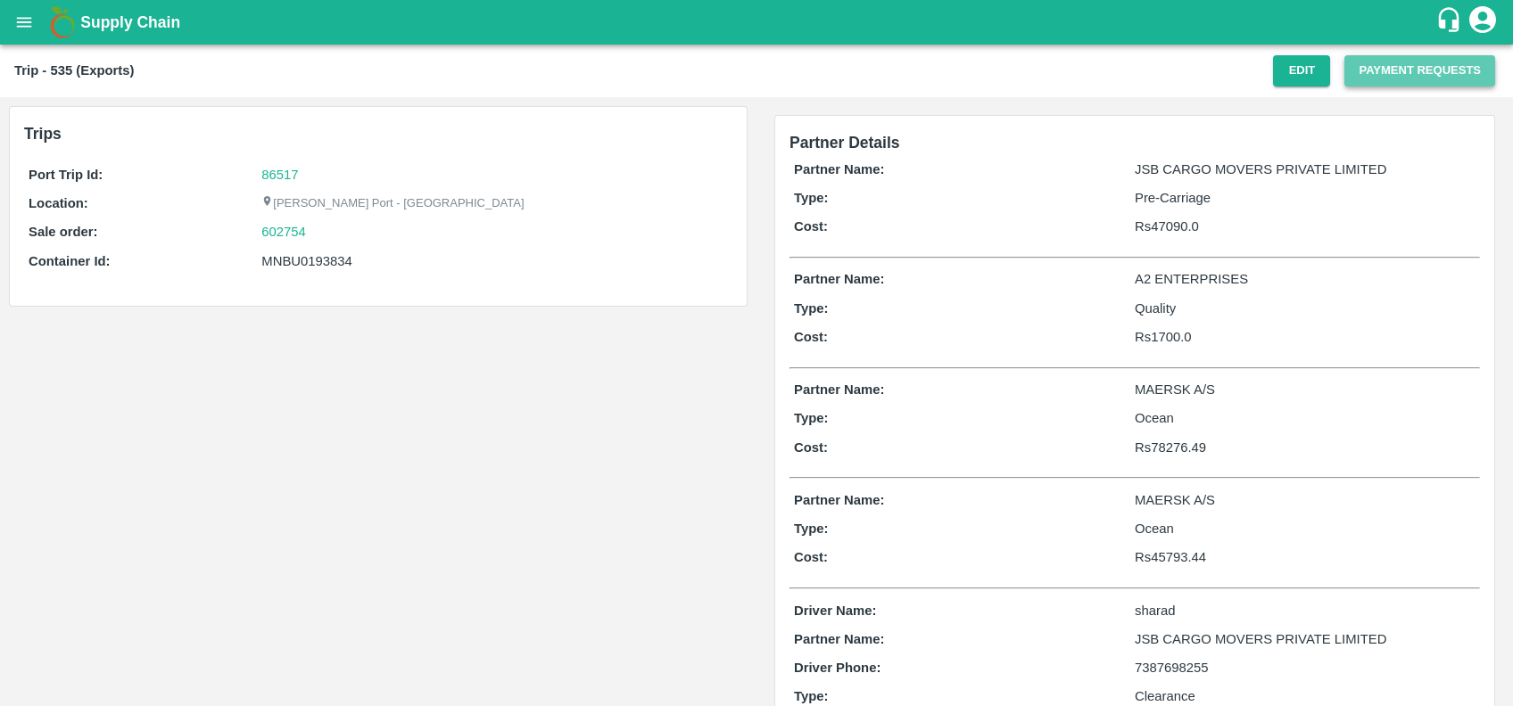
click at [1382, 62] on button "Payment Requests" at bounding box center [1419, 70] width 151 height 31
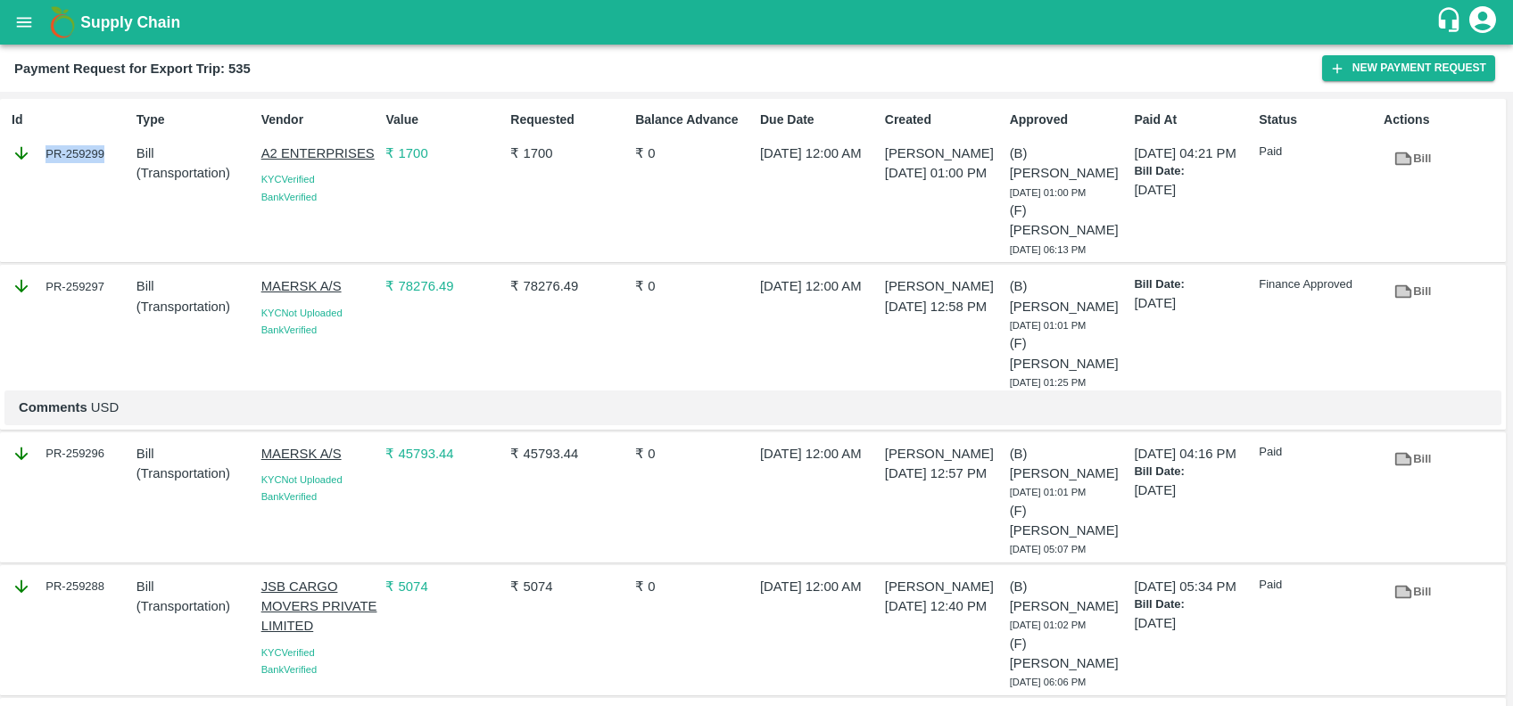
copy div "PR-259299"
drag, startPoint x: 36, startPoint y: 156, endPoint x: 106, endPoint y: 156, distance: 70.5
click at [106, 156] on div "PR-259299" at bounding box center [71, 154] width 118 height 20
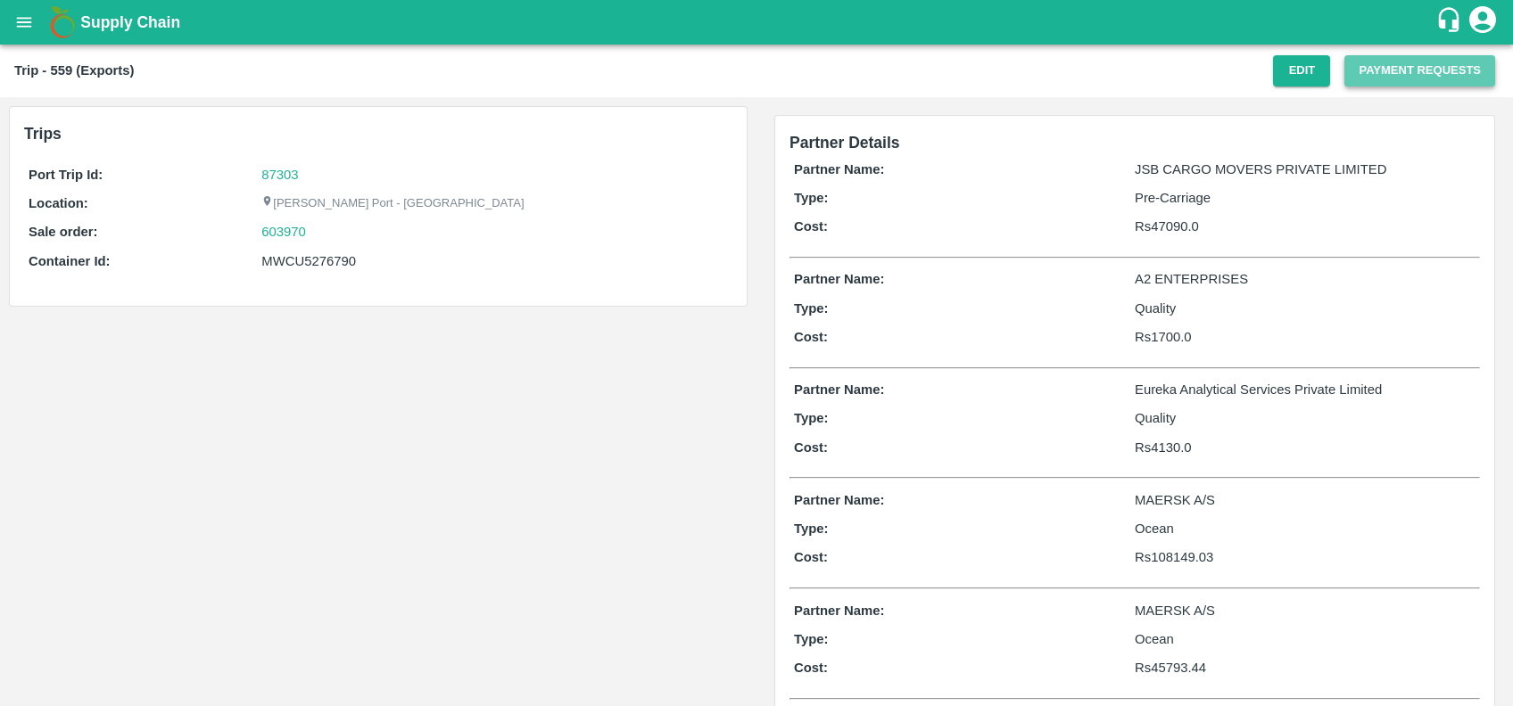
click at [1356, 67] on button "Payment Requests" at bounding box center [1419, 70] width 151 height 31
click at [1363, 71] on button "Payment Requests" at bounding box center [1419, 70] width 151 height 31
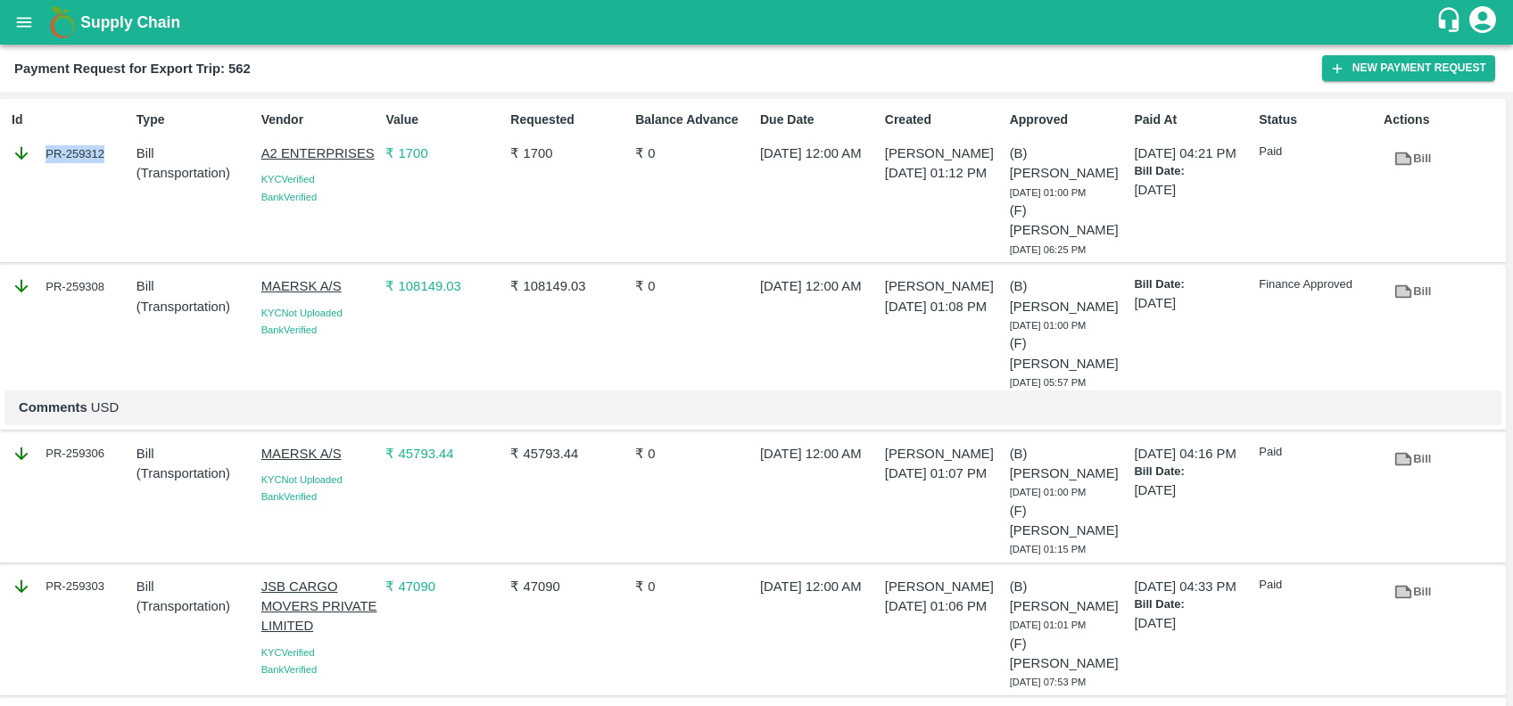
copy div "PR-259312"
drag, startPoint x: 42, startPoint y: 154, endPoint x: 104, endPoint y: 167, distance: 63.7
click at [104, 167] on div "Id PR-259312" at bounding box center [66, 180] width 125 height 154
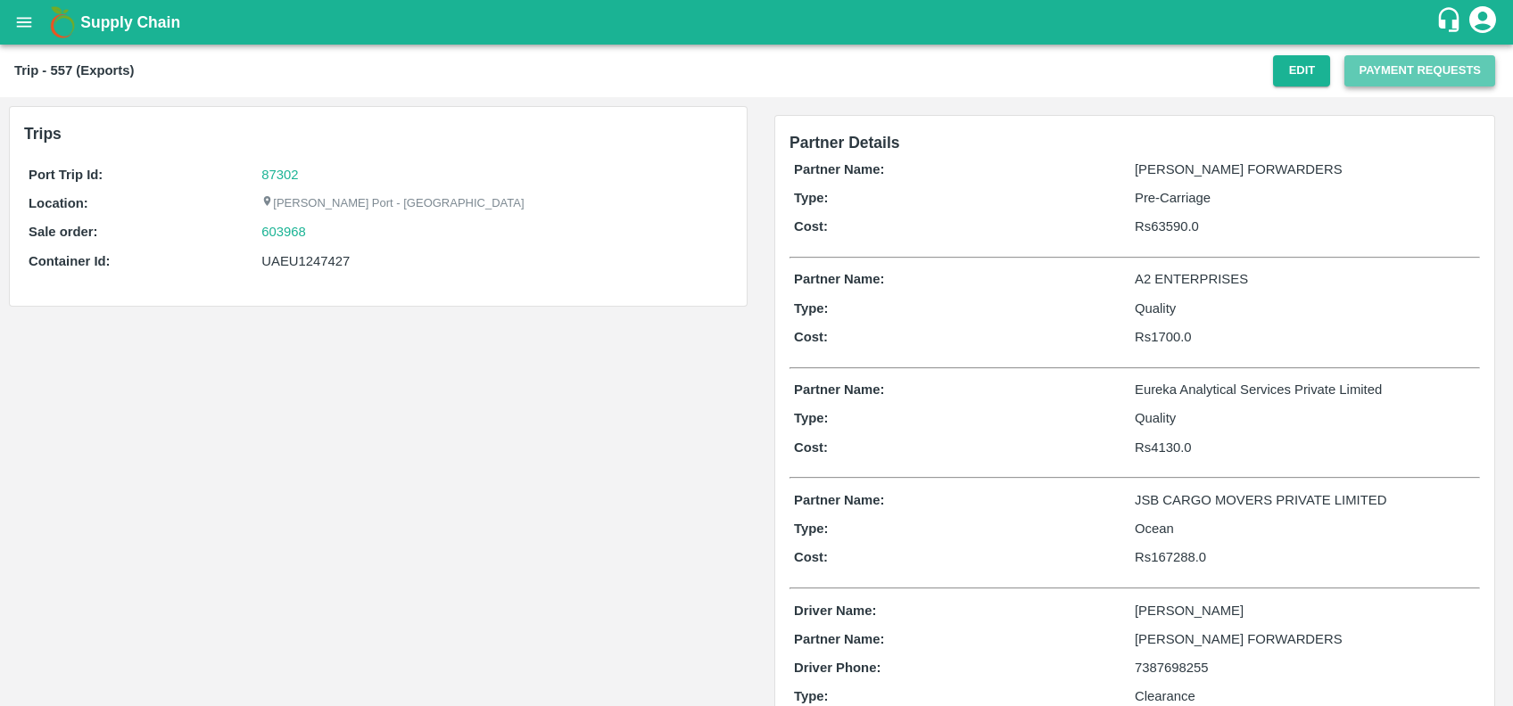
click at [1412, 64] on button "Payment Requests" at bounding box center [1419, 70] width 151 height 31
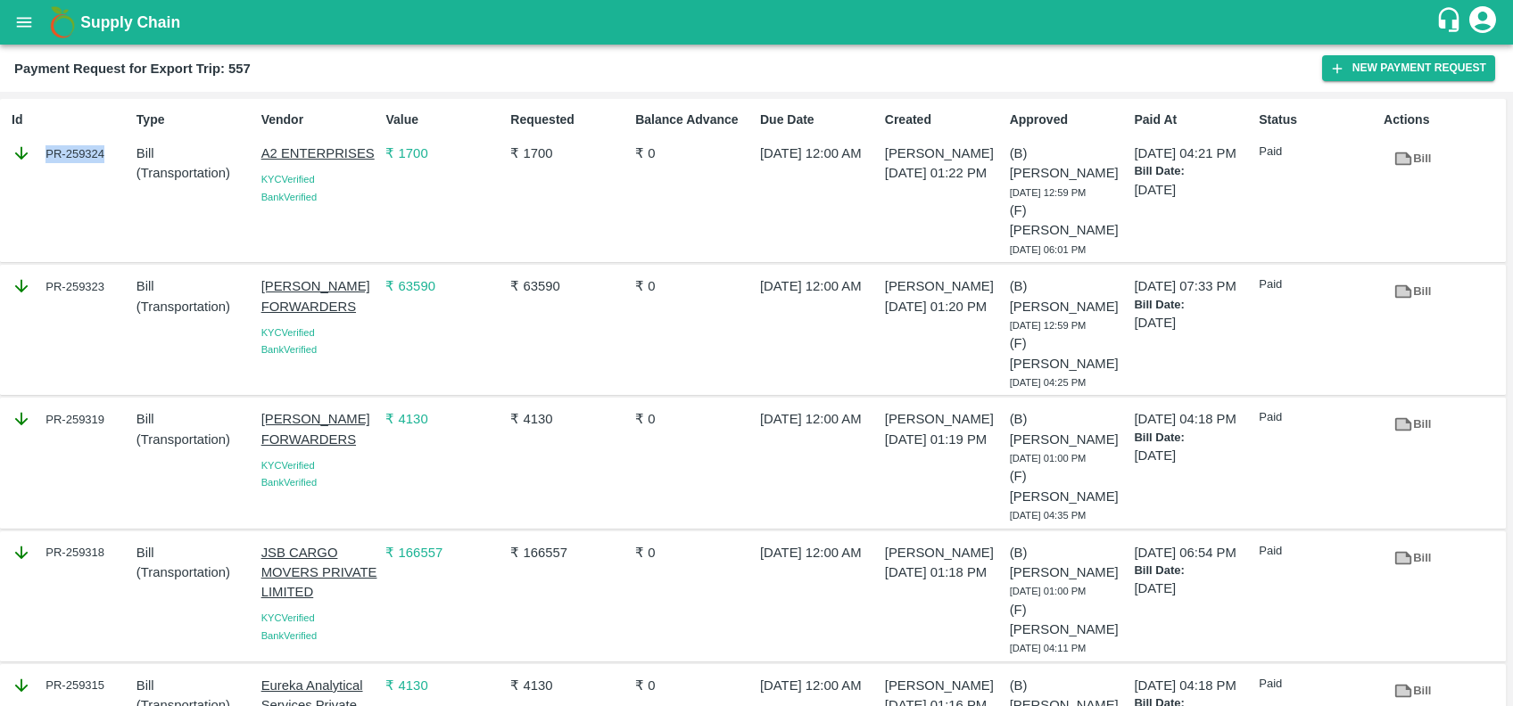
copy div "PR-259324"
drag, startPoint x: 39, startPoint y: 153, endPoint x: 103, endPoint y: 147, distance: 63.6
click at [103, 147] on div "PR-259324" at bounding box center [71, 154] width 118 height 20
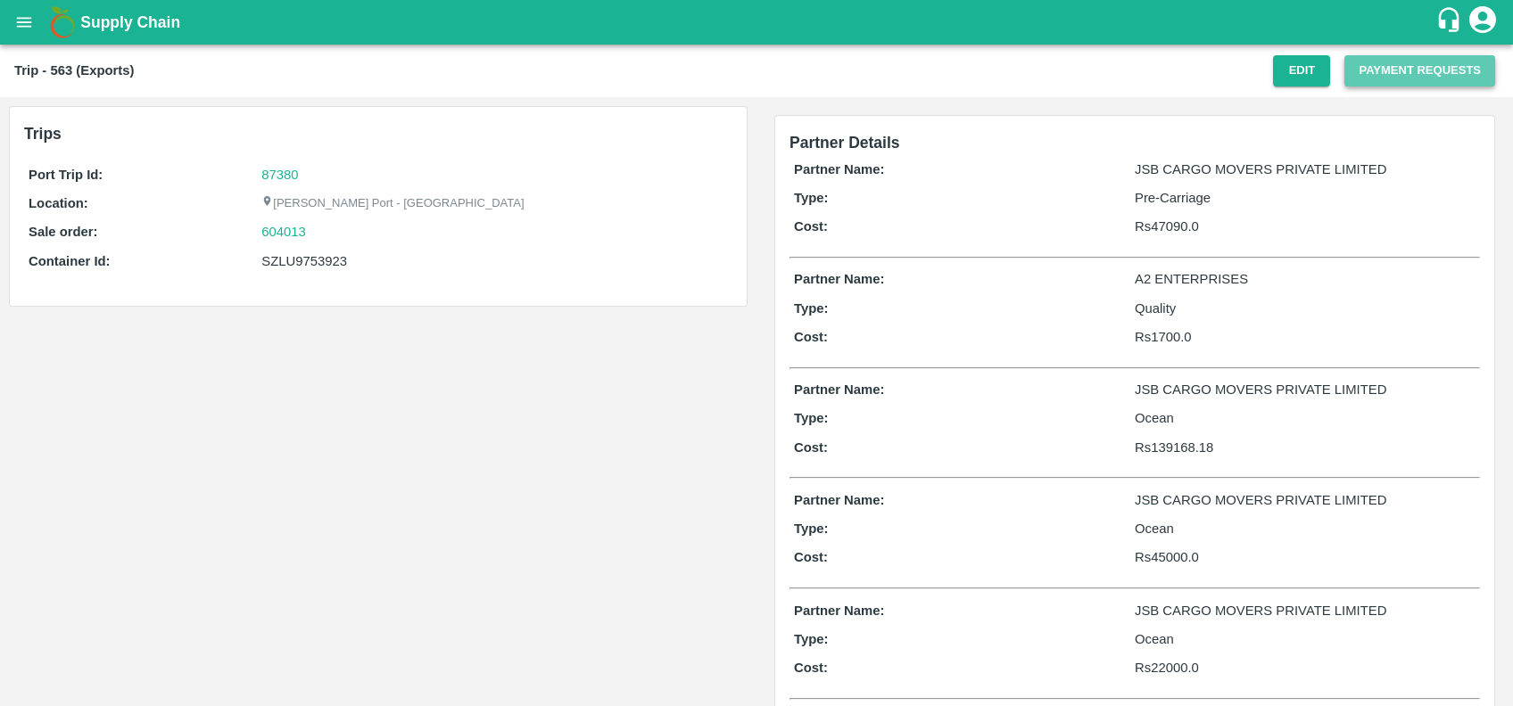
click at [1376, 71] on button "Payment Requests" at bounding box center [1419, 70] width 151 height 31
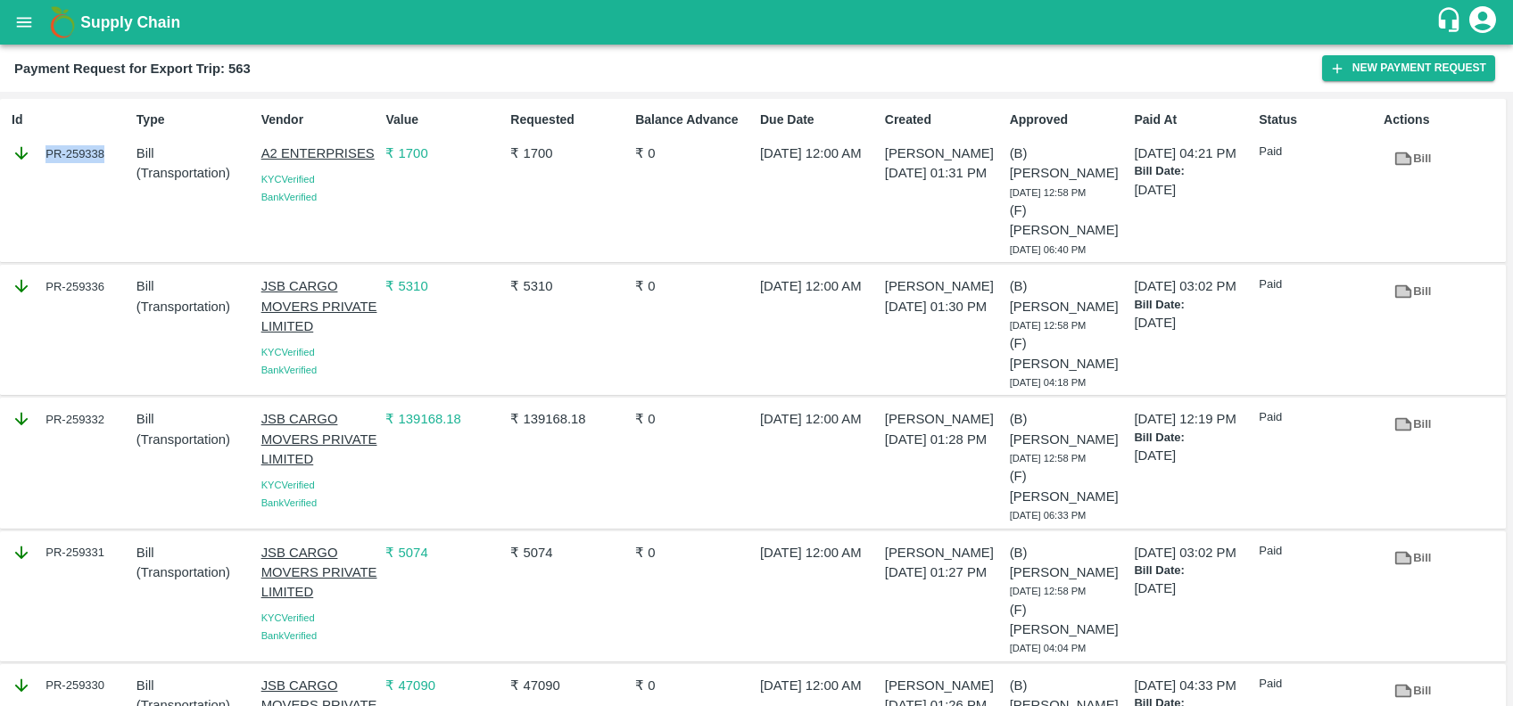
copy div "PR-259338"
drag, startPoint x: 36, startPoint y: 157, endPoint x: 101, endPoint y: 154, distance: 65.2
click at [101, 154] on div "PR-259338" at bounding box center [71, 154] width 118 height 20
